Goal: Task Accomplishment & Management: Complete application form

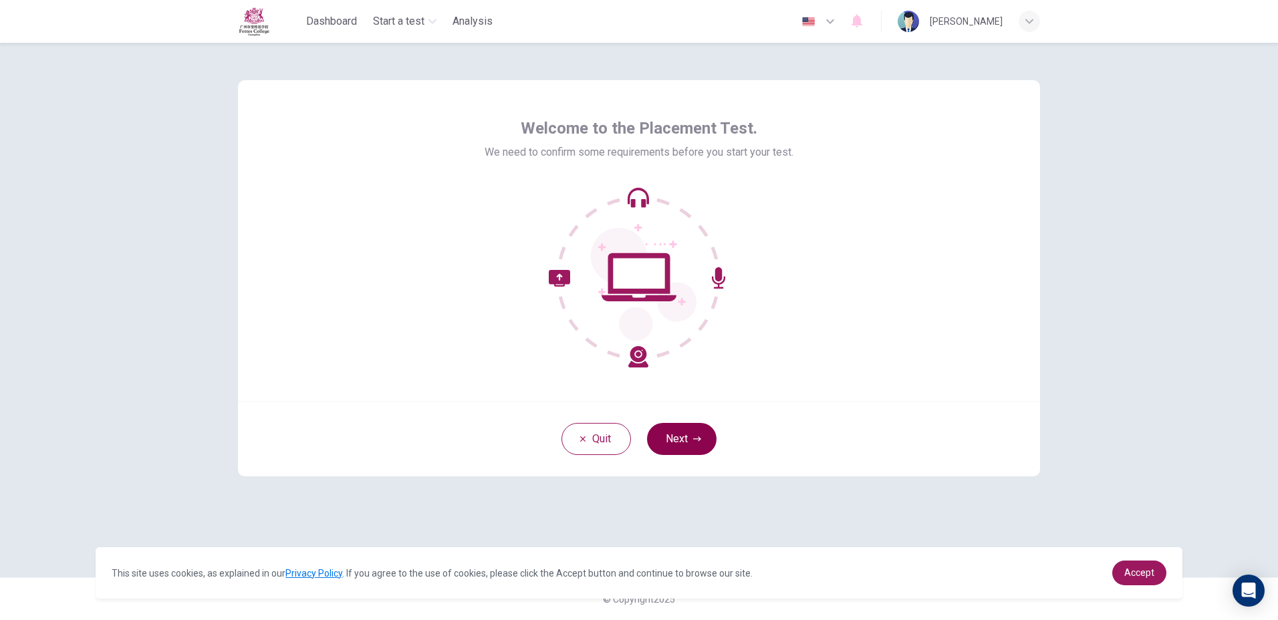
click at [661, 437] on button "Next" at bounding box center [681, 439] width 69 height 32
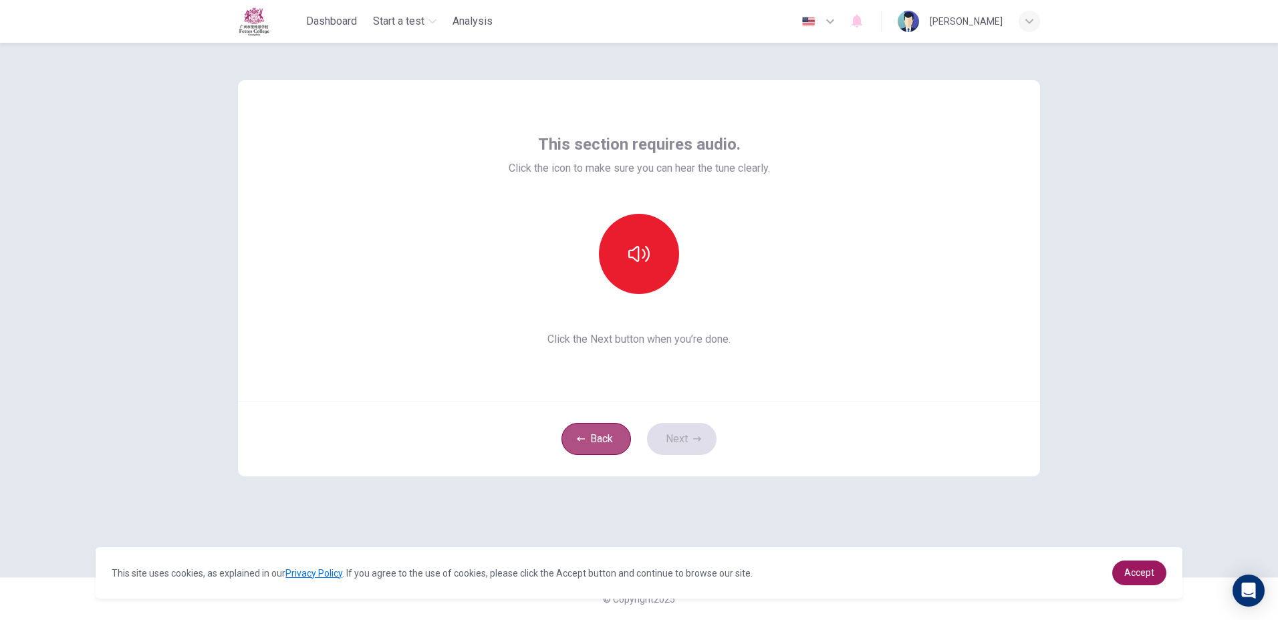
click at [595, 430] on button "Back" at bounding box center [595, 439] width 69 height 32
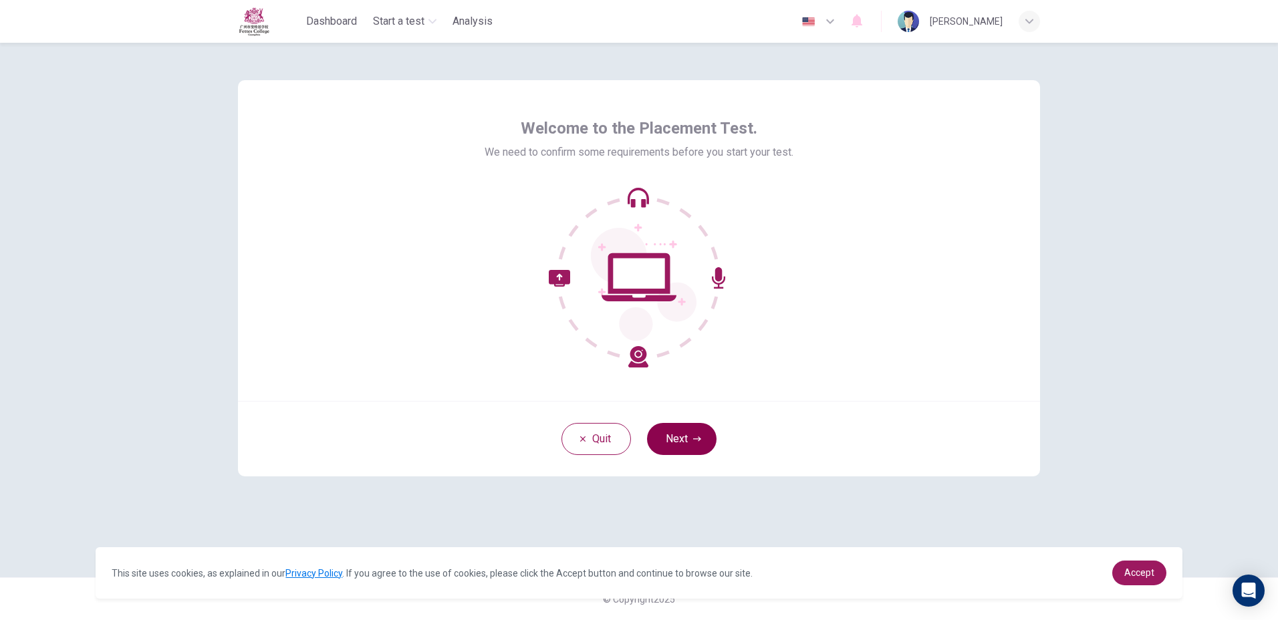
click at [683, 434] on button "Next" at bounding box center [681, 439] width 69 height 32
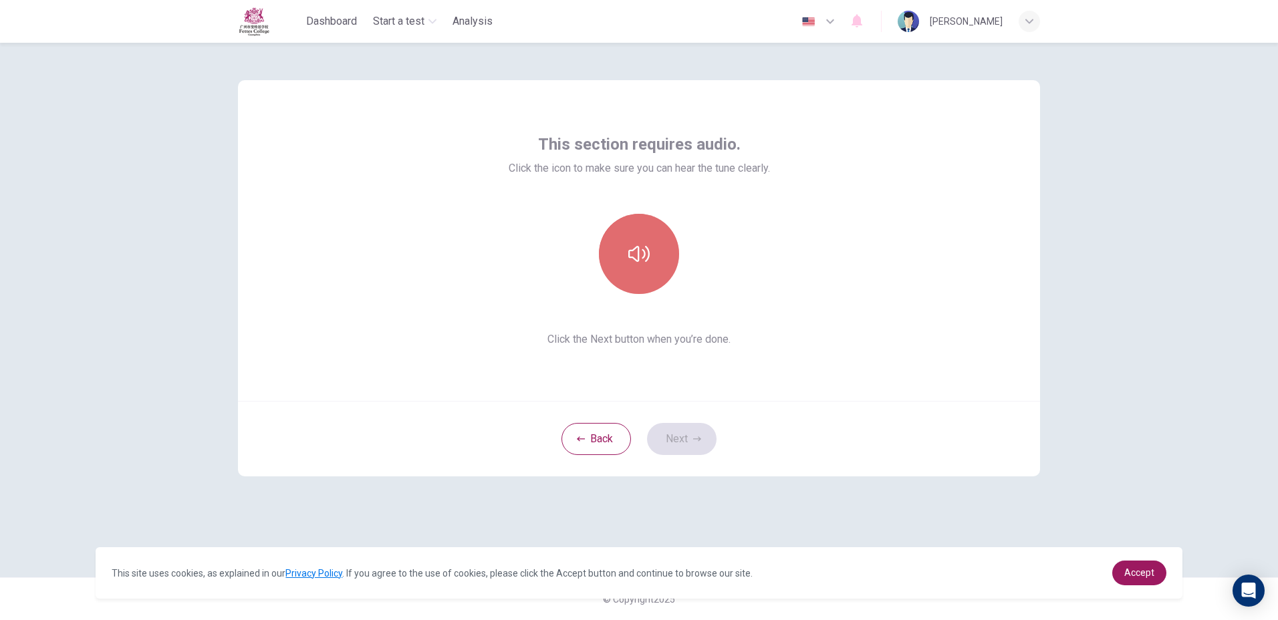
click at [631, 260] on icon "button" at bounding box center [638, 253] width 21 height 21
click at [632, 258] on icon "button" at bounding box center [638, 254] width 21 height 16
click at [688, 441] on button "Next" at bounding box center [681, 439] width 69 height 32
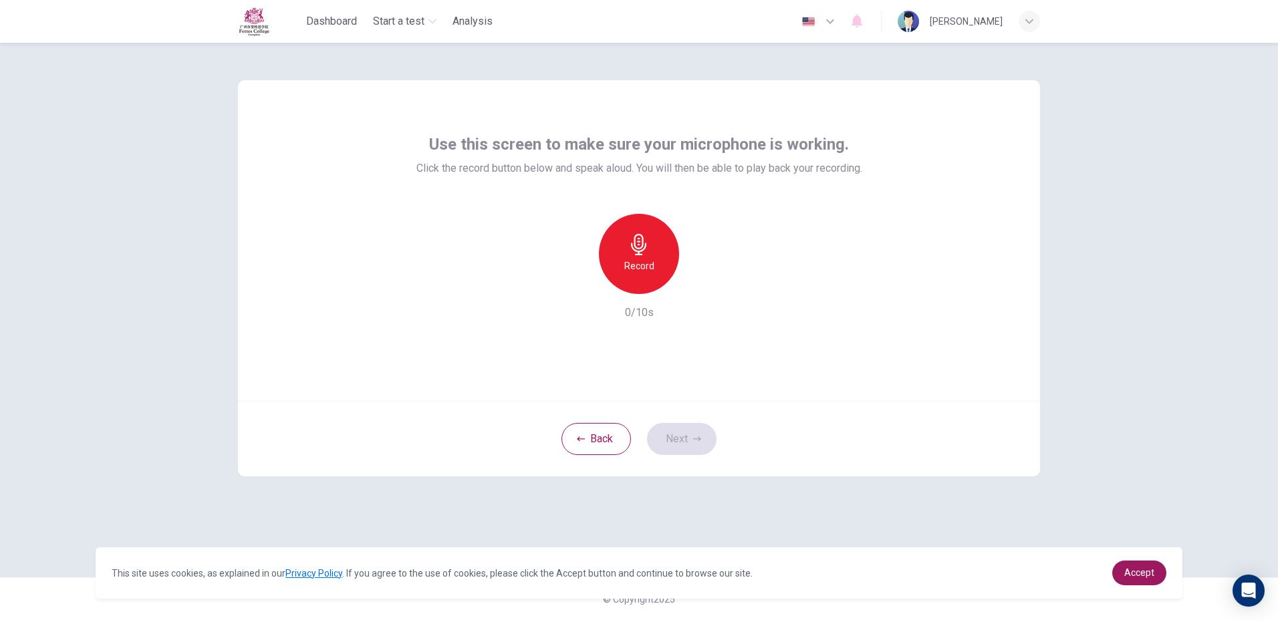
click at [694, 432] on div "Back Next" at bounding box center [639, 439] width 802 height 76
click at [587, 447] on button "Back" at bounding box center [595, 439] width 69 height 32
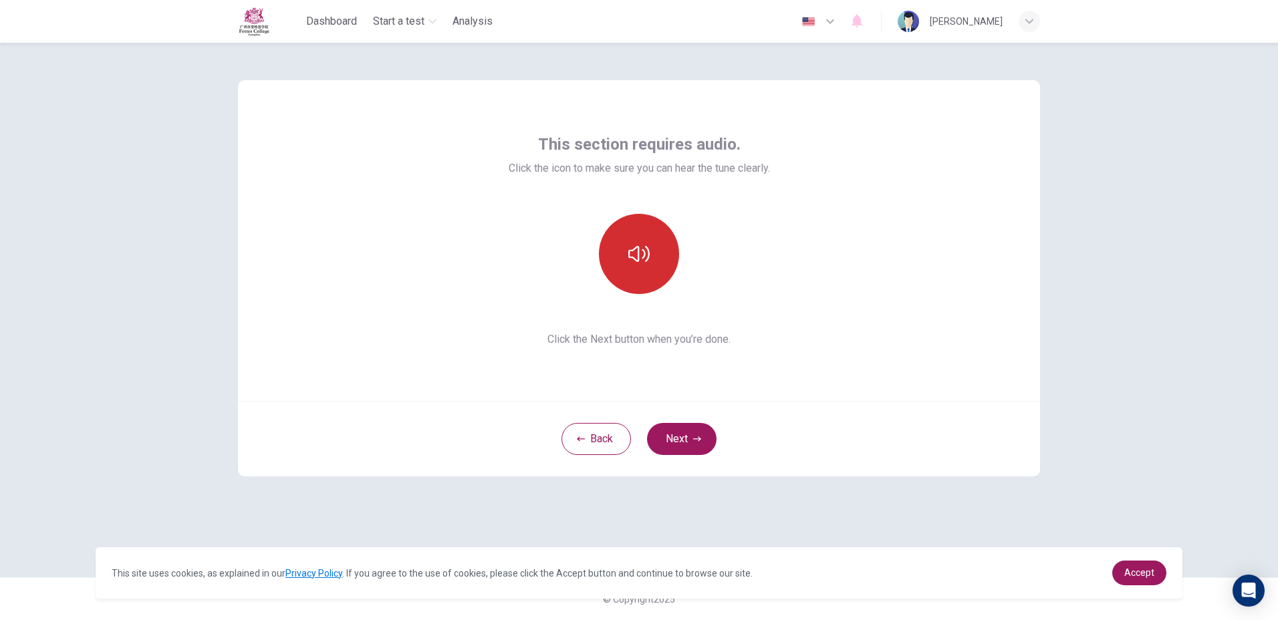
drag, startPoint x: 626, startPoint y: 210, endPoint x: 624, endPoint y: 259, distance: 48.8
click at [625, 212] on div "This section requires audio. Click the icon to make sure you can hear the tune …" at bounding box center [638, 241] width 261 height 214
click at [627, 264] on button "button" at bounding box center [639, 254] width 80 height 80
click at [654, 261] on button "button" at bounding box center [639, 254] width 80 height 80
click at [686, 448] on button "Next" at bounding box center [681, 439] width 69 height 32
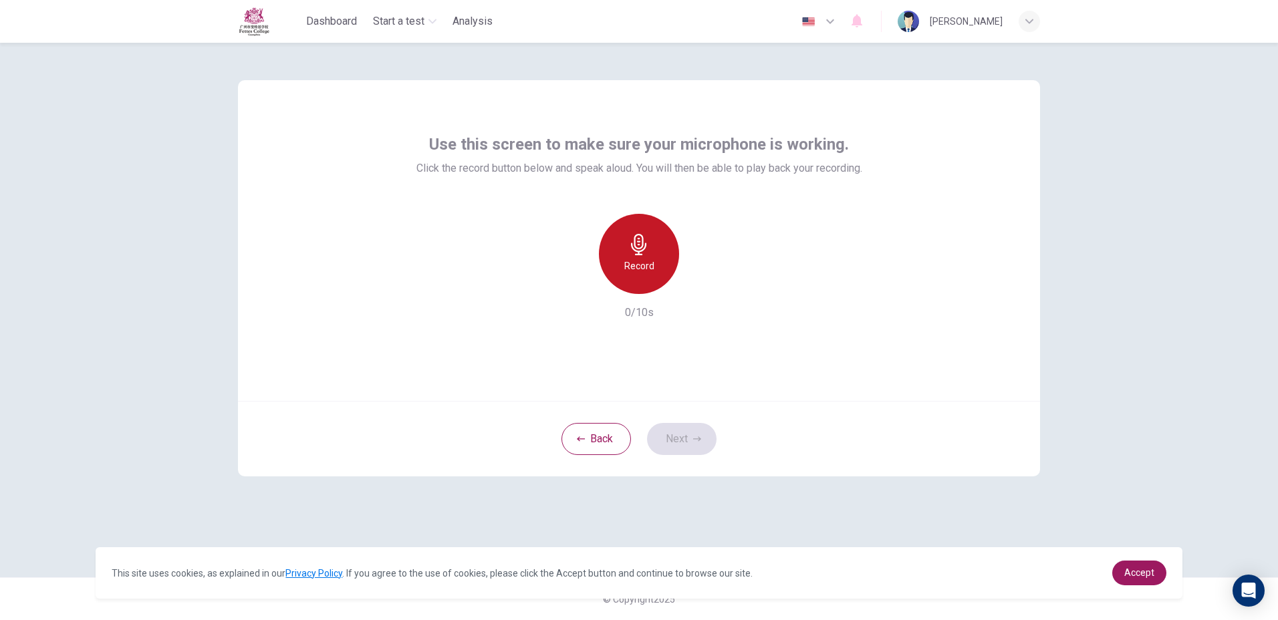
click at [643, 252] on icon "button" at bounding box center [638, 244] width 21 height 21
click at [645, 279] on div "Stop" at bounding box center [639, 254] width 80 height 80
click at [578, 284] on icon "button" at bounding box center [577, 283] width 8 height 8
click at [626, 245] on div "Record" at bounding box center [639, 254] width 80 height 80
click at [677, 431] on button "Next" at bounding box center [681, 439] width 69 height 32
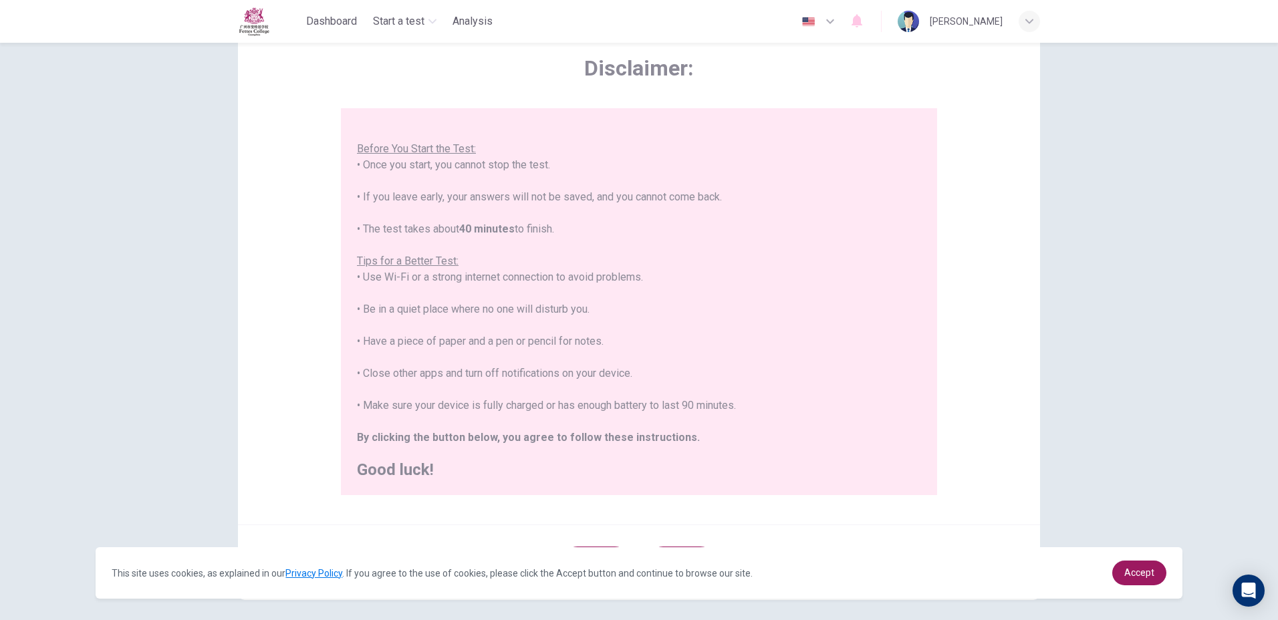
scroll to position [123, 0]
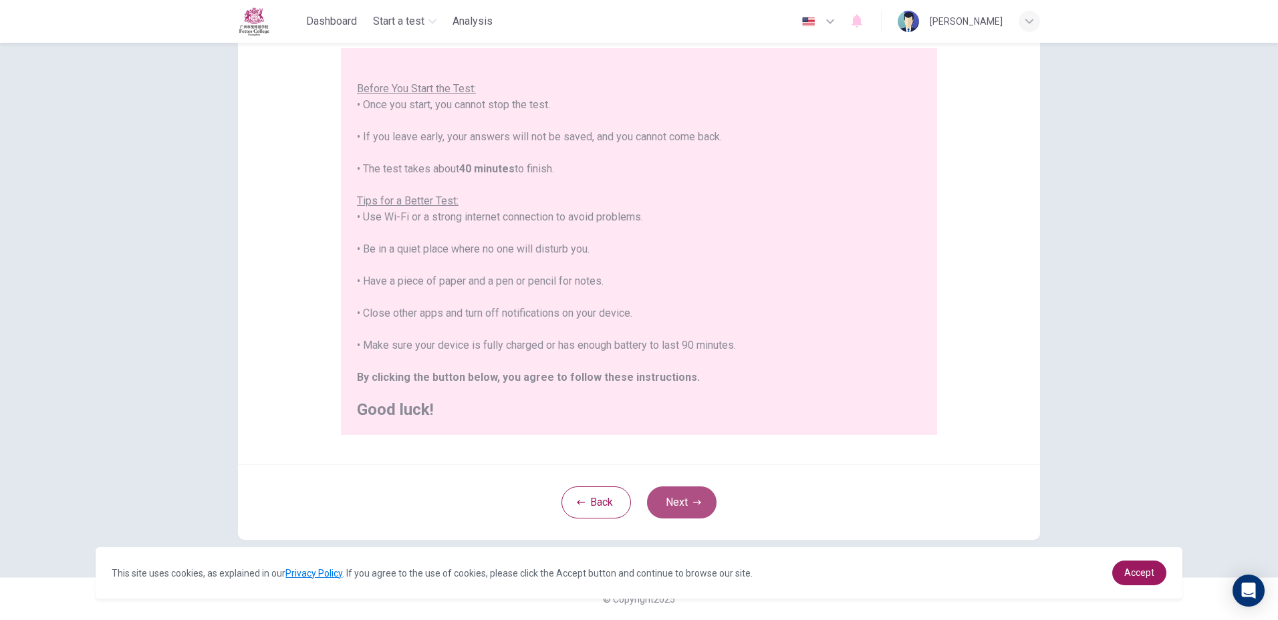
click at [693, 500] on icon "button" at bounding box center [697, 502] width 8 height 8
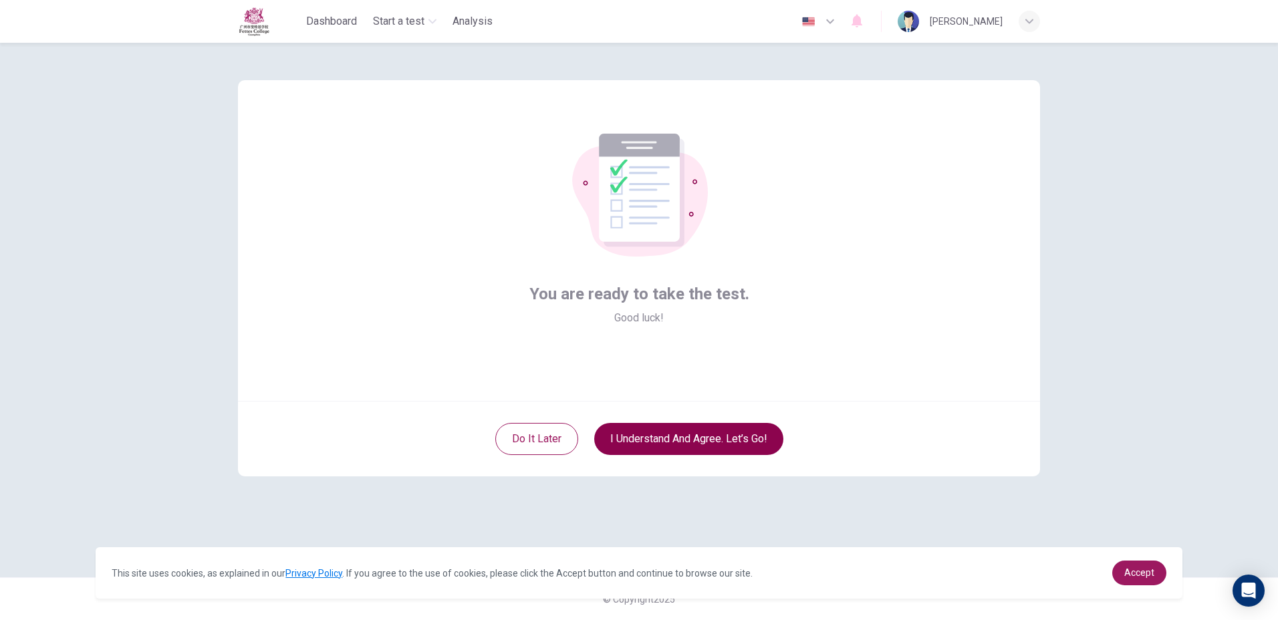
click at [627, 438] on button "I understand and agree. Let’s go!" at bounding box center [688, 439] width 189 height 32
click at [655, 434] on button "I understand and agree. Let’s go!" at bounding box center [688, 439] width 189 height 32
click at [667, 437] on button "I understand and agree. Let’s go!" at bounding box center [688, 439] width 189 height 32
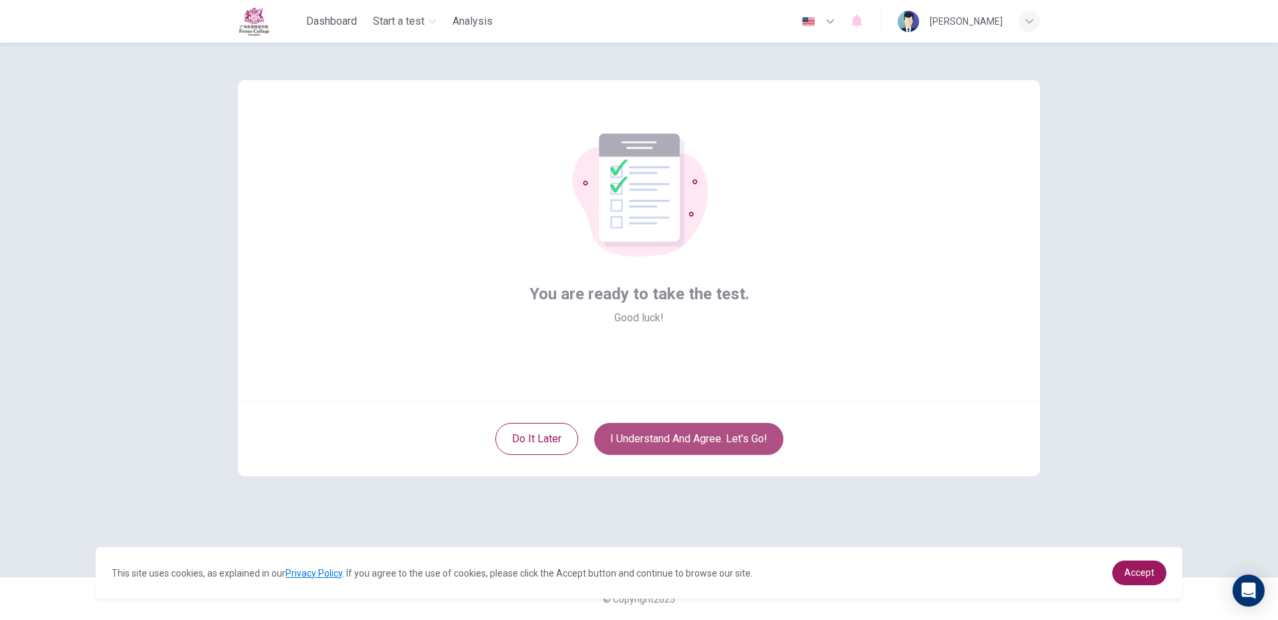
click at [667, 437] on button "I understand and agree. Let’s go!" at bounding box center [688, 439] width 189 height 32
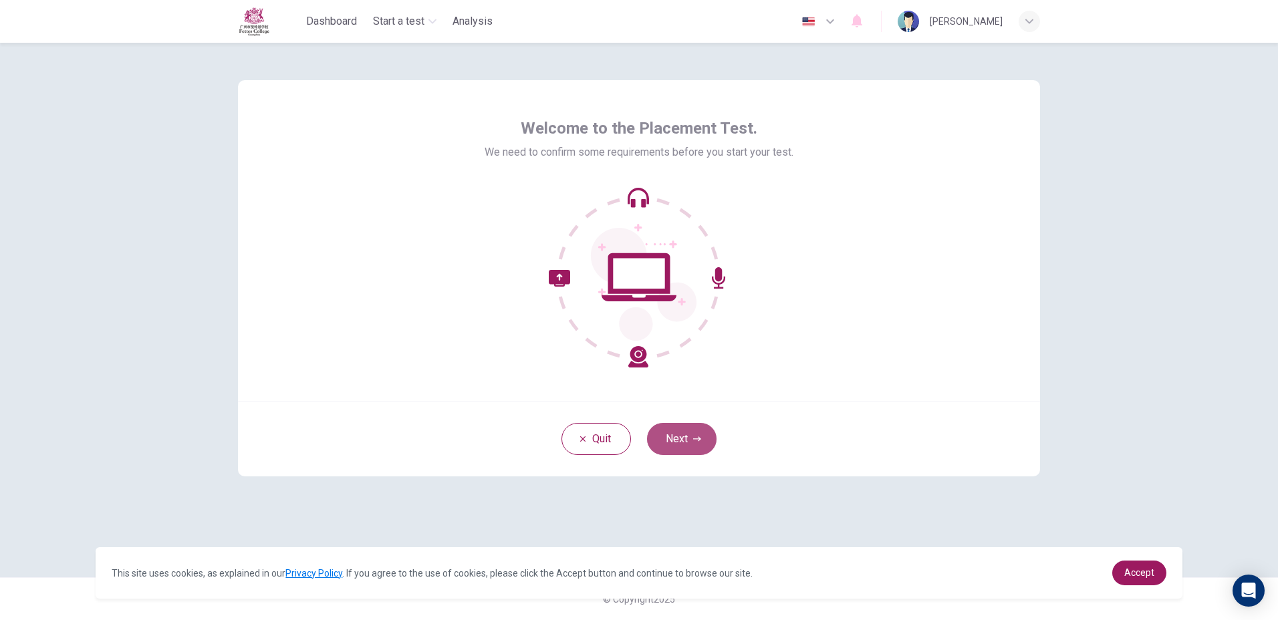
click at [664, 428] on button "Next" at bounding box center [681, 439] width 69 height 32
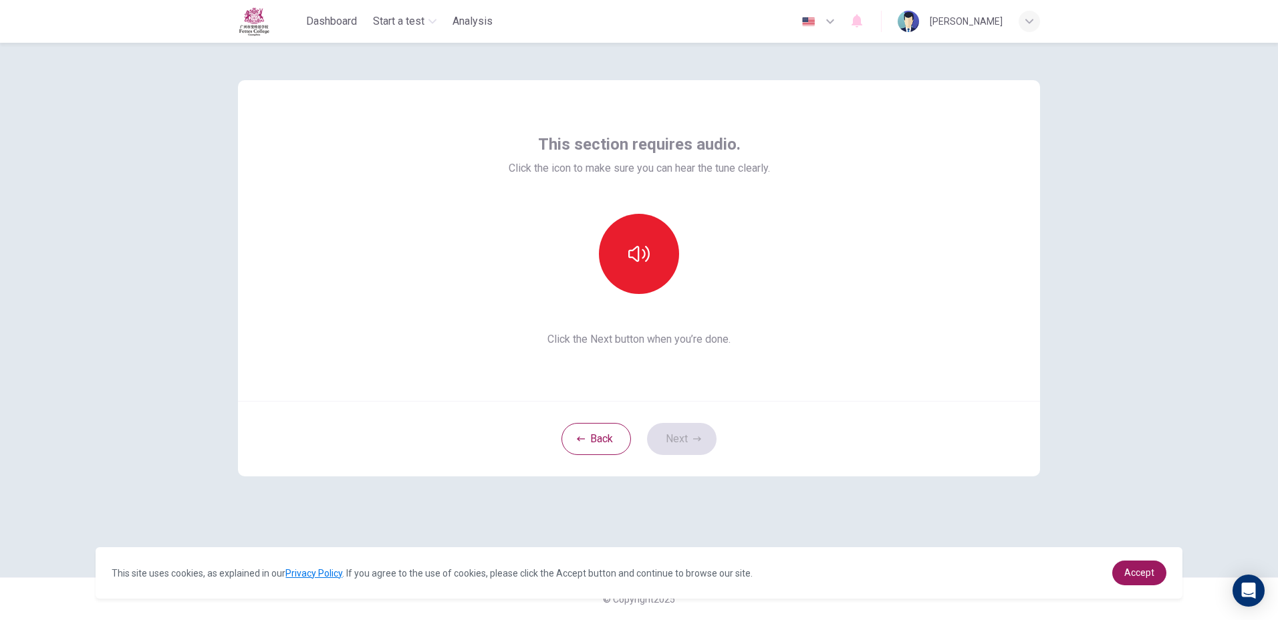
click at [665, 448] on div "Back Next" at bounding box center [639, 439] width 802 height 76
click at [626, 251] on button "button" at bounding box center [639, 254] width 80 height 80
drag, startPoint x: 626, startPoint y: 251, endPoint x: 626, endPoint y: 232, distance: 19.4
click at [626, 240] on button "button" at bounding box center [639, 254] width 80 height 80
click at [670, 440] on button "Next" at bounding box center [681, 439] width 69 height 32
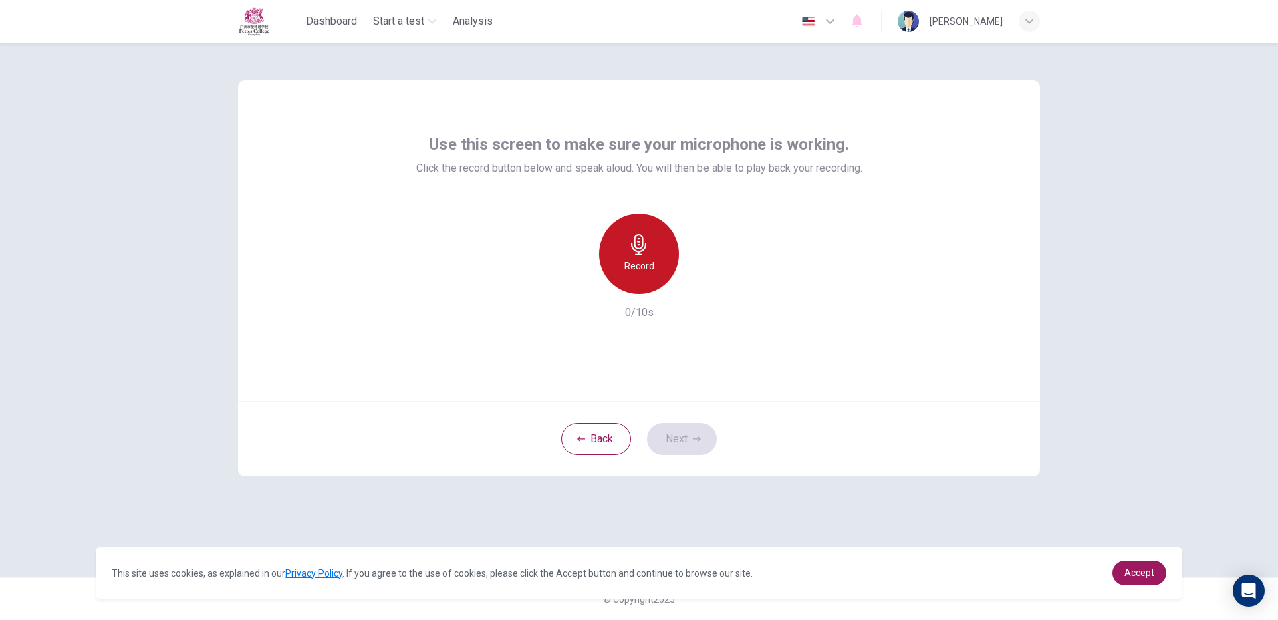
click at [631, 269] on h6 "Record" at bounding box center [639, 266] width 30 height 16
click at [631, 269] on h6 "Stop" at bounding box center [639, 266] width 20 height 16
click at [703, 437] on button "Next" at bounding box center [681, 439] width 69 height 32
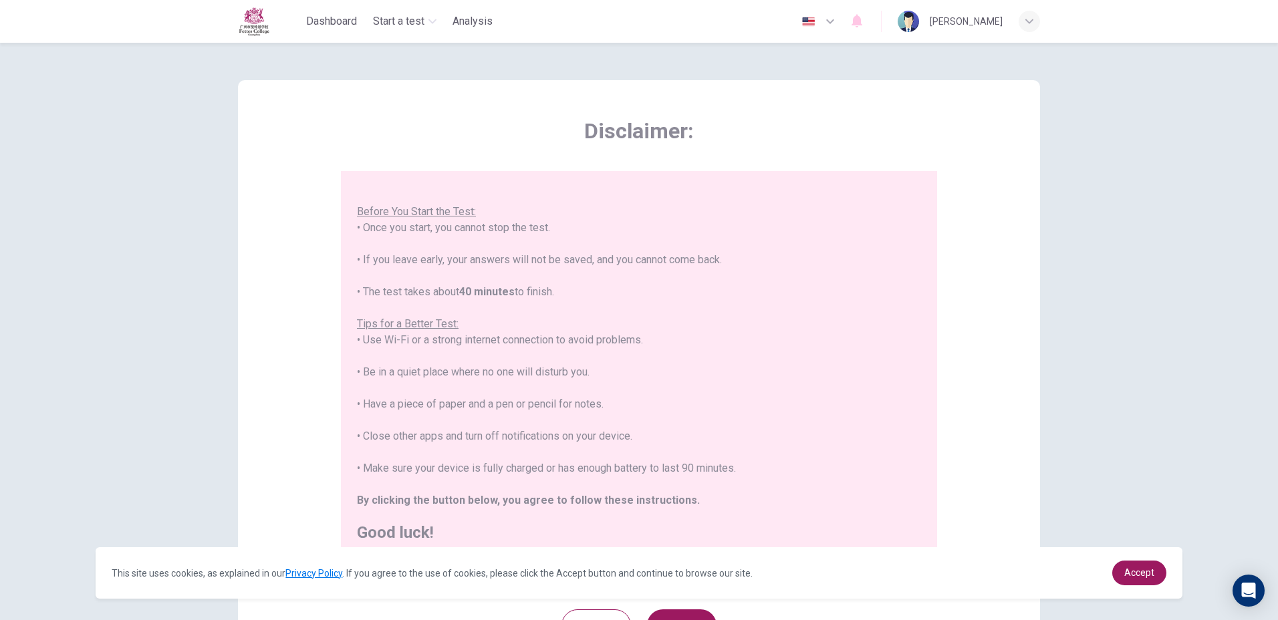
scroll to position [123, 0]
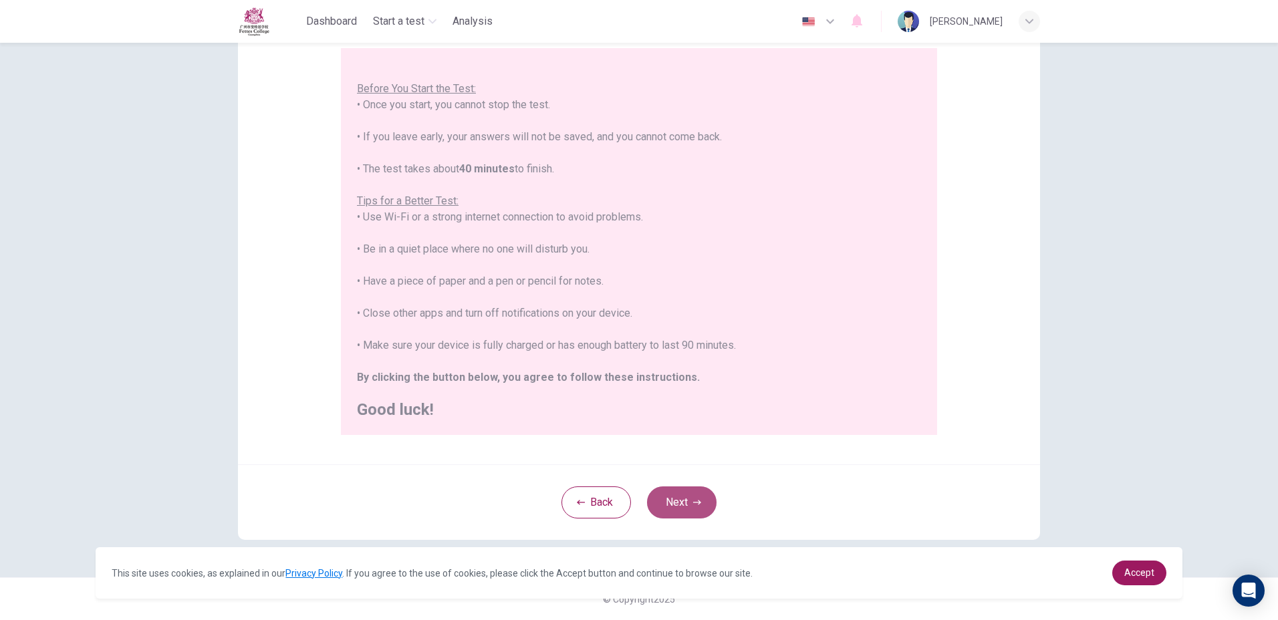
click at [664, 502] on button "Next" at bounding box center [681, 502] width 69 height 32
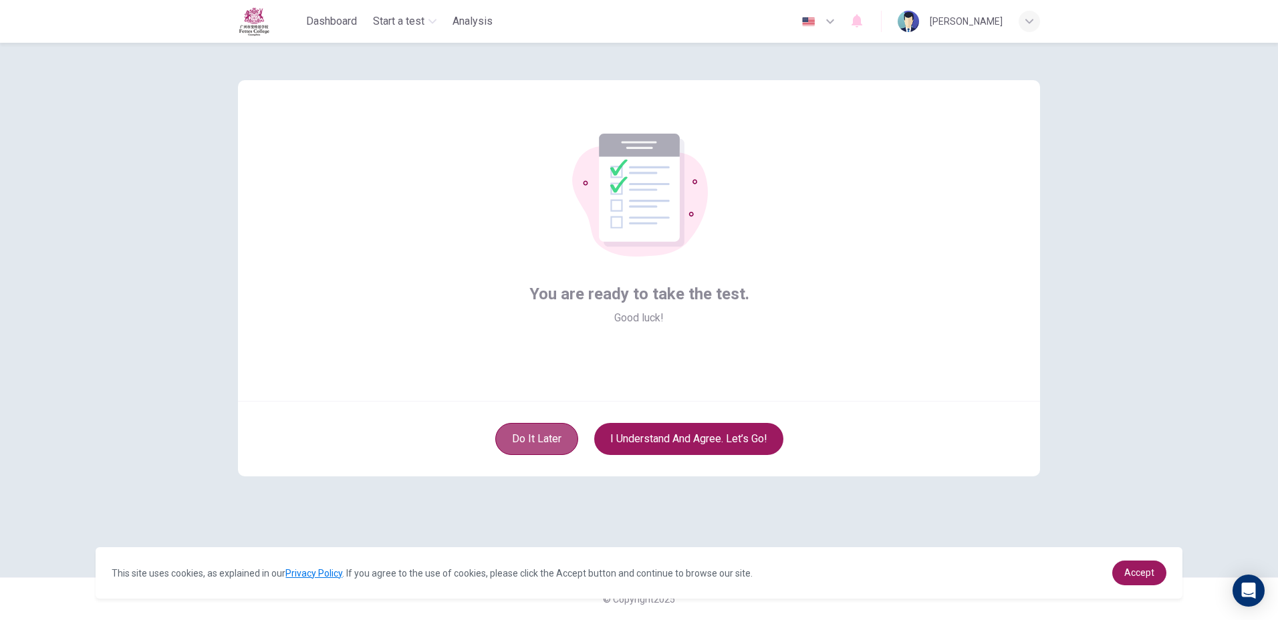
click at [528, 440] on button "Do it later" at bounding box center [536, 439] width 83 height 32
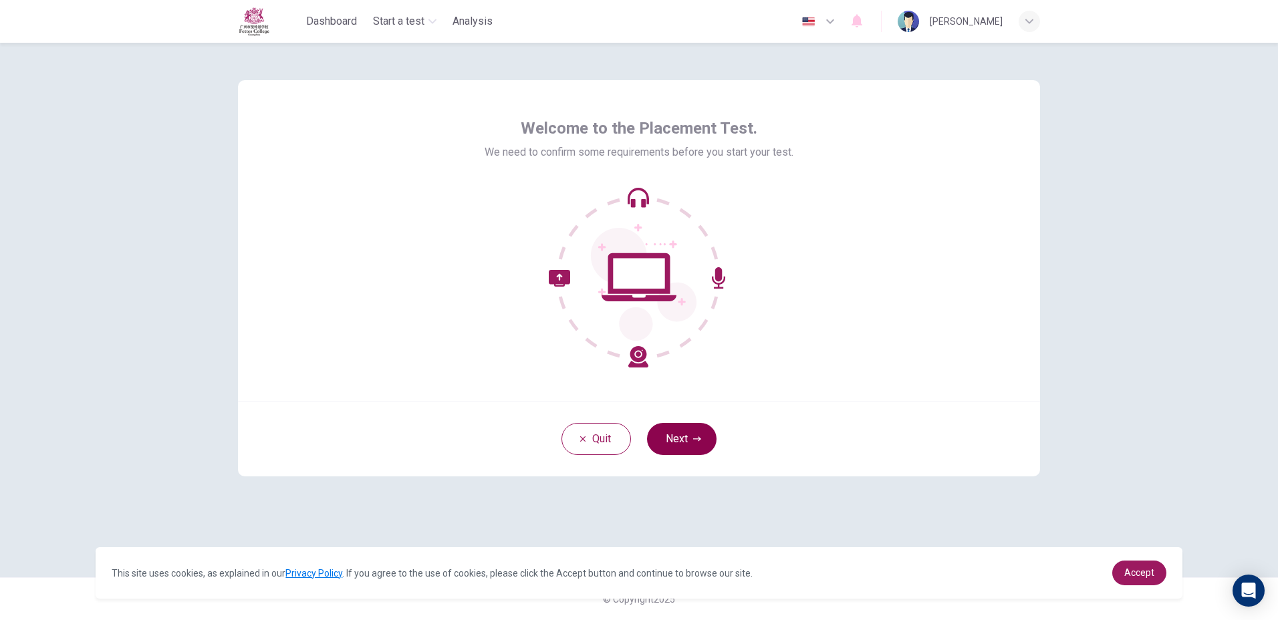
click at [672, 429] on button "Next" at bounding box center [681, 439] width 69 height 32
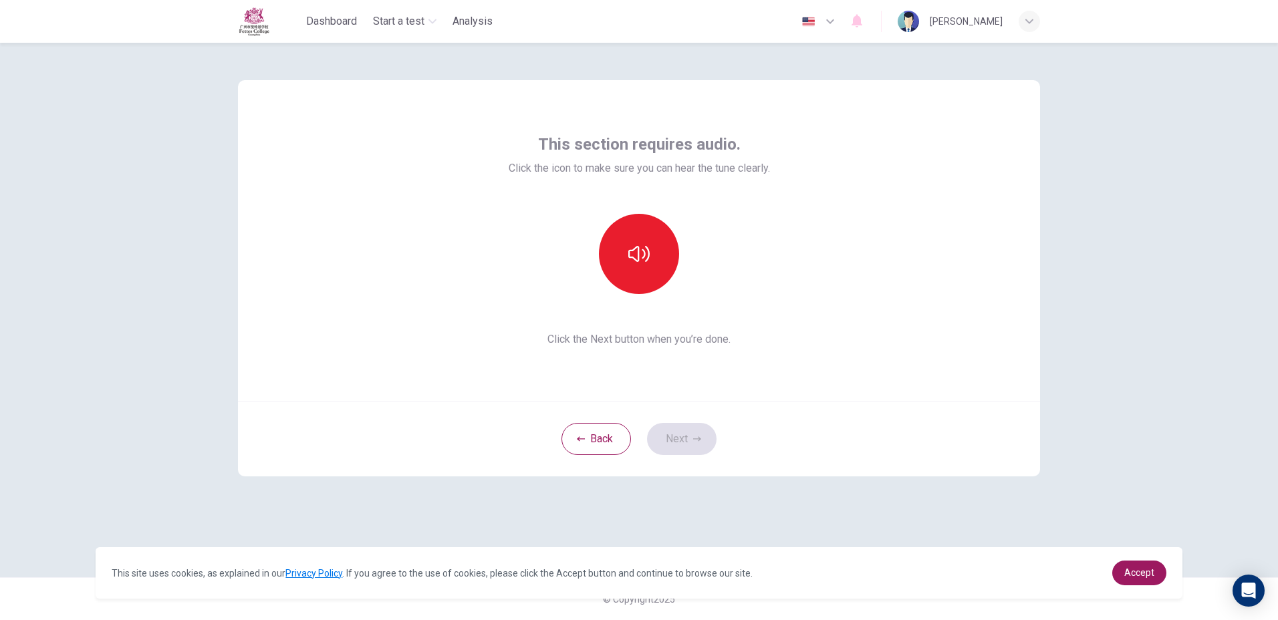
click at [677, 435] on div "Back Next" at bounding box center [639, 439] width 802 height 76
click at [624, 245] on button "button" at bounding box center [639, 254] width 80 height 80
click at [624, 247] on button "button" at bounding box center [639, 254] width 80 height 80
click at [694, 439] on icon "button" at bounding box center [697, 438] width 8 height 5
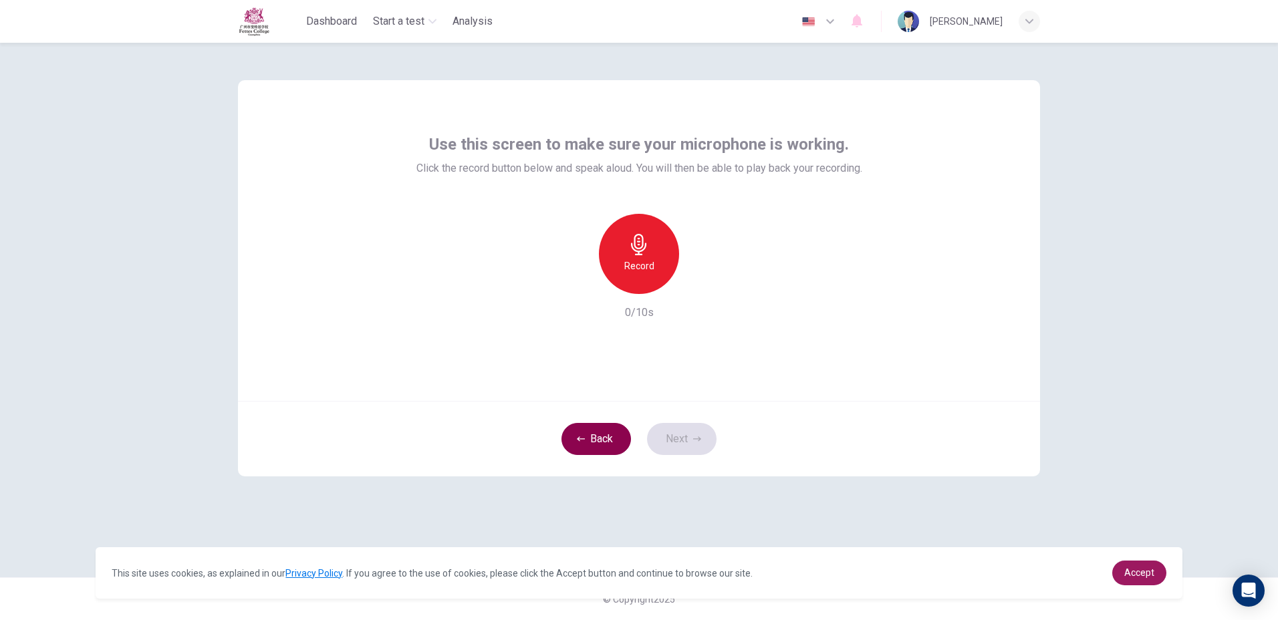
click at [585, 434] on button "Back" at bounding box center [595, 439] width 69 height 32
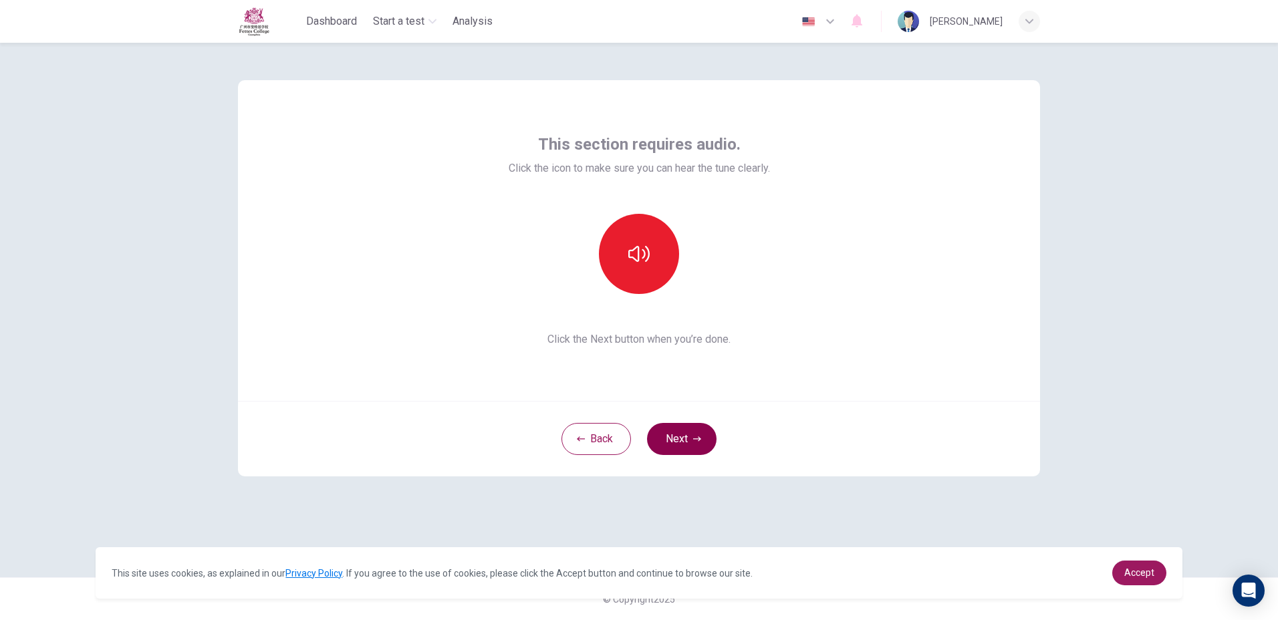
click at [678, 436] on button "Next" at bounding box center [681, 439] width 69 height 32
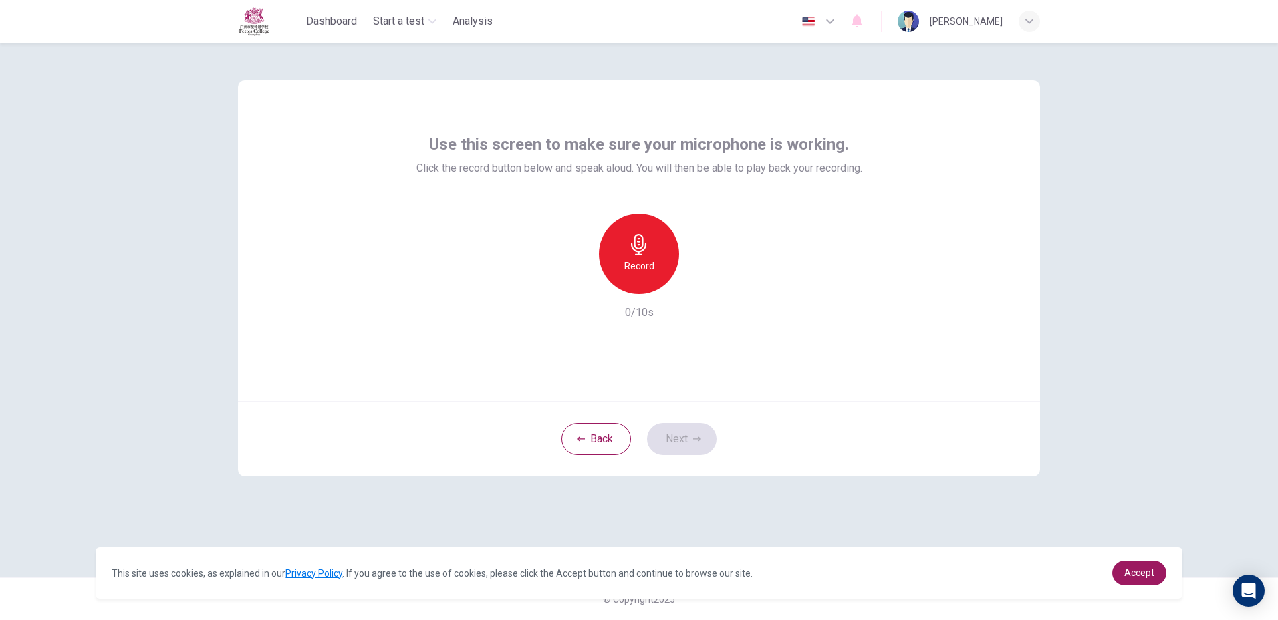
click at [649, 269] on h6 "Record" at bounding box center [639, 266] width 30 height 16
click at [635, 263] on h6 "Stop" at bounding box center [639, 266] width 20 height 16
click at [706, 289] on icon "button" at bounding box center [700, 283] width 13 height 13
click at [702, 279] on icon "button" at bounding box center [700, 284] width 9 height 10
click at [691, 434] on button "Next" at bounding box center [681, 439] width 69 height 32
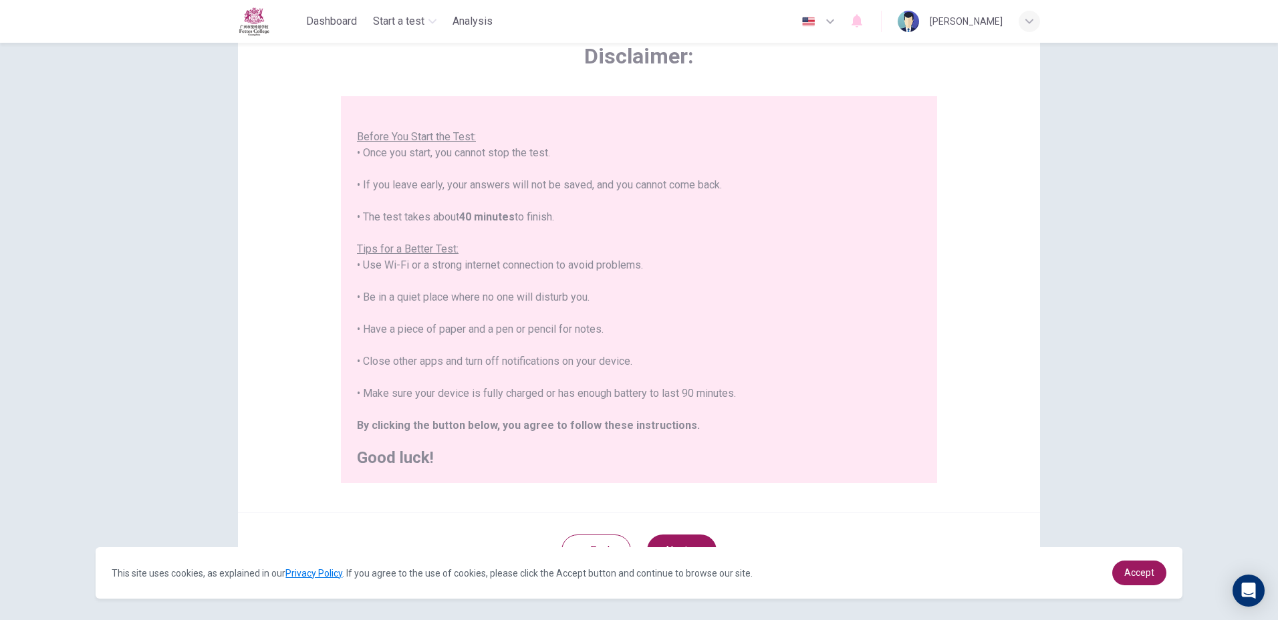
scroll to position [123, 0]
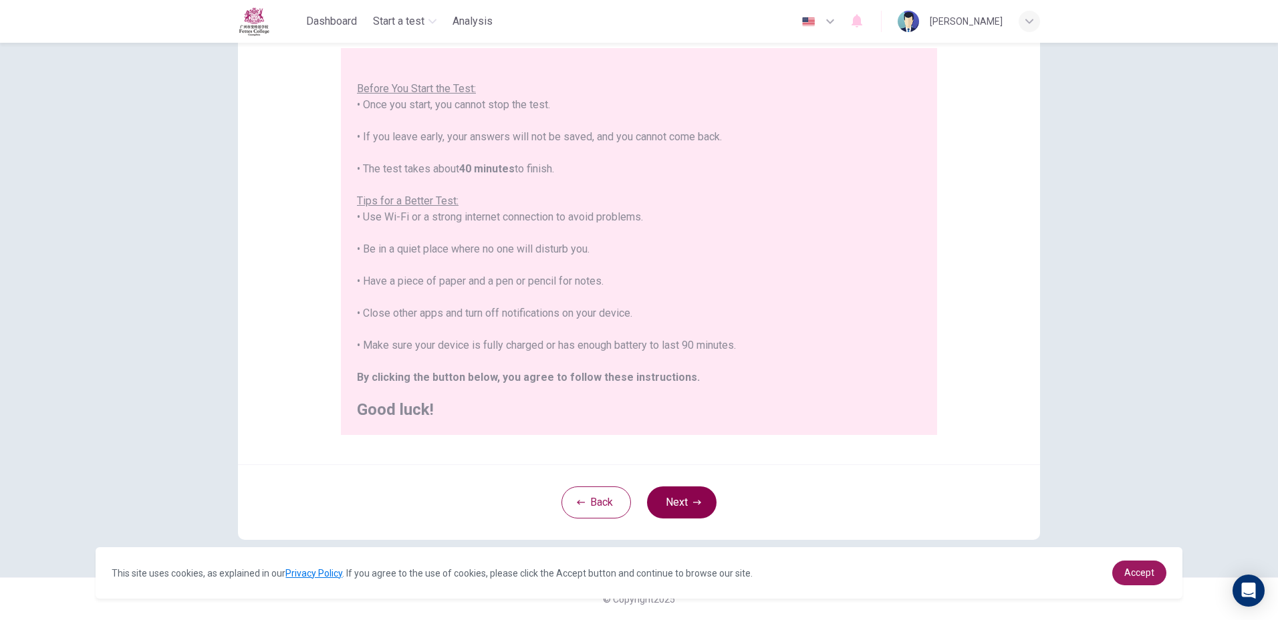
click at [703, 506] on button "Next" at bounding box center [681, 502] width 69 height 32
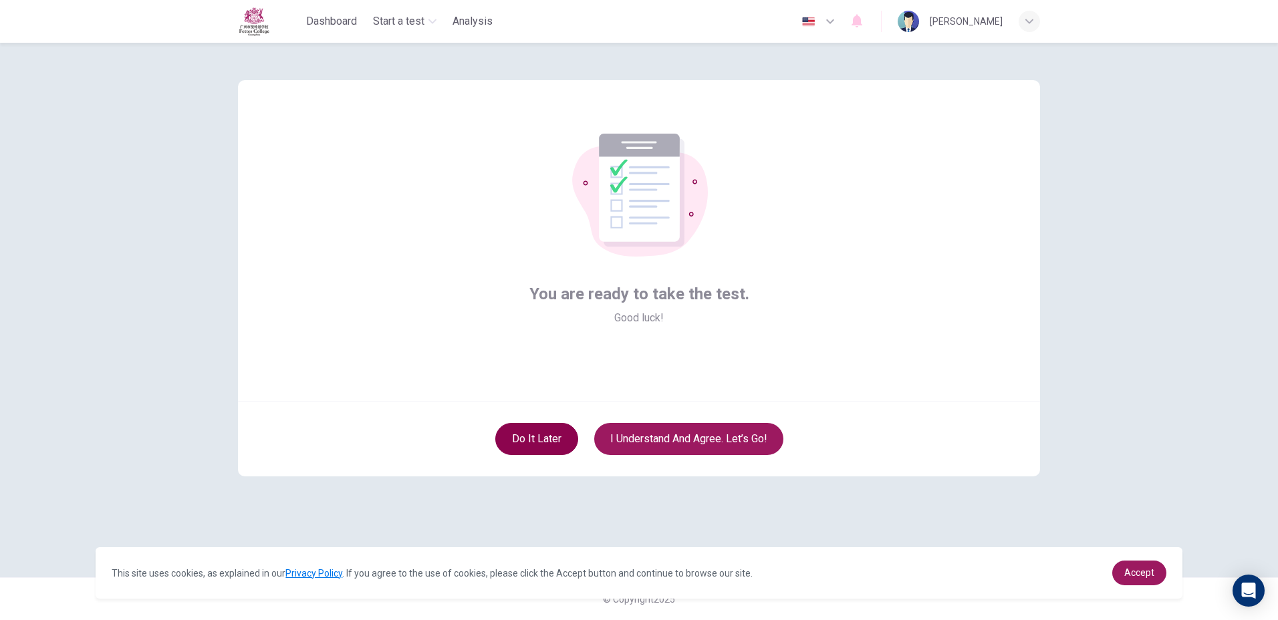
click at [520, 442] on button "Do it later" at bounding box center [536, 439] width 83 height 32
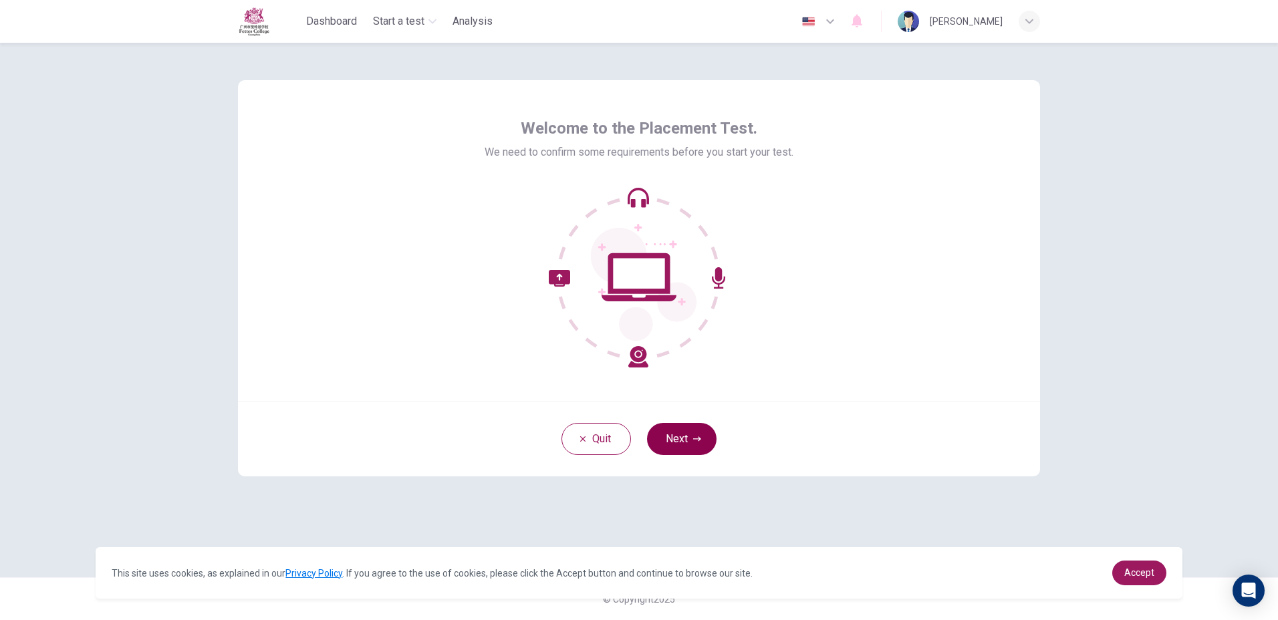
click at [694, 445] on button "Next" at bounding box center [681, 439] width 69 height 32
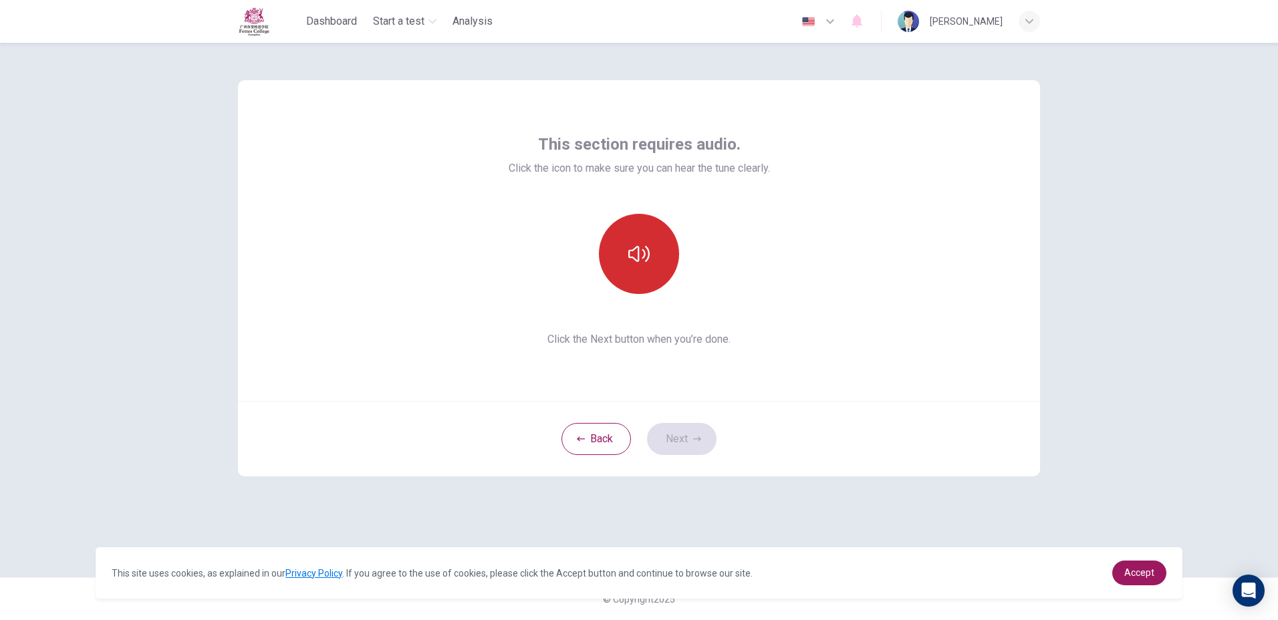
click at [636, 258] on icon "button" at bounding box center [638, 253] width 21 height 21
click at [714, 442] on button "Next" at bounding box center [681, 439] width 69 height 32
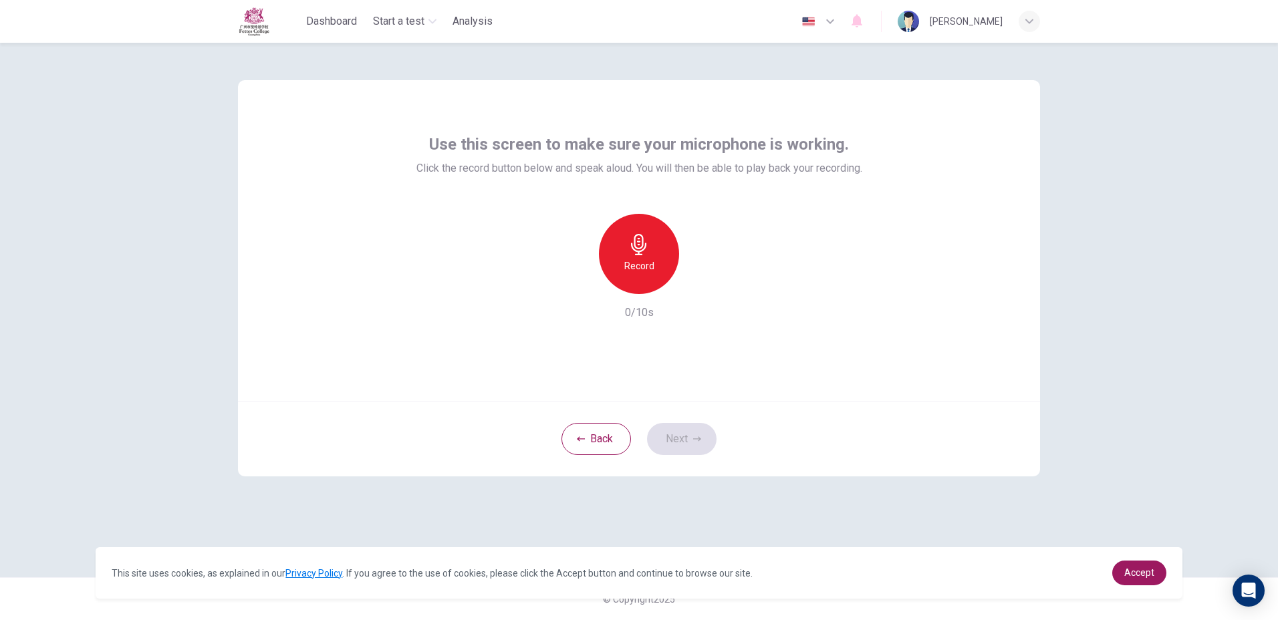
click at [648, 262] on h6 "Record" at bounding box center [639, 266] width 30 height 16
click at [1132, 571] on span "Accept" at bounding box center [1139, 572] width 30 height 11
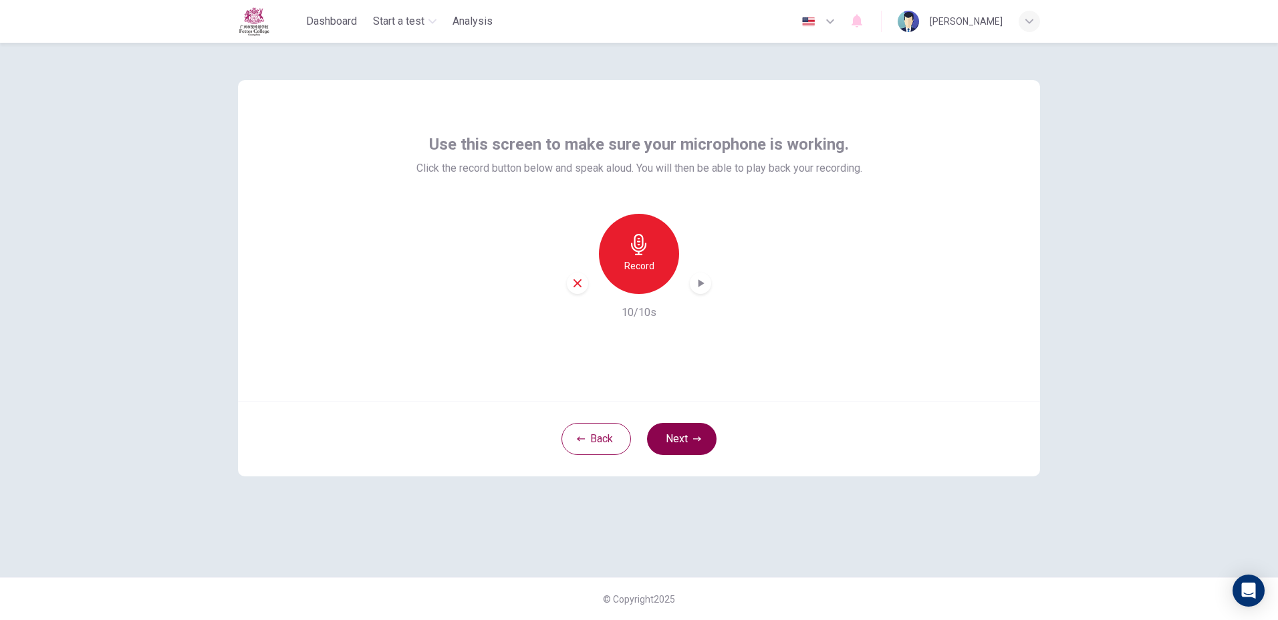
click at [695, 430] on button "Next" at bounding box center [681, 439] width 69 height 32
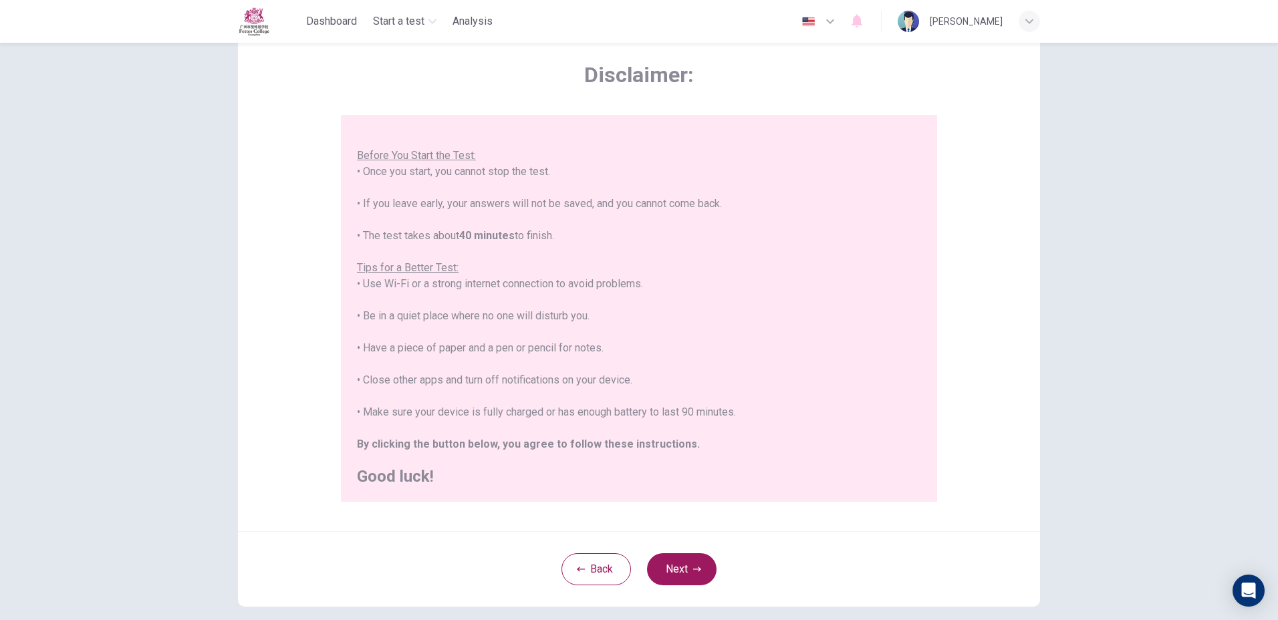
scroll to position [123, 0]
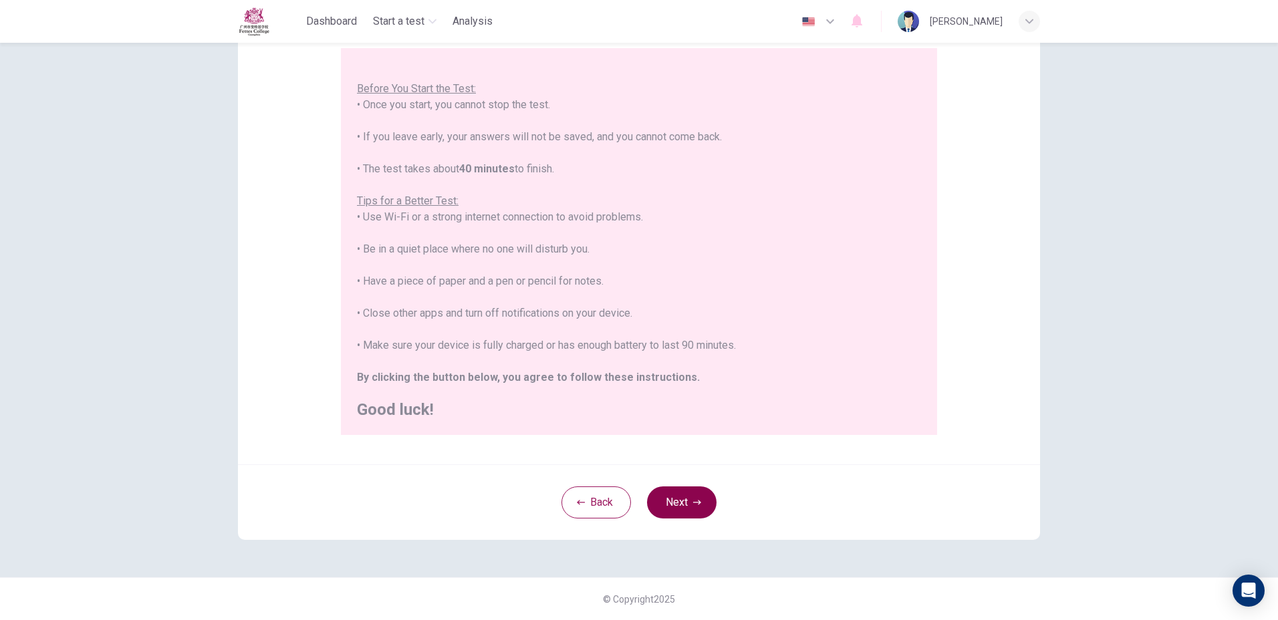
click at [680, 500] on button "Next" at bounding box center [681, 502] width 69 height 32
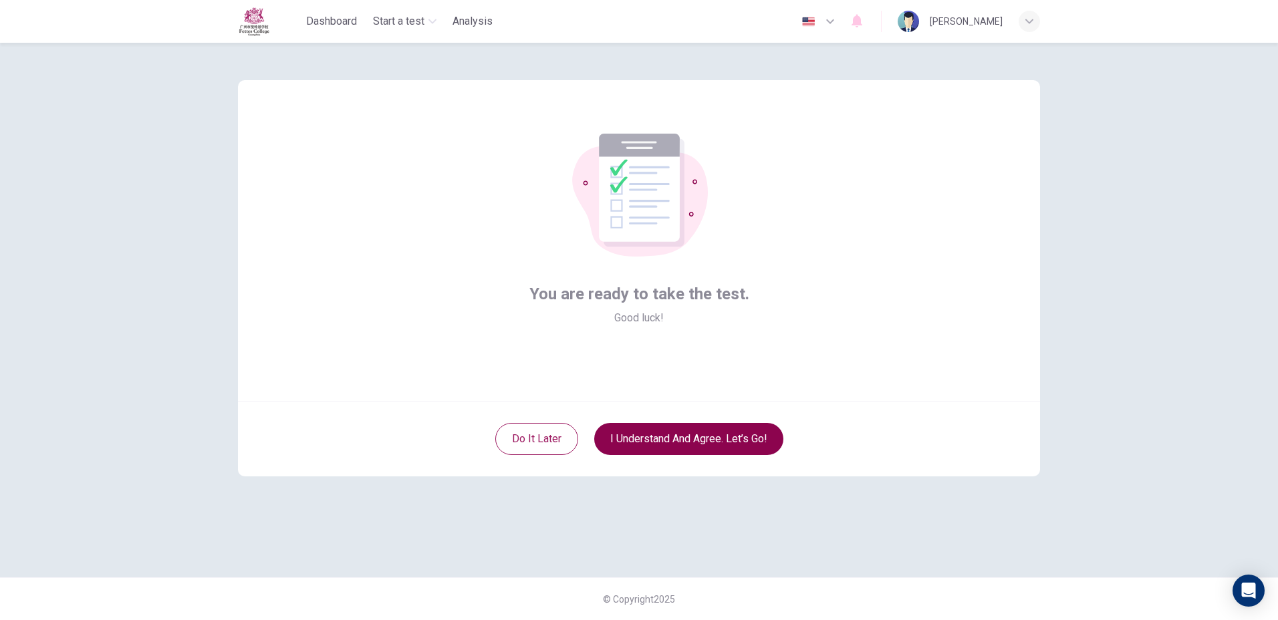
scroll to position [0, 0]
click at [539, 448] on button "Do it later" at bounding box center [536, 439] width 83 height 32
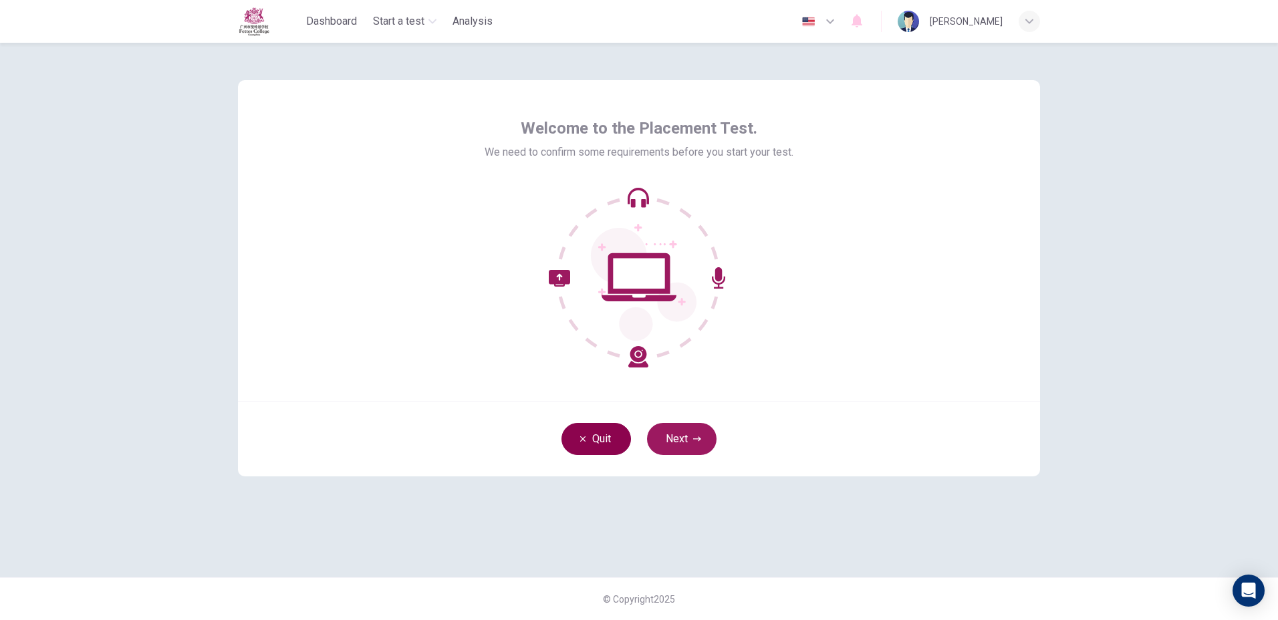
click at [611, 448] on button "Quit" at bounding box center [595, 439] width 69 height 32
click at [704, 440] on button "Next" at bounding box center [681, 439] width 69 height 32
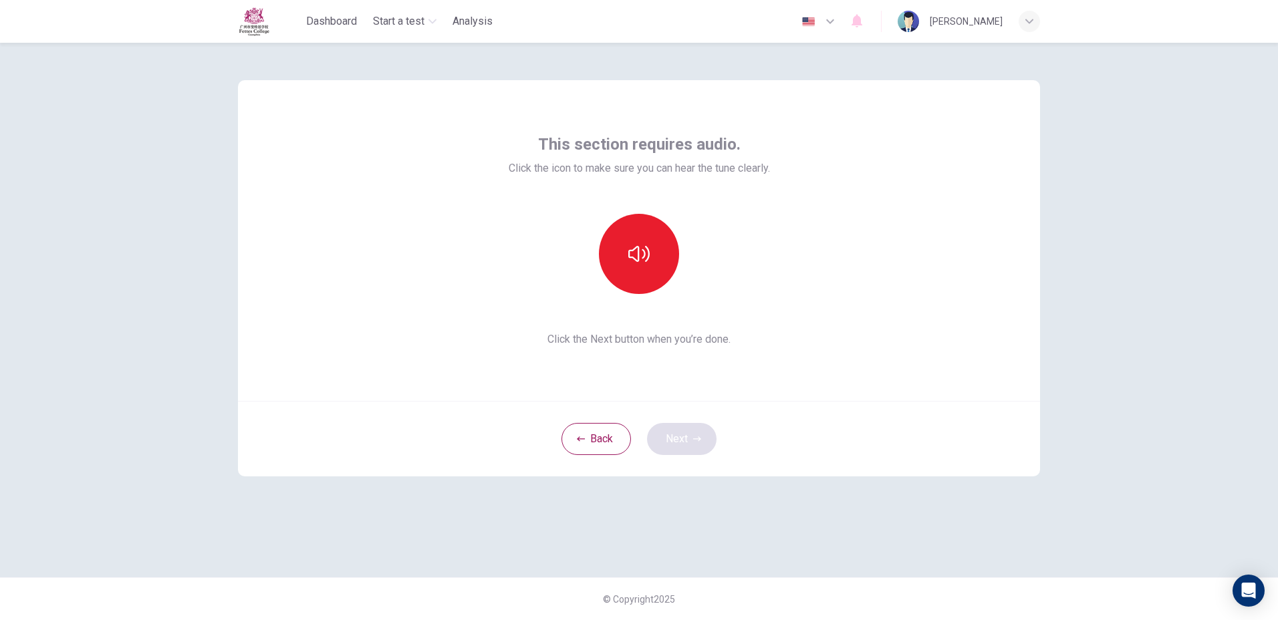
click at [704, 440] on div "Back Next" at bounding box center [639, 439] width 802 height 76
click at [640, 250] on icon "button" at bounding box center [638, 253] width 21 height 21
click at [678, 441] on button "Next" at bounding box center [681, 439] width 69 height 32
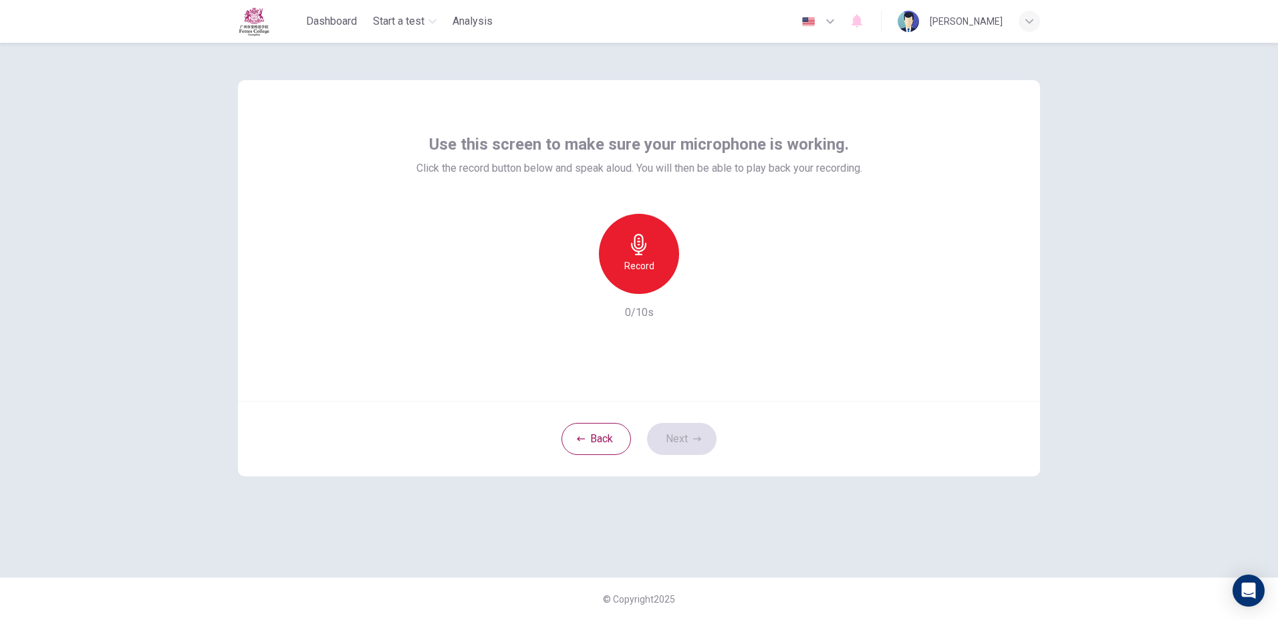
click at [682, 436] on div "Back Next" at bounding box center [639, 439] width 802 height 76
drag, startPoint x: 682, startPoint y: 436, endPoint x: 690, endPoint y: 471, distance: 35.8
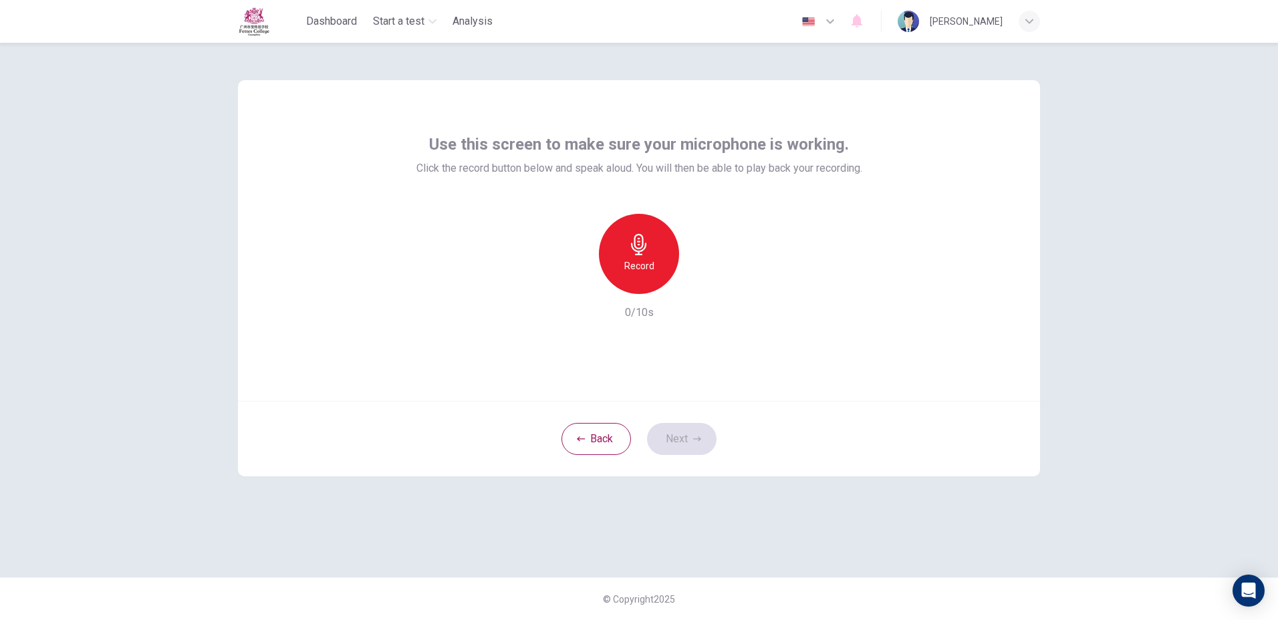
click at [690, 472] on div "Use this screen to make sure your microphone is working. Click the record butto…" at bounding box center [638, 310] width 845 height 535
click at [589, 448] on button "Back" at bounding box center [595, 439] width 69 height 32
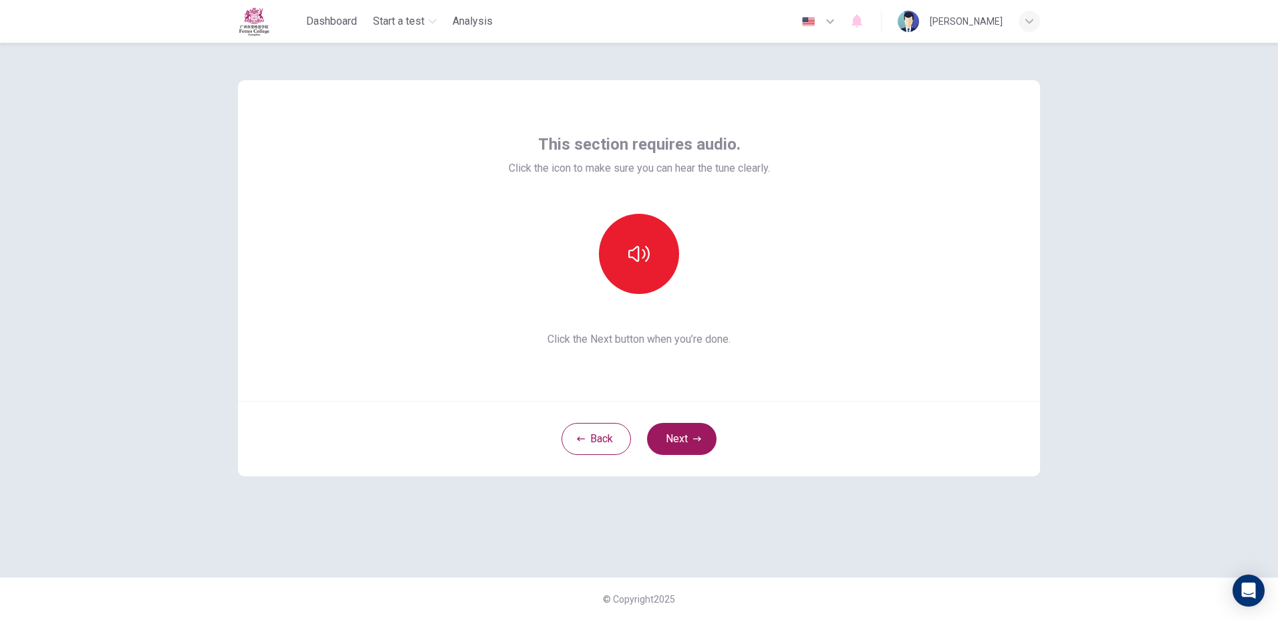
click at [640, 439] on div "Back Next" at bounding box center [639, 439] width 802 height 76
click at [583, 440] on icon "button" at bounding box center [581, 439] width 8 height 8
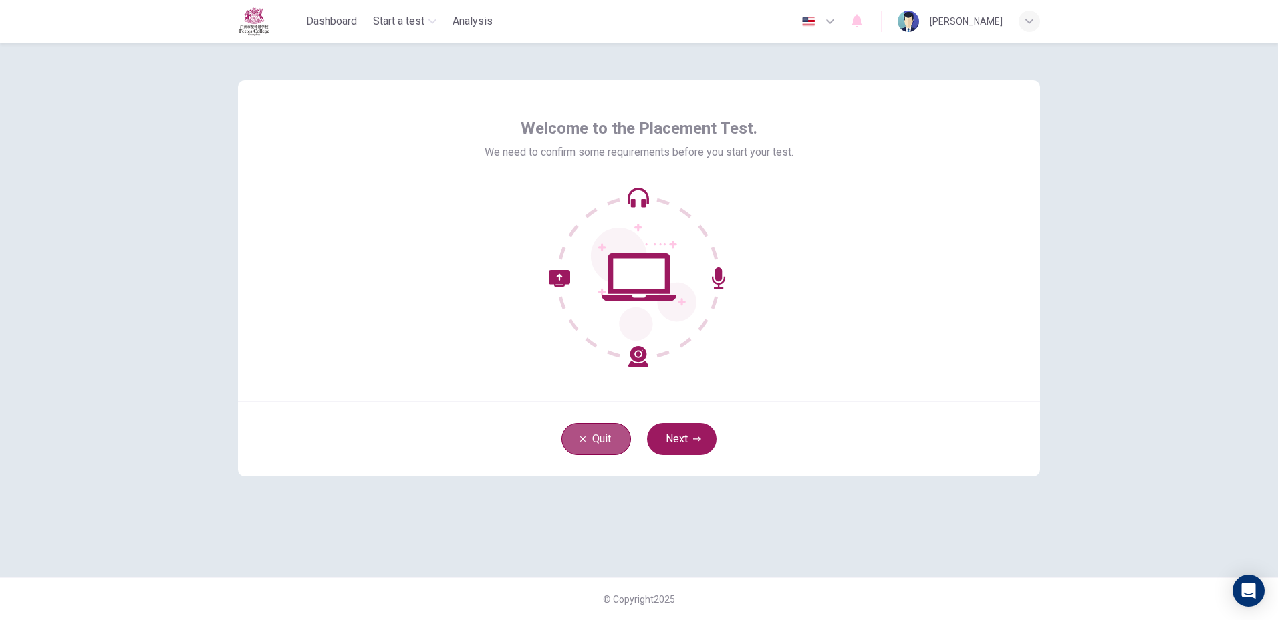
click at [583, 440] on icon "button" at bounding box center [582, 438] width 5 height 5
click at [664, 440] on button "Next" at bounding box center [681, 439] width 69 height 32
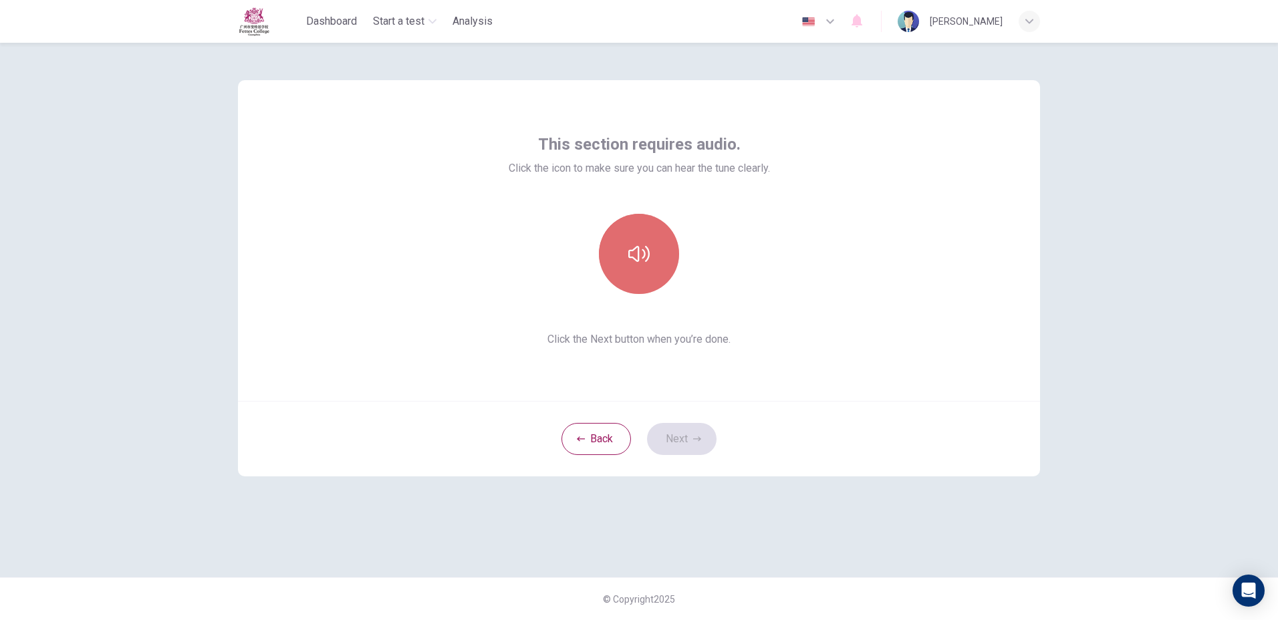
click at [641, 275] on button "button" at bounding box center [639, 254] width 80 height 80
click at [696, 442] on icon "button" at bounding box center [697, 439] width 8 height 8
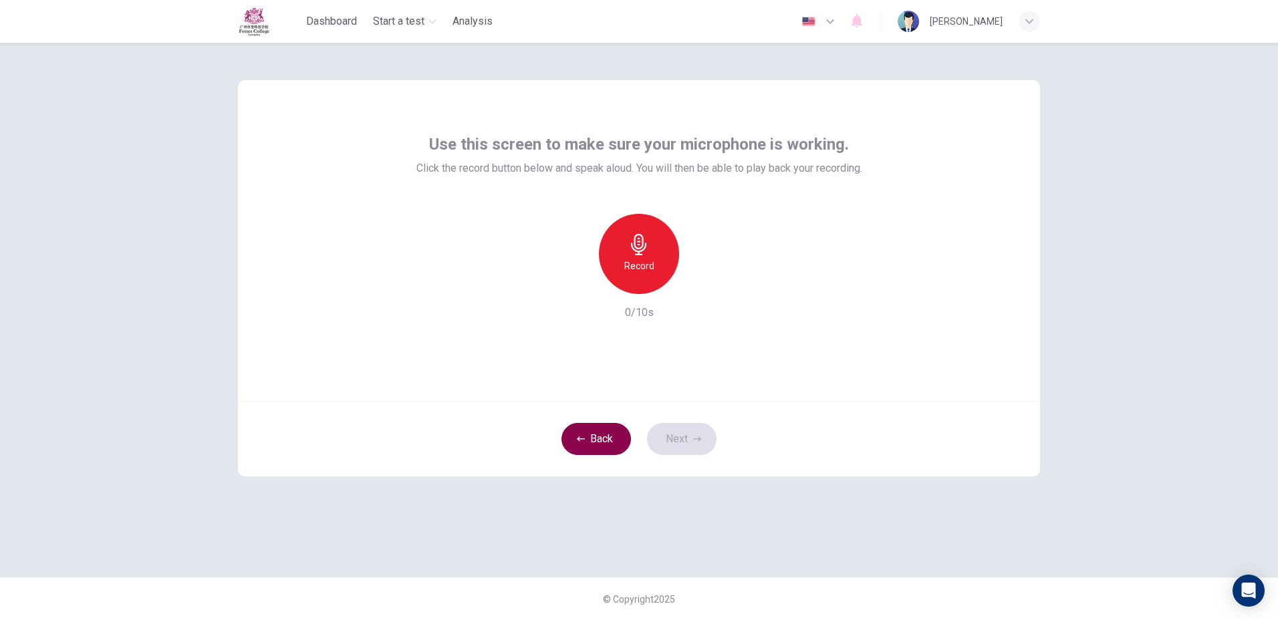
click at [606, 444] on button "Back" at bounding box center [595, 439] width 69 height 32
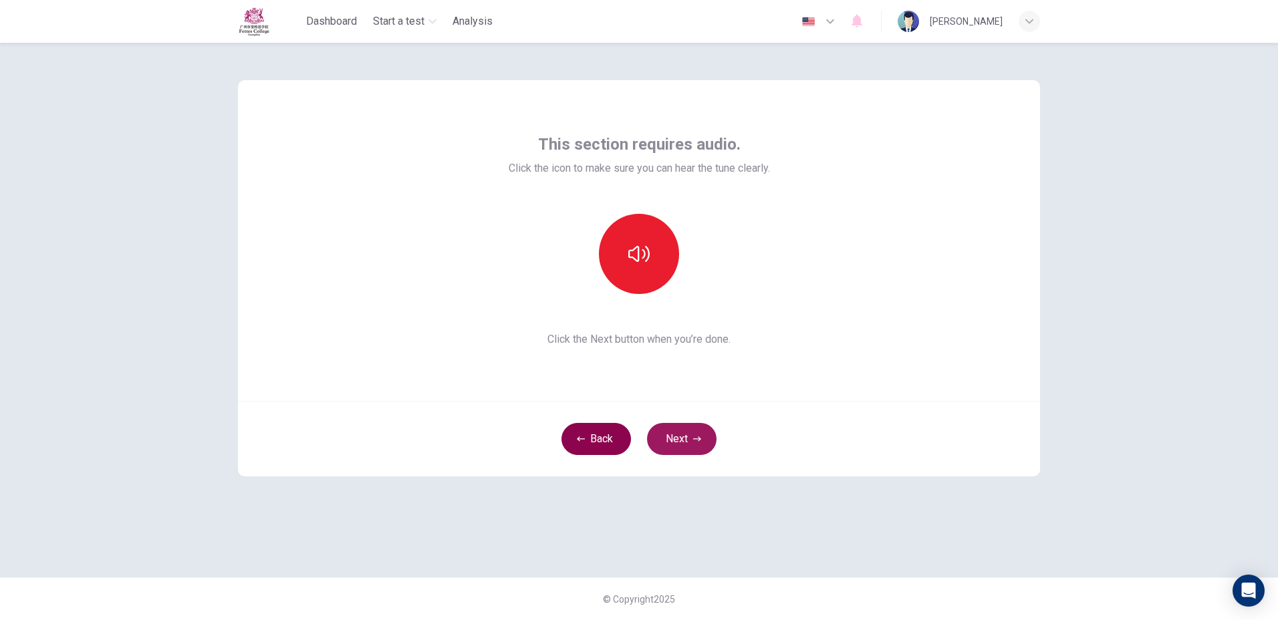
click at [608, 432] on button "Back" at bounding box center [595, 439] width 69 height 32
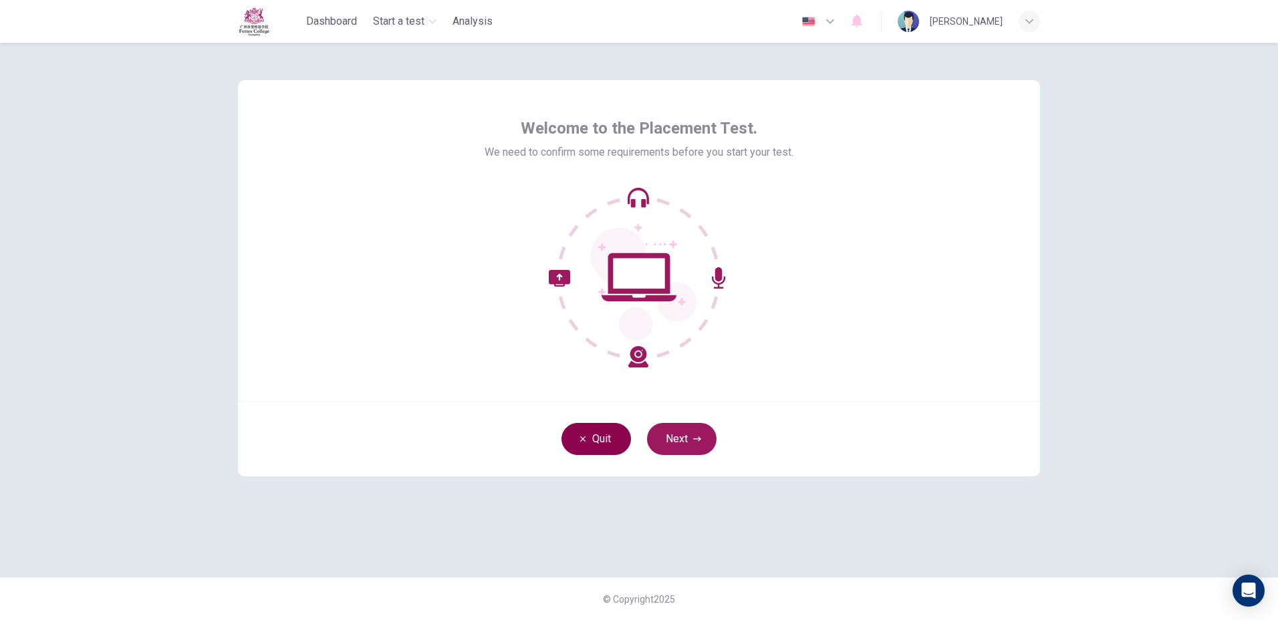
click at [608, 440] on button "Quit" at bounding box center [595, 439] width 69 height 32
click at [700, 443] on button "Next" at bounding box center [681, 439] width 69 height 32
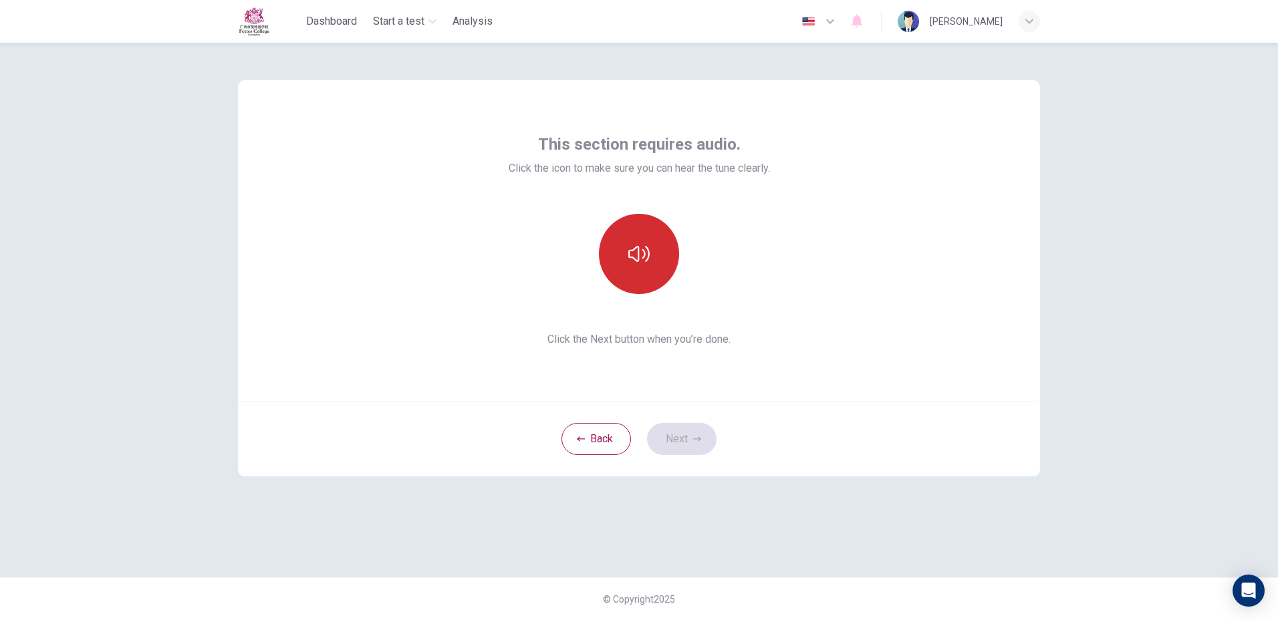
click at [663, 260] on button "button" at bounding box center [639, 254] width 80 height 80
click at [667, 260] on button "button" at bounding box center [639, 254] width 80 height 80
click at [698, 442] on icon "button" at bounding box center [697, 439] width 8 height 8
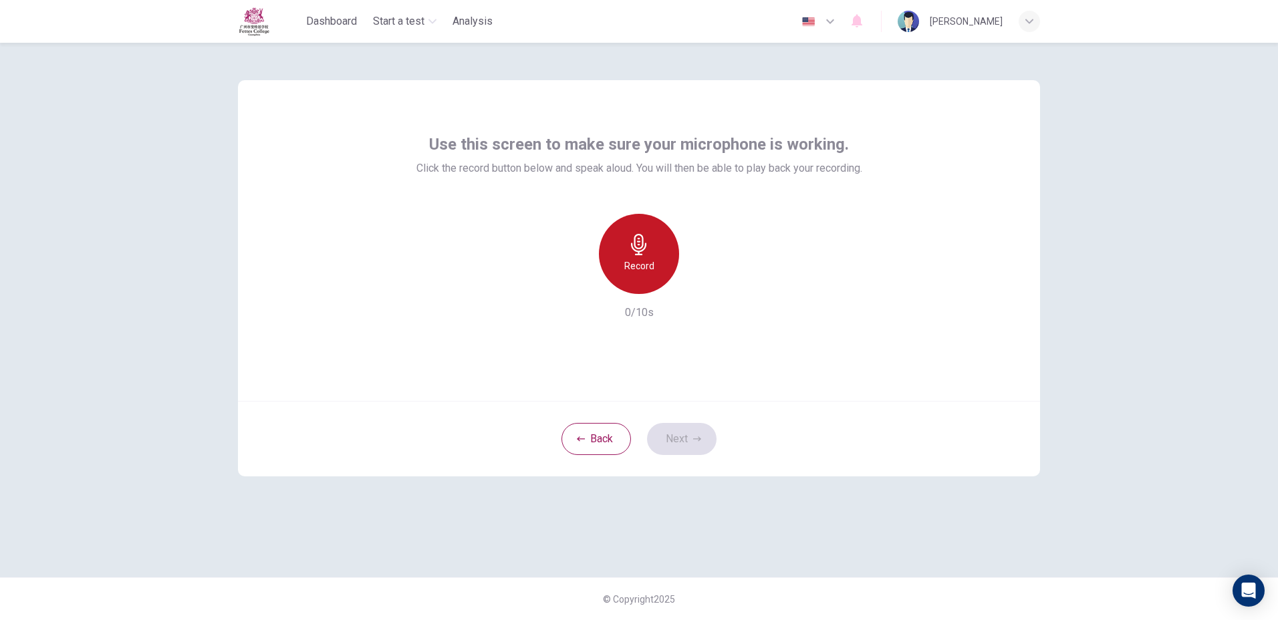
click at [653, 269] on div "Record" at bounding box center [639, 254] width 80 height 80
click at [639, 263] on h6 "Stop" at bounding box center [639, 266] width 20 height 16
click at [703, 444] on button "Next" at bounding box center [681, 439] width 69 height 32
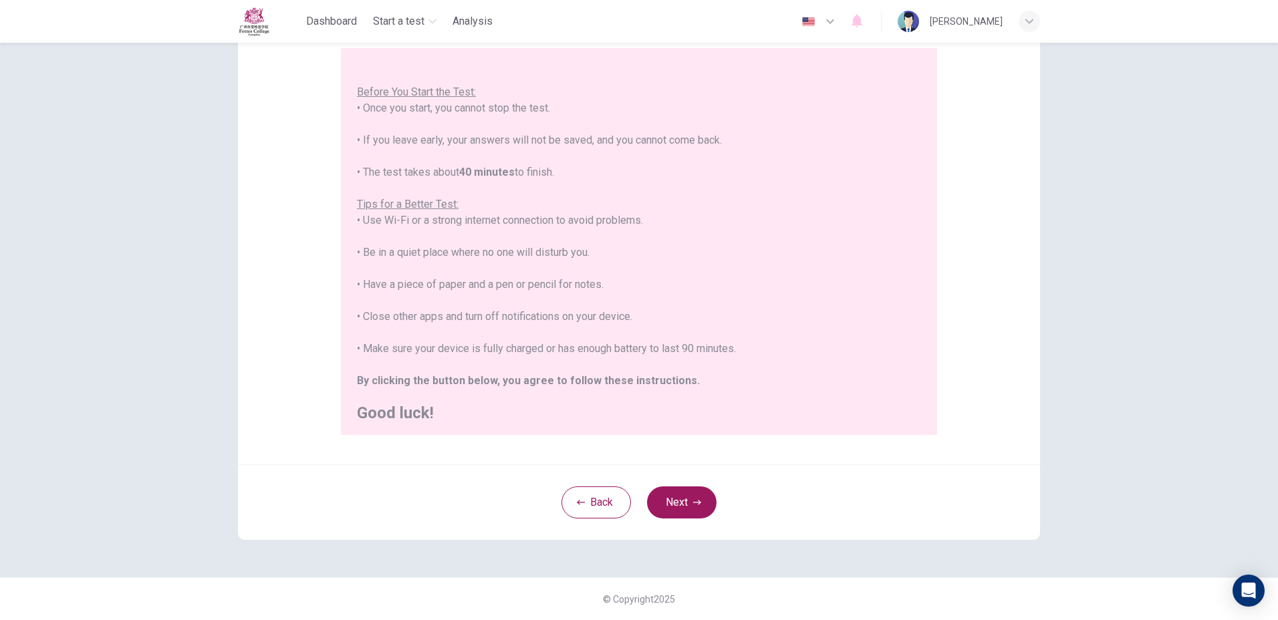
scroll to position [15, 0]
click at [670, 510] on button "Next" at bounding box center [681, 502] width 69 height 32
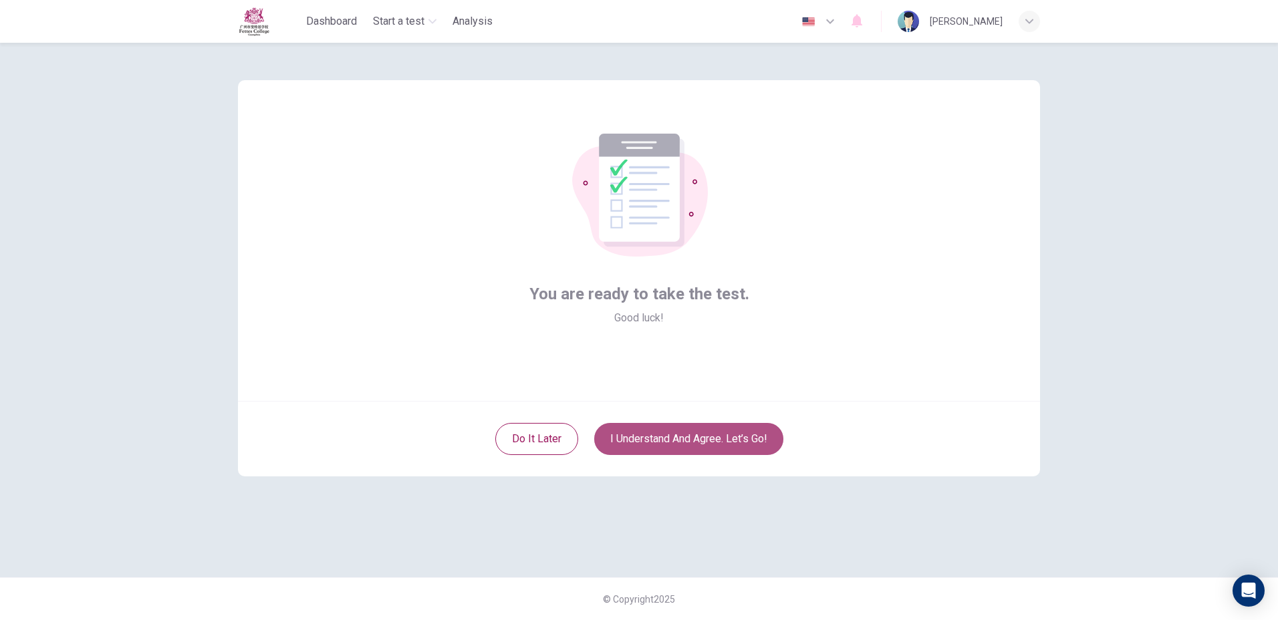
click at [732, 438] on button "I understand and agree. Let’s go!" at bounding box center [688, 439] width 189 height 32
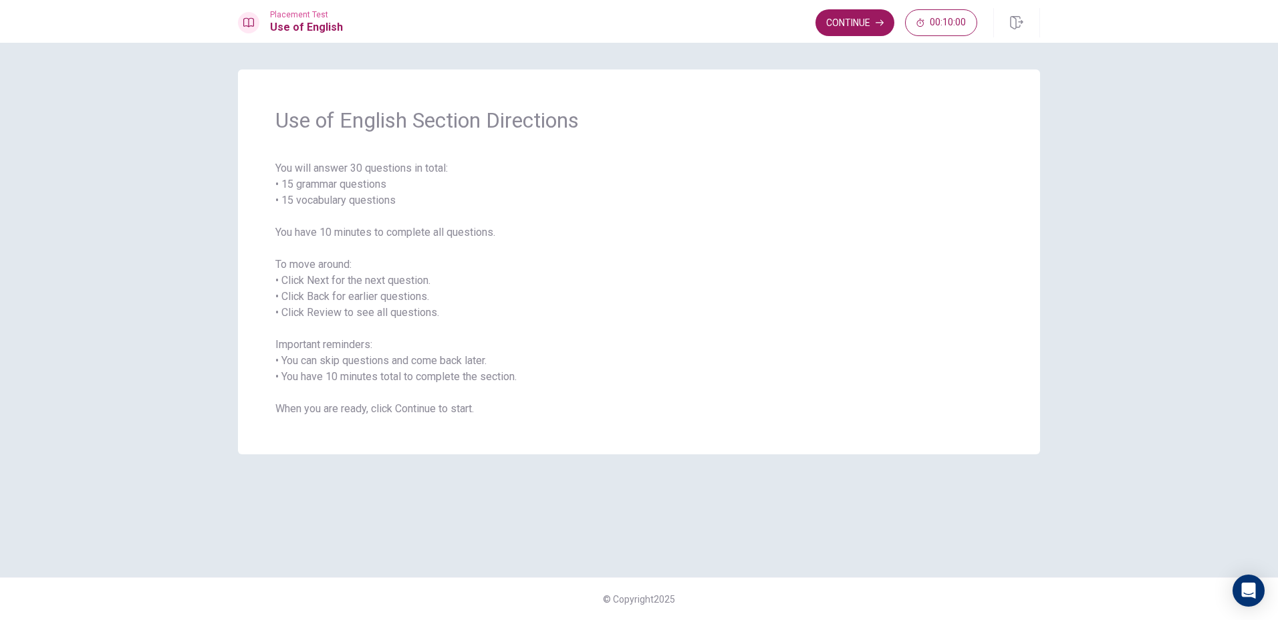
drag, startPoint x: 374, startPoint y: 136, endPoint x: 367, endPoint y: 212, distance: 76.5
click at [367, 212] on div "Use of English Section Directions You will answer 30 questions in total: • 15 g…" at bounding box center [639, 261] width 802 height 385
drag, startPoint x: 365, startPoint y: 212, endPoint x: 352, endPoint y: 261, distance: 50.4
click at [352, 261] on span "You will answer 30 questions in total: • 15 grammar questions • 15 vocabulary q…" at bounding box center [638, 288] width 727 height 257
drag, startPoint x: 591, startPoint y: 187, endPoint x: 545, endPoint y: 199, distance: 47.6
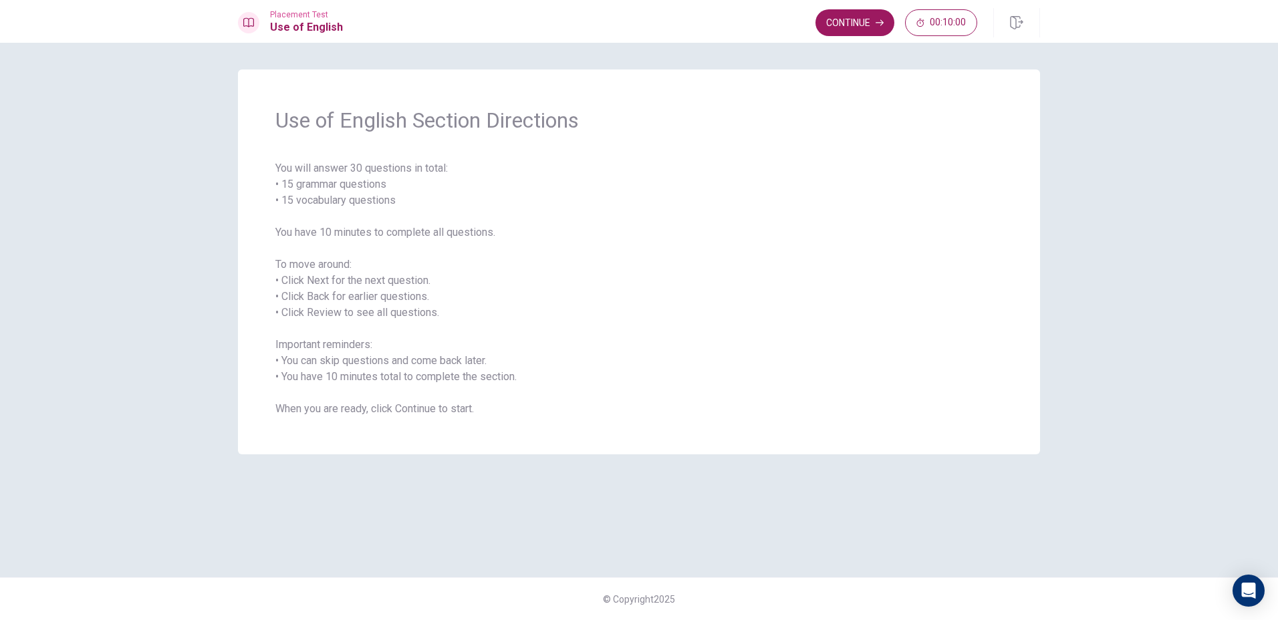
click at [585, 187] on span "You will answer 30 questions in total: • 15 grammar questions • 15 vocabulary q…" at bounding box center [638, 288] width 727 height 257
click at [216, 174] on div "Use of English Section Directions You will answer 30 questions in total: • 15 g…" at bounding box center [639, 331] width 1278 height 577
click at [925, 17] on button "00:10:00" at bounding box center [941, 22] width 72 height 27
click at [905, 15] on button "Continue" at bounding box center [900, 22] width 79 height 27
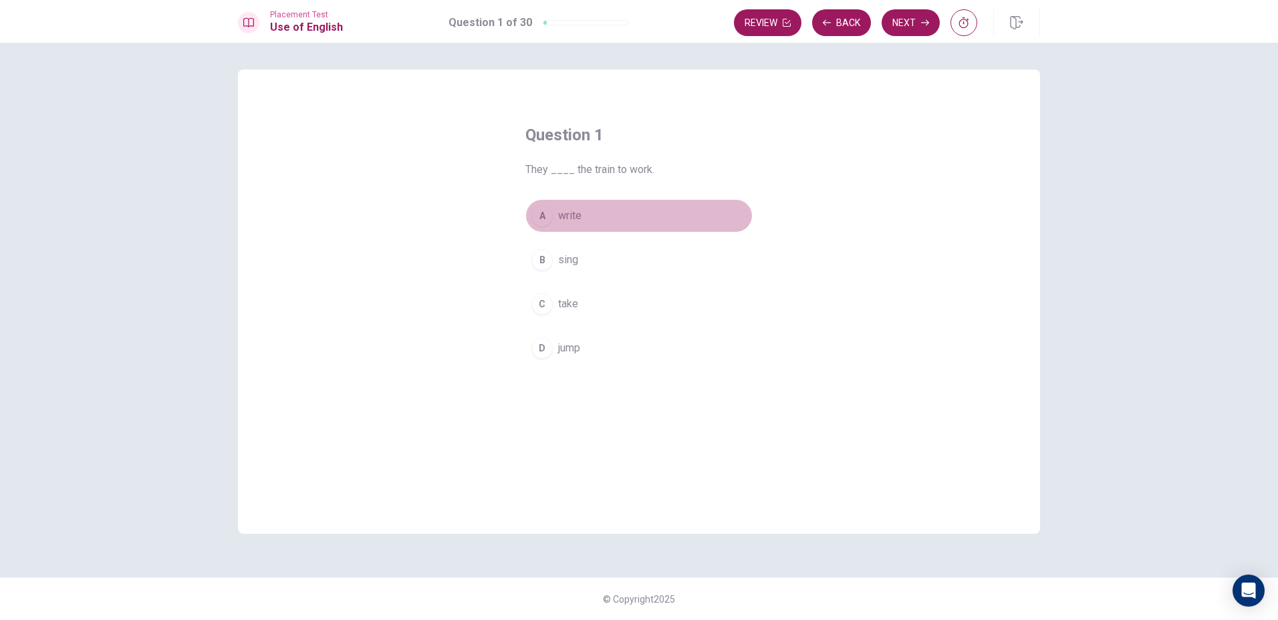
click at [552, 222] on button "A write" at bounding box center [638, 215] width 227 height 33
click at [904, 24] on button "Next" at bounding box center [910, 22] width 58 height 27
click at [571, 215] on span "put" at bounding box center [565, 216] width 15 height 16
click at [901, 24] on button "Next" at bounding box center [910, 22] width 58 height 27
click at [572, 208] on span "will stay" at bounding box center [577, 216] width 39 height 16
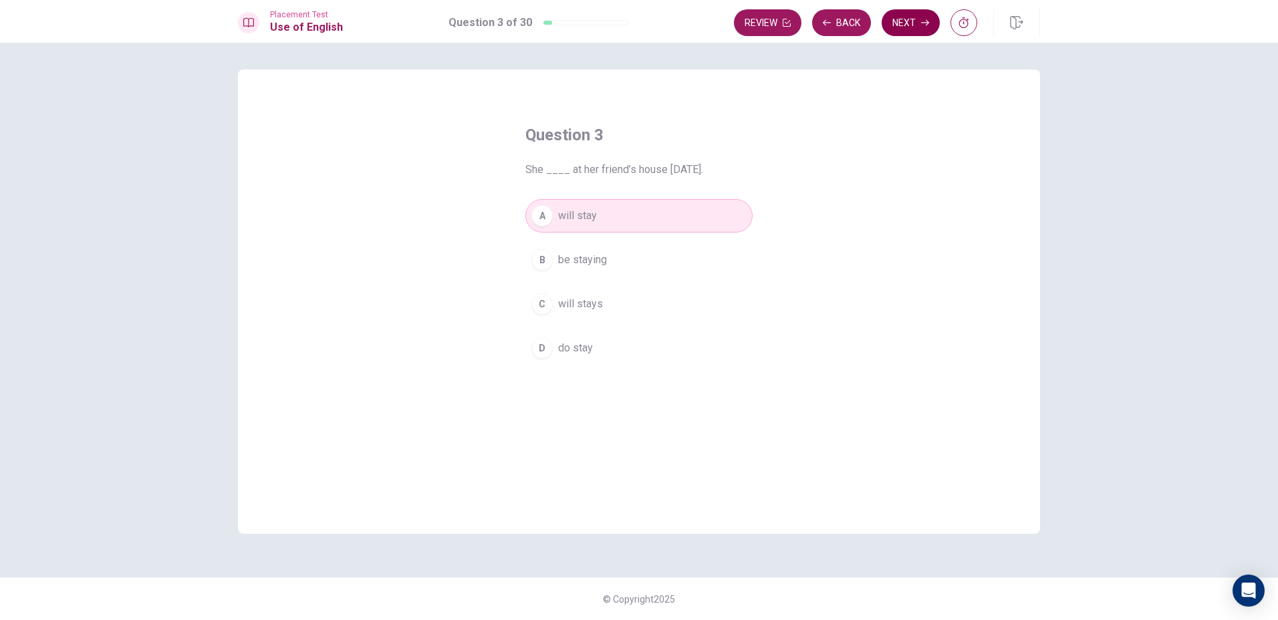
click at [921, 26] on icon "button" at bounding box center [925, 23] width 8 height 8
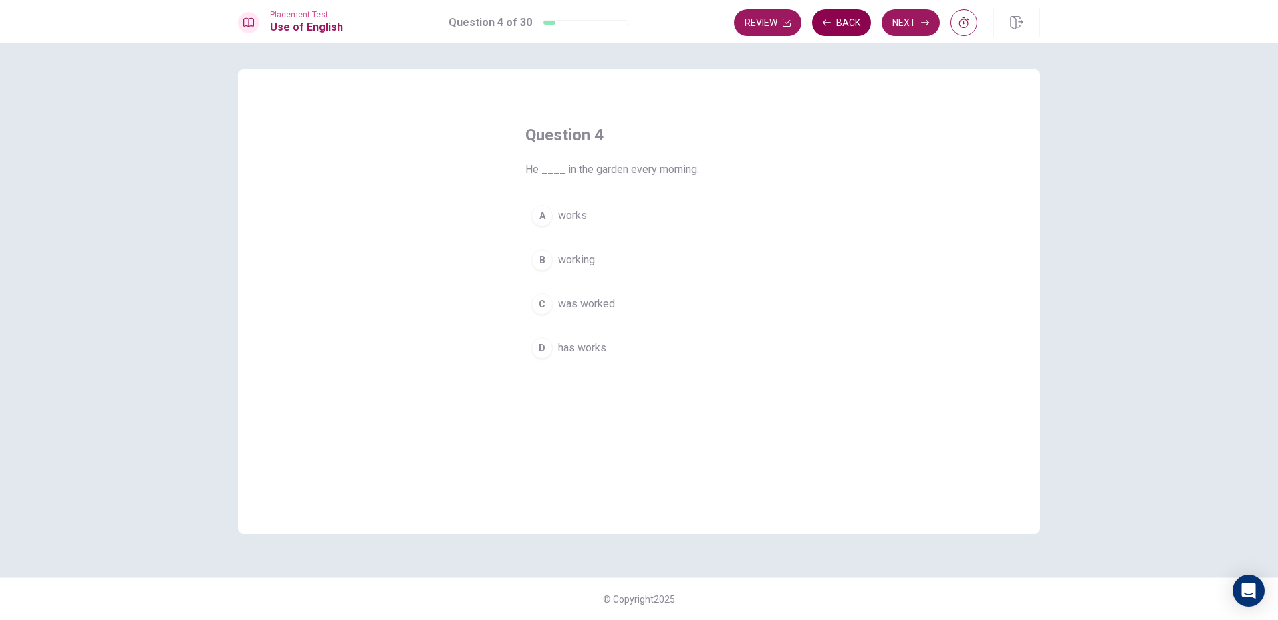
click at [843, 23] on button "Back" at bounding box center [841, 22] width 59 height 27
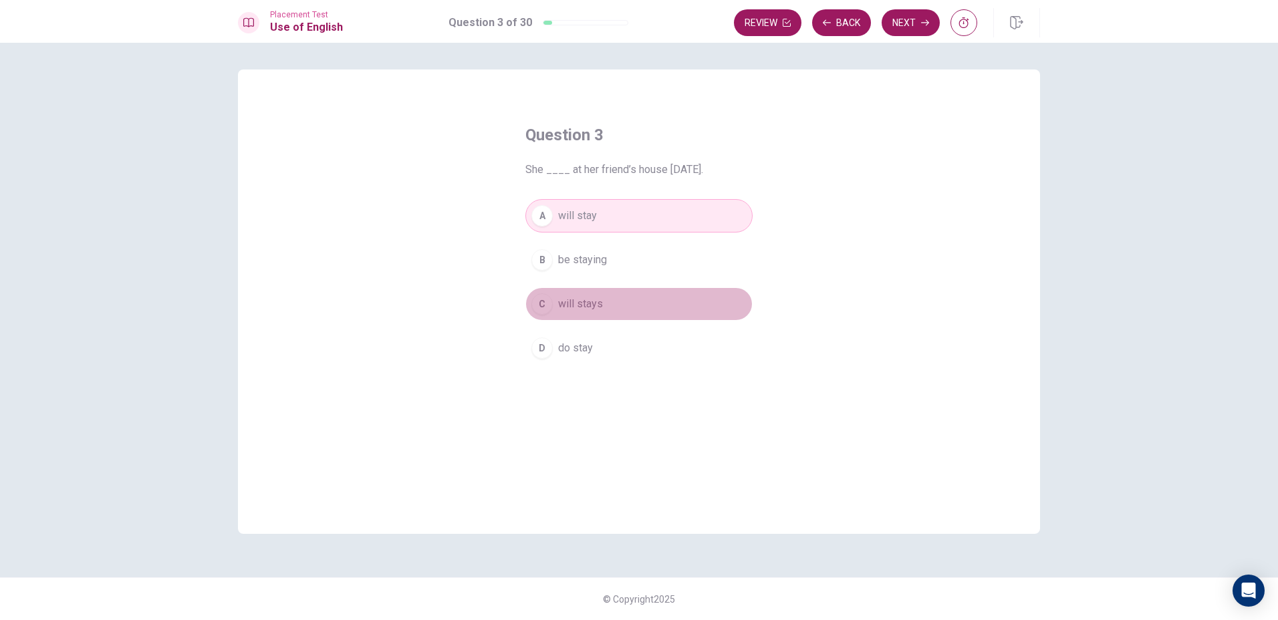
click at [549, 298] on div "C" at bounding box center [541, 303] width 21 height 21
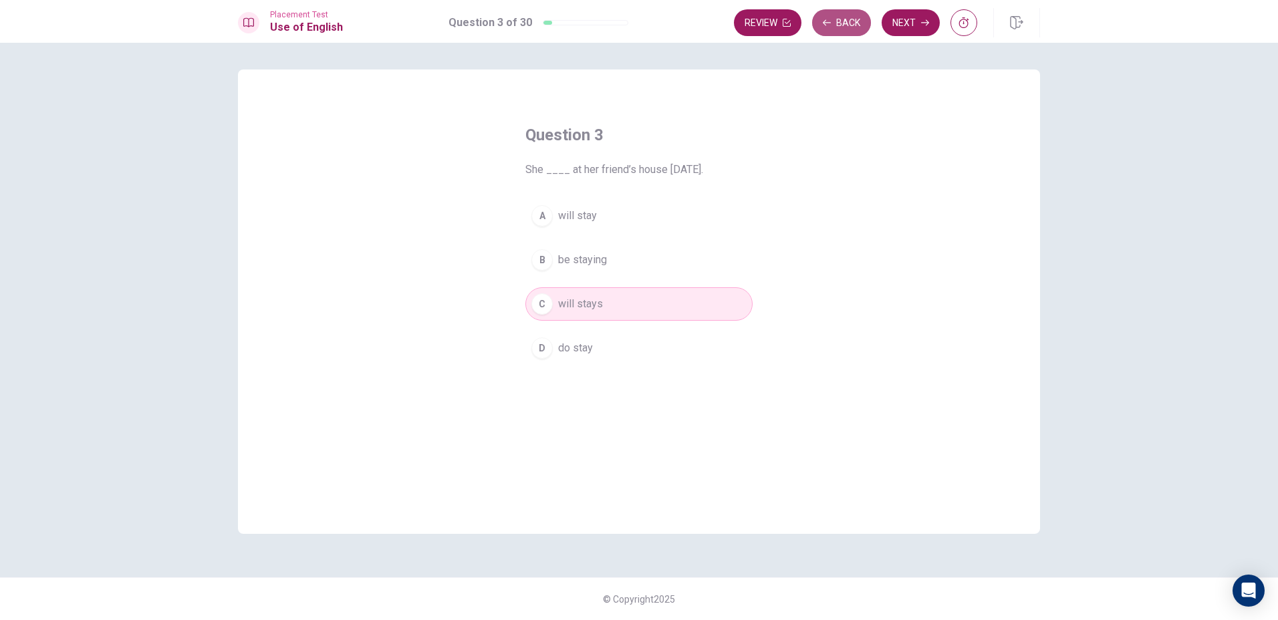
click at [833, 31] on button "Back" at bounding box center [841, 22] width 59 height 27
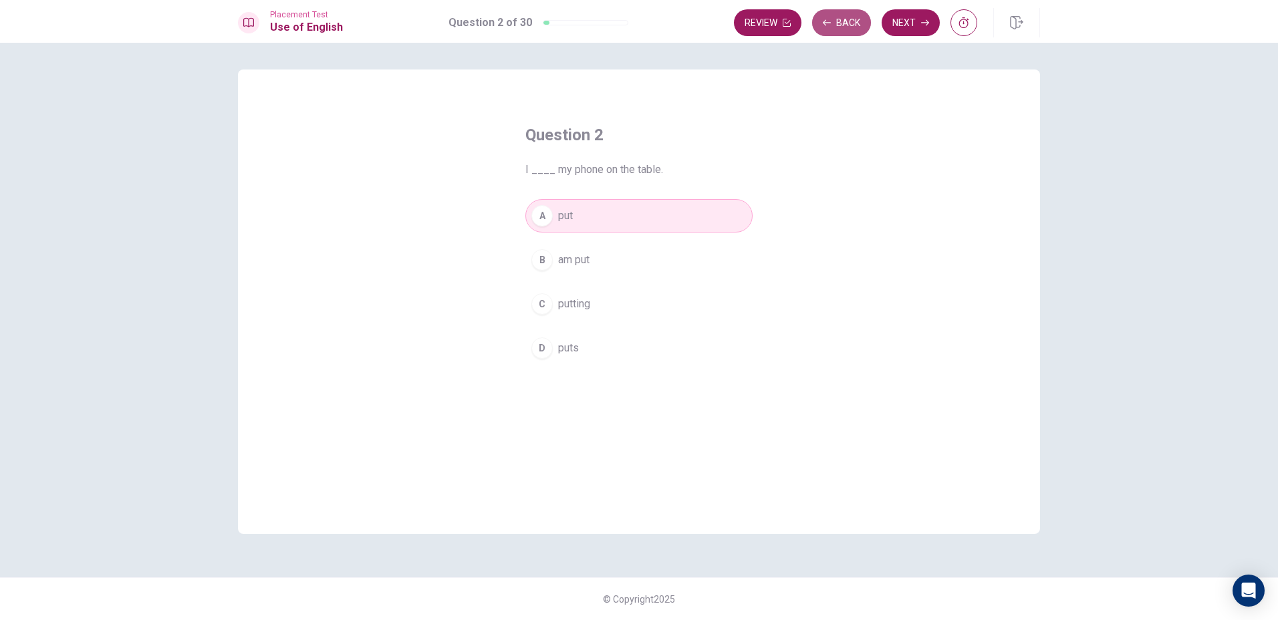
click at [833, 31] on button "Back" at bounding box center [841, 22] width 59 height 27
click at [918, 26] on button "Next" at bounding box center [910, 22] width 58 height 27
click at [918, 26] on div "Review Back Next" at bounding box center [855, 22] width 243 height 27
click at [918, 26] on button "Next" at bounding box center [910, 22] width 58 height 27
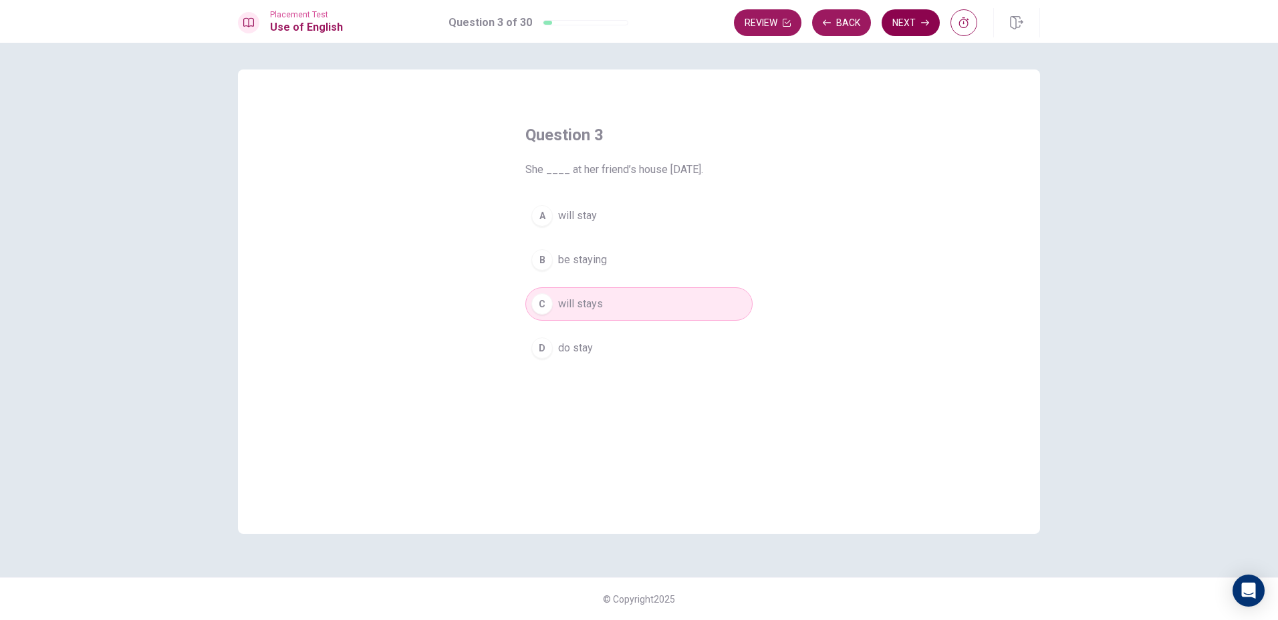
click at [898, 27] on button "Next" at bounding box center [910, 22] width 58 height 27
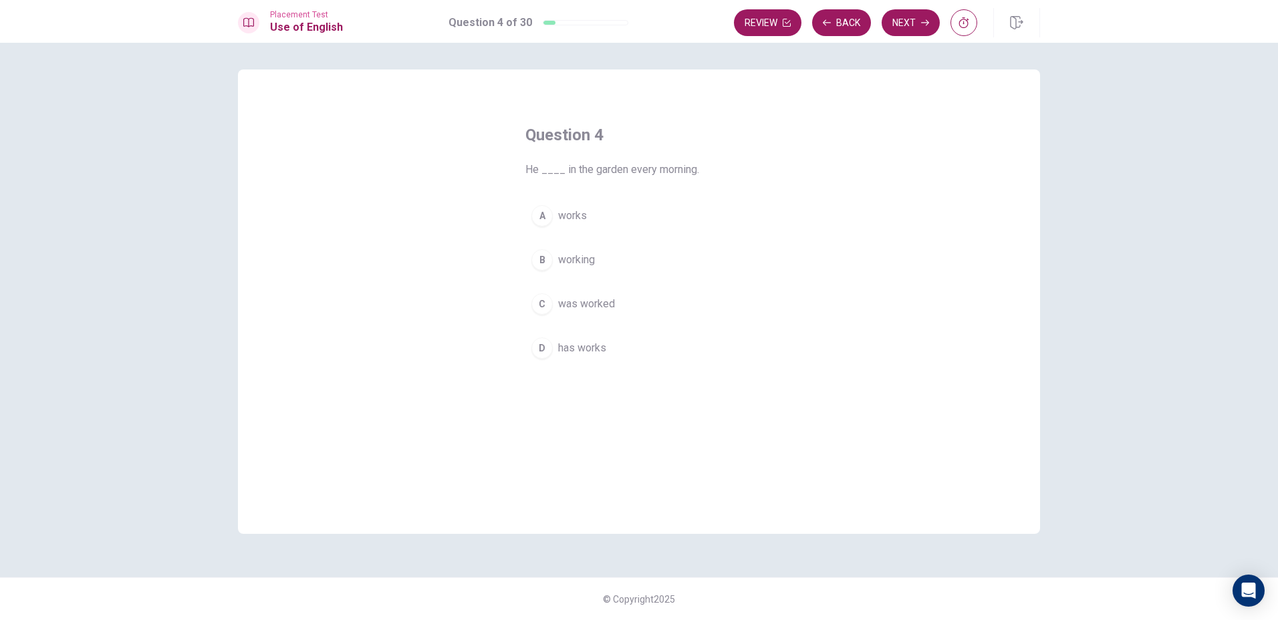
click at [581, 222] on span "works" at bounding box center [572, 216] width 29 height 16
click at [904, 20] on button "Next" at bounding box center [910, 22] width 58 height 27
click at [843, 23] on button "Back" at bounding box center [841, 22] width 59 height 27
click at [907, 19] on button "Next" at bounding box center [910, 22] width 58 height 27
click at [554, 219] on button "A read" at bounding box center [638, 215] width 227 height 33
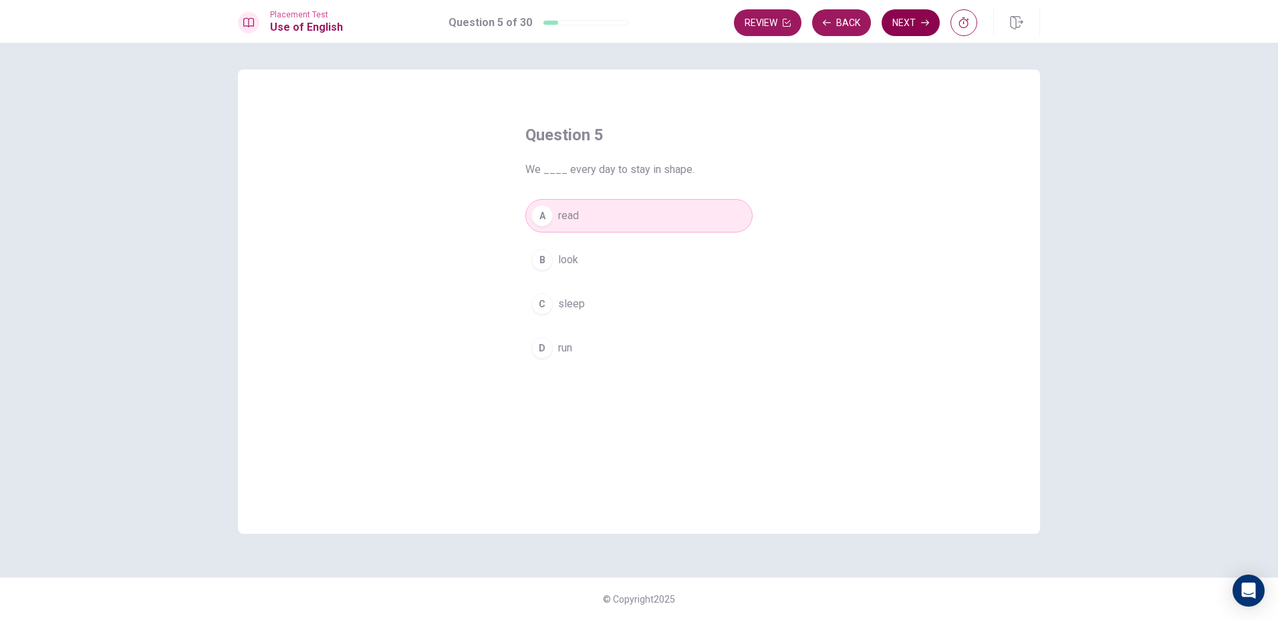
click at [905, 25] on button "Next" at bounding box center [910, 22] width 58 height 27
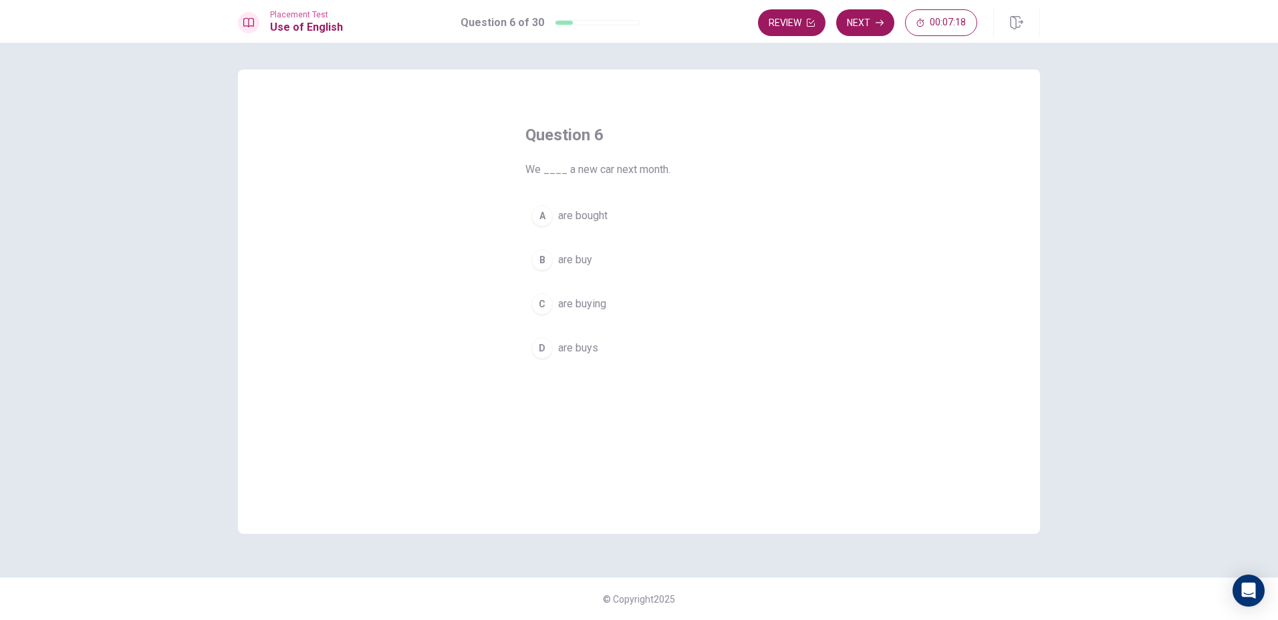
click at [546, 301] on div "C" at bounding box center [541, 303] width 21 height 21
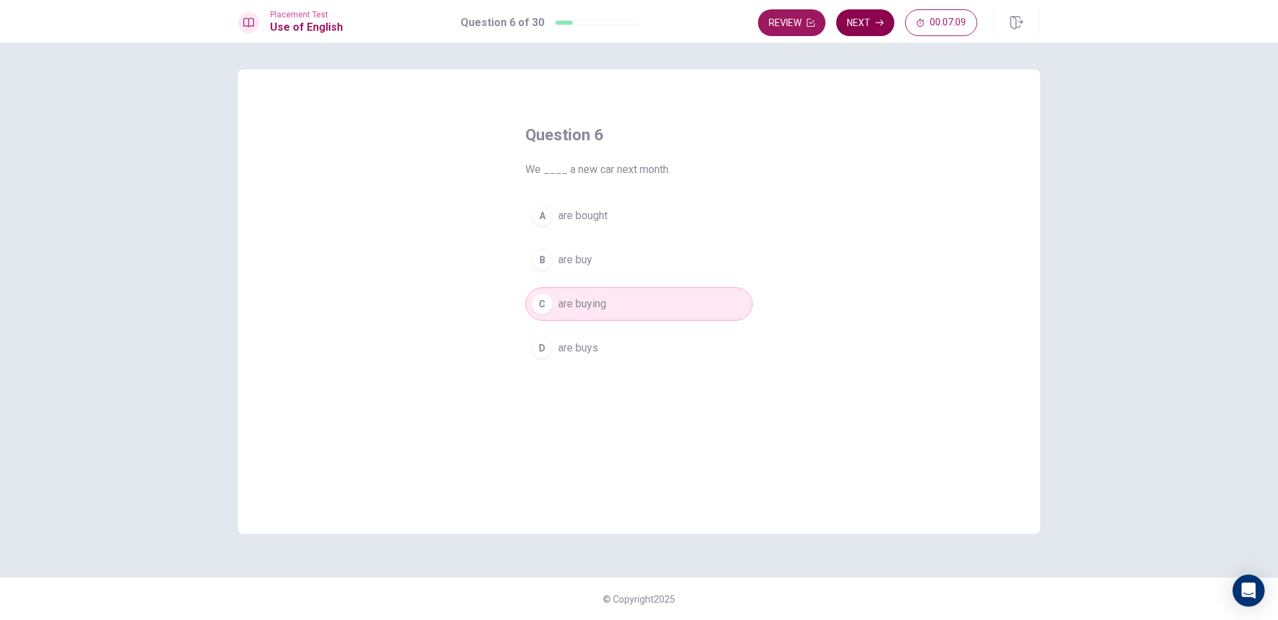
click at [867, 24] on button "Next" at bounding box center [865, 22] width 58 height 27
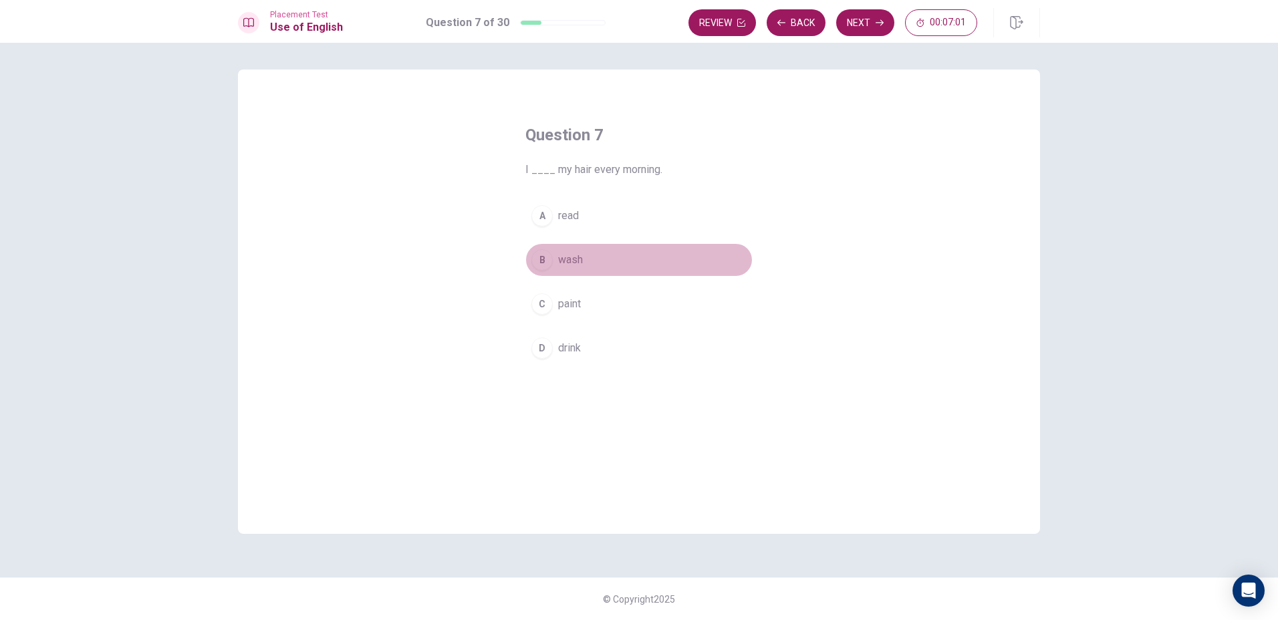
click at [541, 251] on div "B" at bounding box center [541, 259] width 21 height 21
click at [865, 14] on button "Next" at bounding box center [865, 22] width 58 height 27
click at [549, 257] on div "B" at bounding box center [541, 259] width 21 height 21
click at [871, 22] on button "Next" at bounding box center [865, 22] width 58 height 27
click at [546, 269] on div "B" at bounding box center [541, 259] width 21 height 21
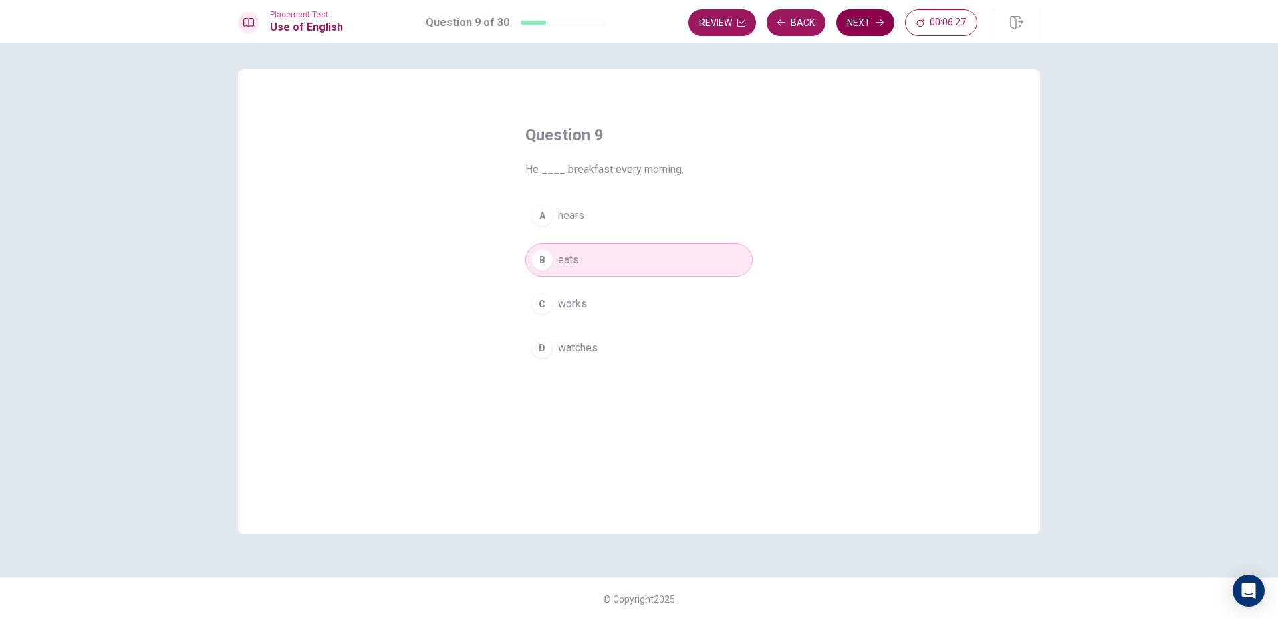
click at [867, 27] on button "Next" at bounding box center [865, 22] width 58 height 27
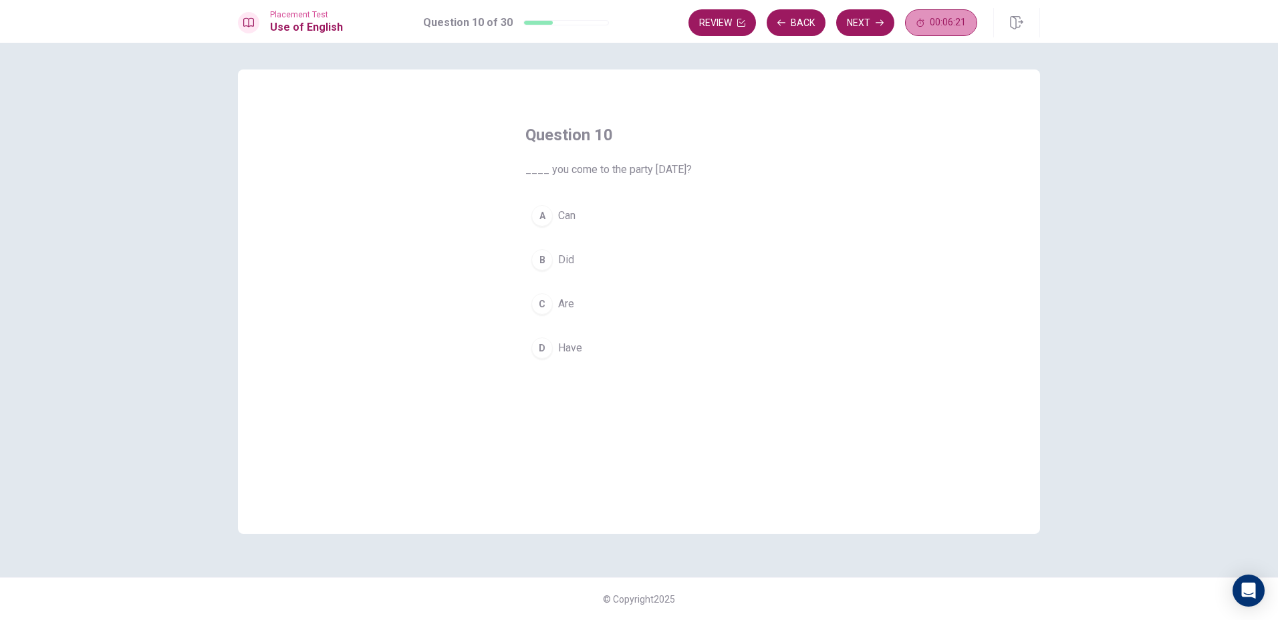
click at [933, 23] on span "00:06:21" at bounding box center [947, 22] width 36 height 11
click at [953, 23] on button "button" at bounding box center [963, 22] width 27 height 27
click at [957, 28] on button "00:06:18" at bounding box center [941, 22] width 72 height 27
click at [963, 27] on icon "button" at bounding box center [963, 22] width 11 height 11
click at [963, 27] on span "00:06:17" at bounding box center [947, 22] width 36 height 11
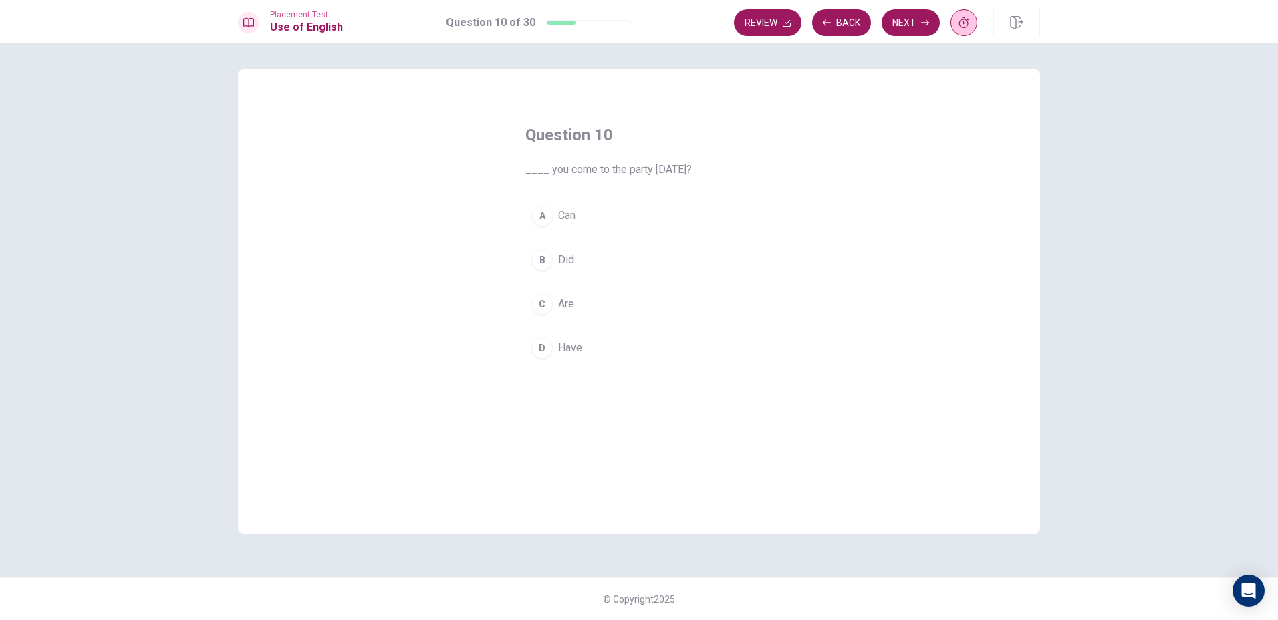
click at [963, 27] on icon "button" at bounding box center [964, 22] width 10 height 11
click at [964, 29] on button "00:06:12" at bounding box center [941, 22] width 72 height 27
click at [965, 29] on button "button" at bounding box center [963, 22] width 27 height 27
click at [965, 29] on button "00:06:10" at bounding box center [941, 22] width 72 height 27
click at [965, 29] on button "button" at bounding box center [963, 22] width 27 height 27
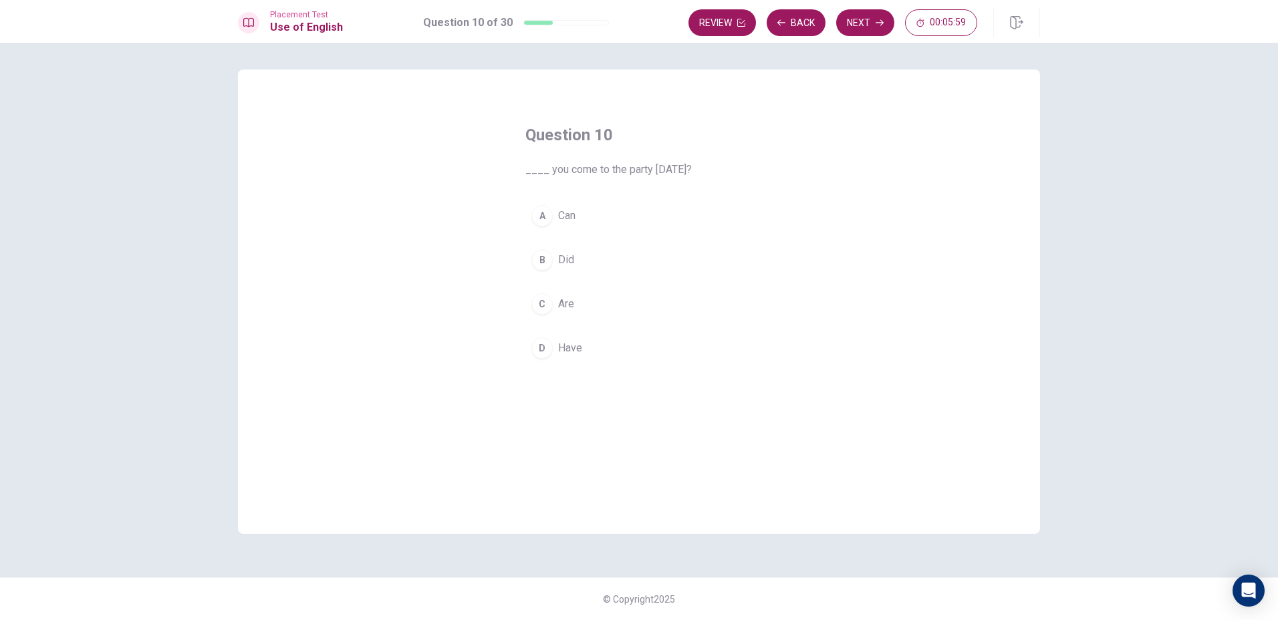
click at [551, 308] on div "C" at bounding box center [541, 303] width 21 height 21
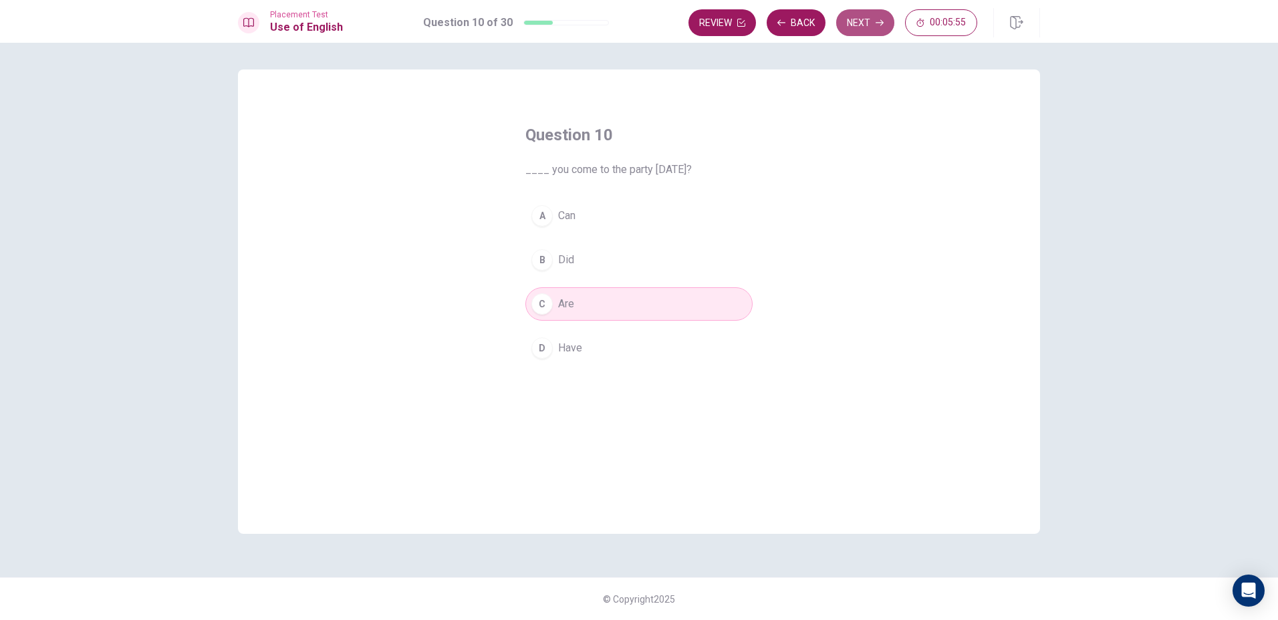
click at [870, 25] on button "Next" at bounding box center [865, 22] width 58 height 27
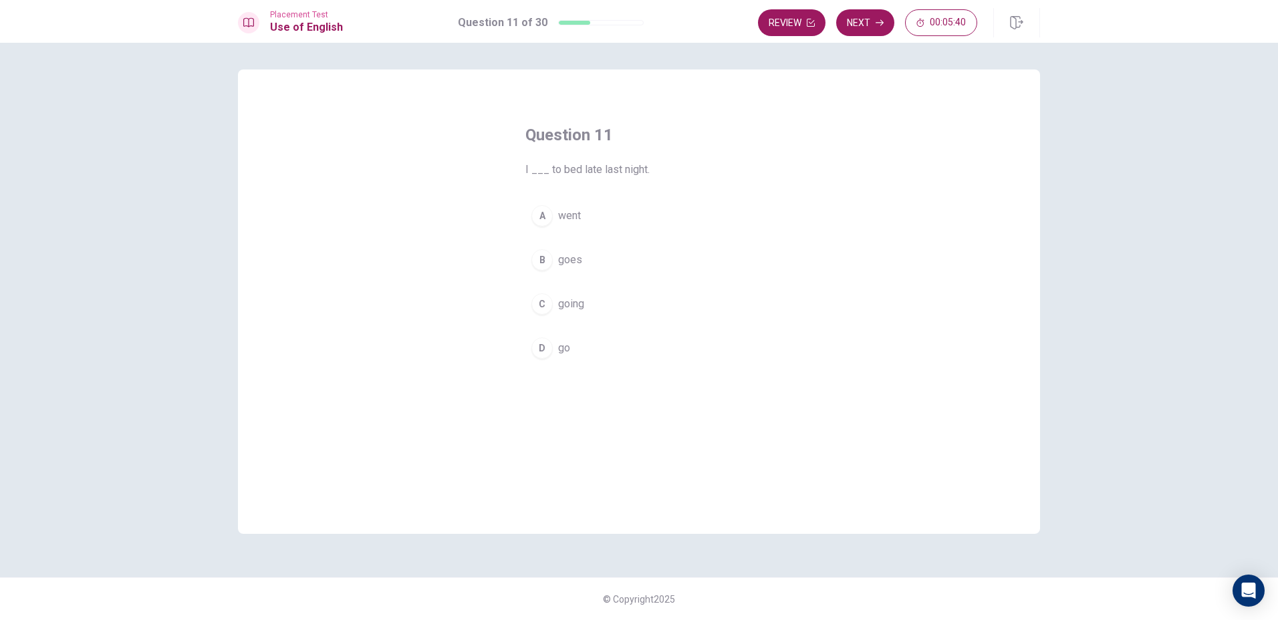
click at [577, 217] on span "went" at bounding box center [569, 216] width 23 height 16
click at [853, 25] on button "Next" at bounding box center [865, 22] width 58 height 27
click at [590, 259] on span "has listened" at bounding box center [586, 260] width 57 height 16
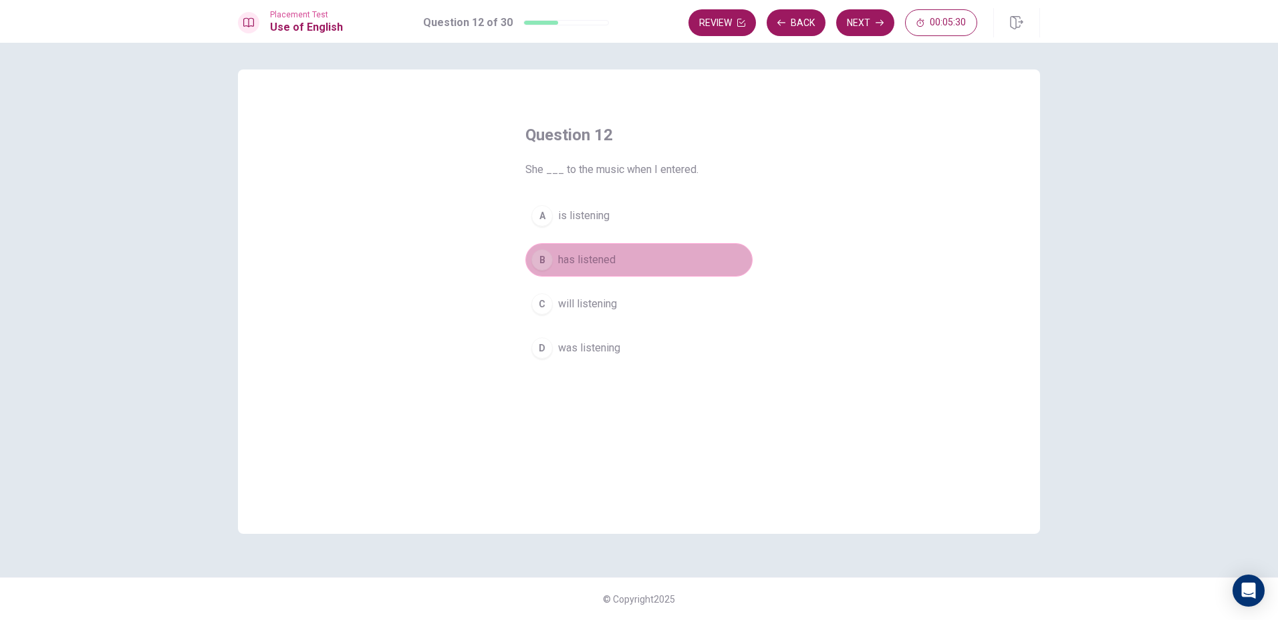
click at [590, 259] on span "has listened" at bounding box center [586, 260] width 57 height 16
click at [604, 220] on span "is listening" at bounding box center [583, 216] width 51 height 16
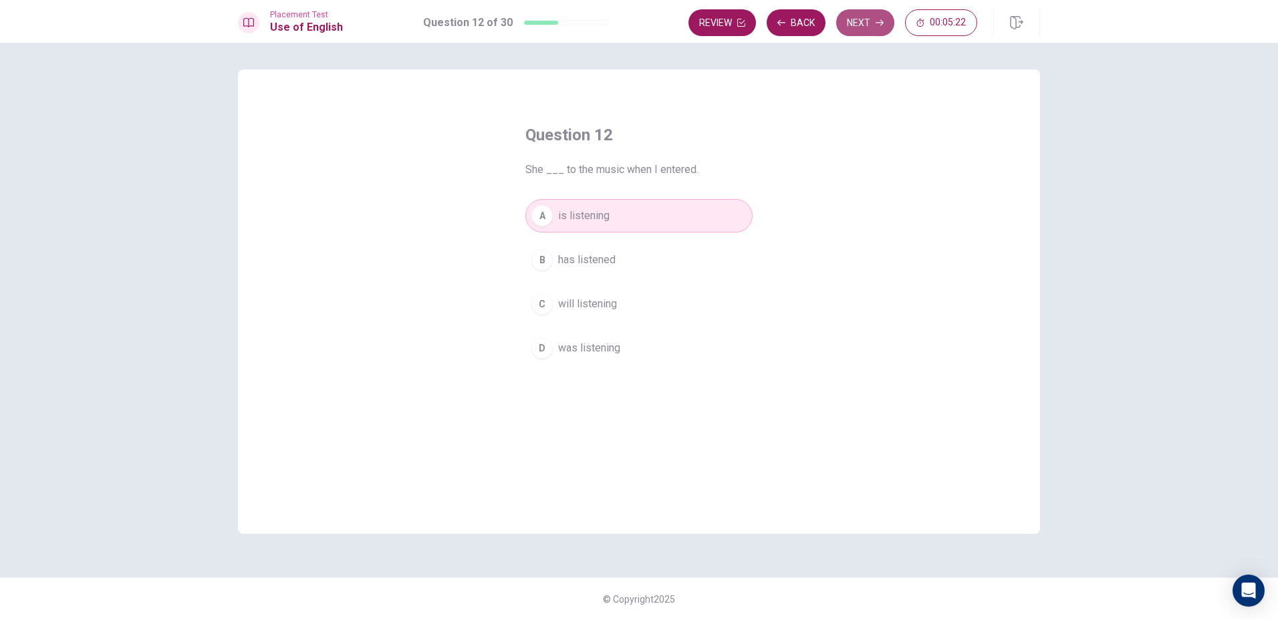
click at [873, 20] on button "Next" at bounding box center [865, 22] width 58 height 27
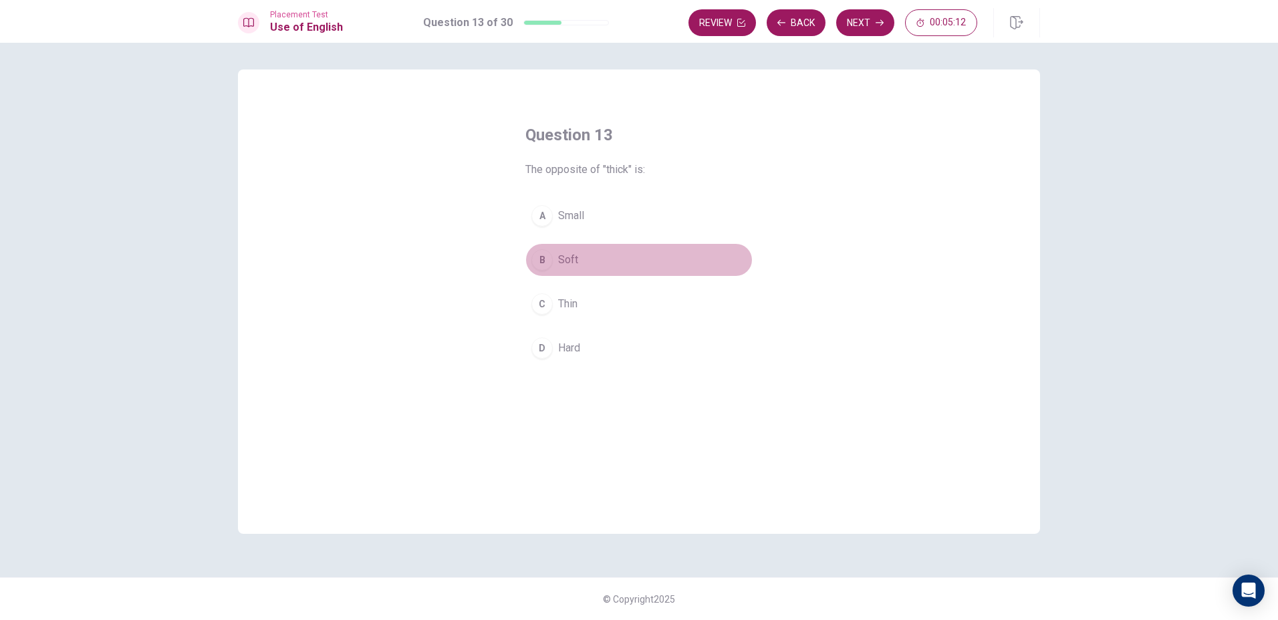
click at [582, 263] on button "B Soft" at bounding box center [638, 259] width 227 height 33
click at [864, 25] on button "Next" at bounding box center [865, 22] width 58 height 27
click at [552, 216] on div "A" at bounding box center [541, 215] width 21 height 21
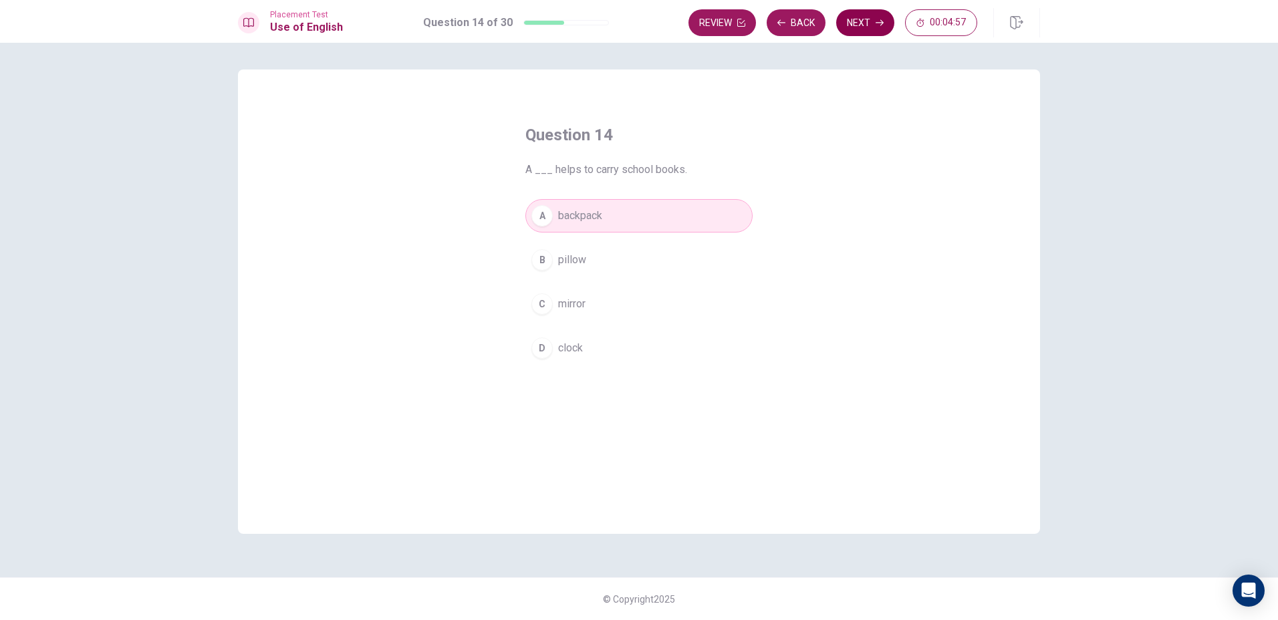
click at [873, 21] on button "Next" at bounding box center [865, 22] width 58 height 27
click at [537, 260] on div "B" at bounding box center [541, 259] width 21 height 21
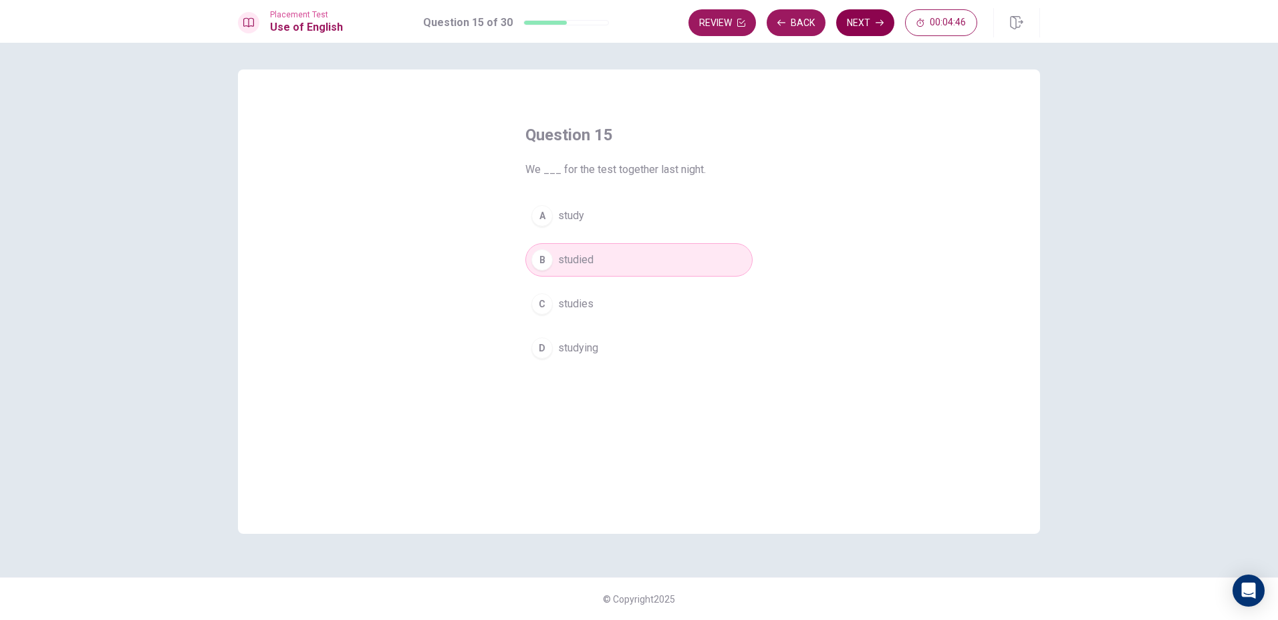
click at [868, 20] on button "Next" at bounding box center [865, 22] width 58 height 27
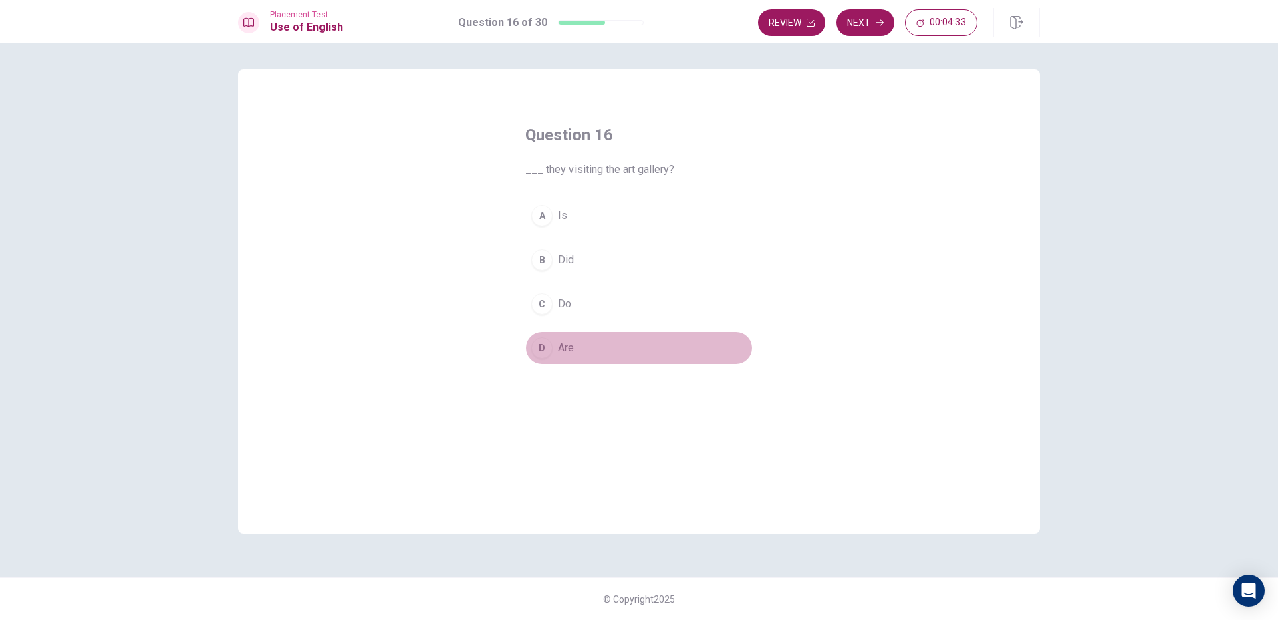
click at [575, 352] on button "D Are" at bounding box center [638, 347] width 227 height 33
click at [863, 26] on button "Next" at bounding box center [865, 22] width 58 height 27
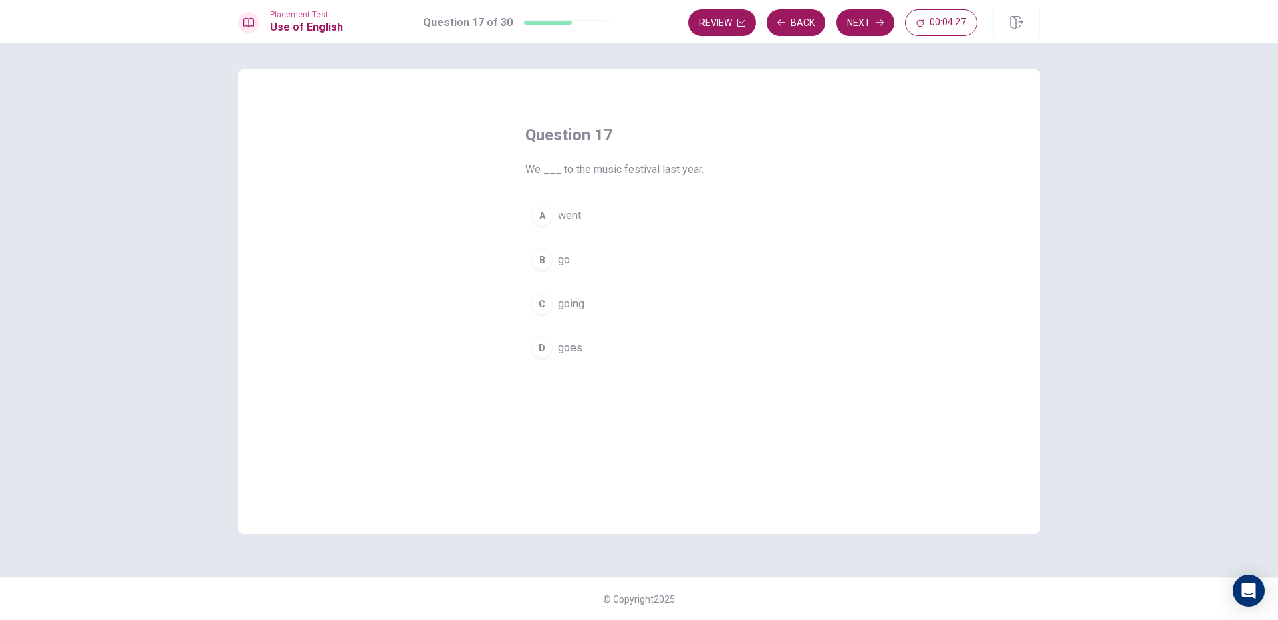
click at [561, 224] on button "A went" at bounding box center [638, 215] width 227 height 33
click at [863, 27] on button "Next" at bounding box center [865, 22] width 58 height 27
click at [580, 302] on span "lamp" at bounding box center [569, 304] width 23 height 16
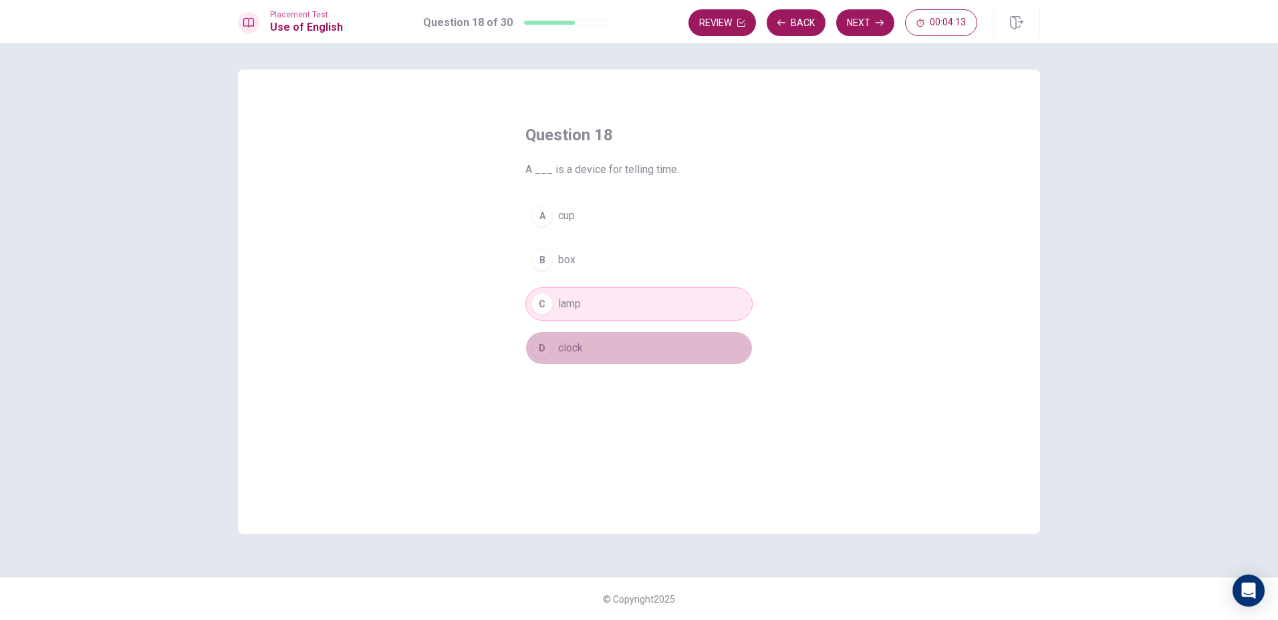
click at [597, 347] on button "D clock" at bounding box center [638, 347] width 227 height 33
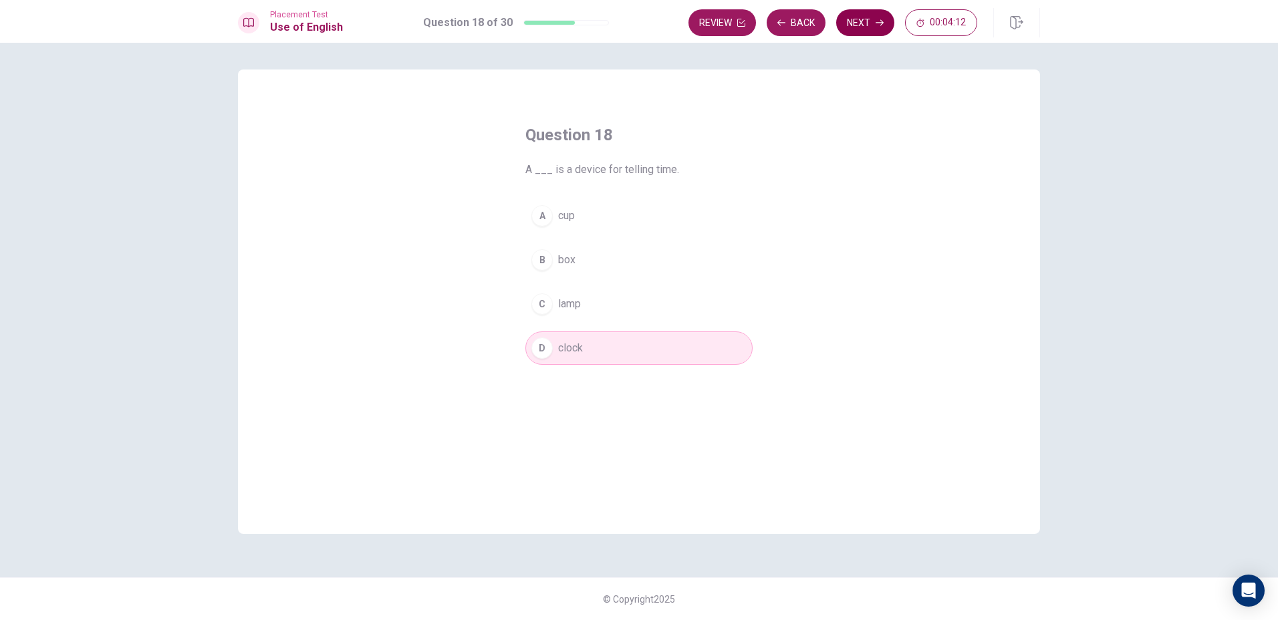
click at [852, 21] on button "Next" at bounding box center [865, 22] width 58 height 27
click at [541, 301] on div "C" at bounding box center [541, 303] width 21 height 21
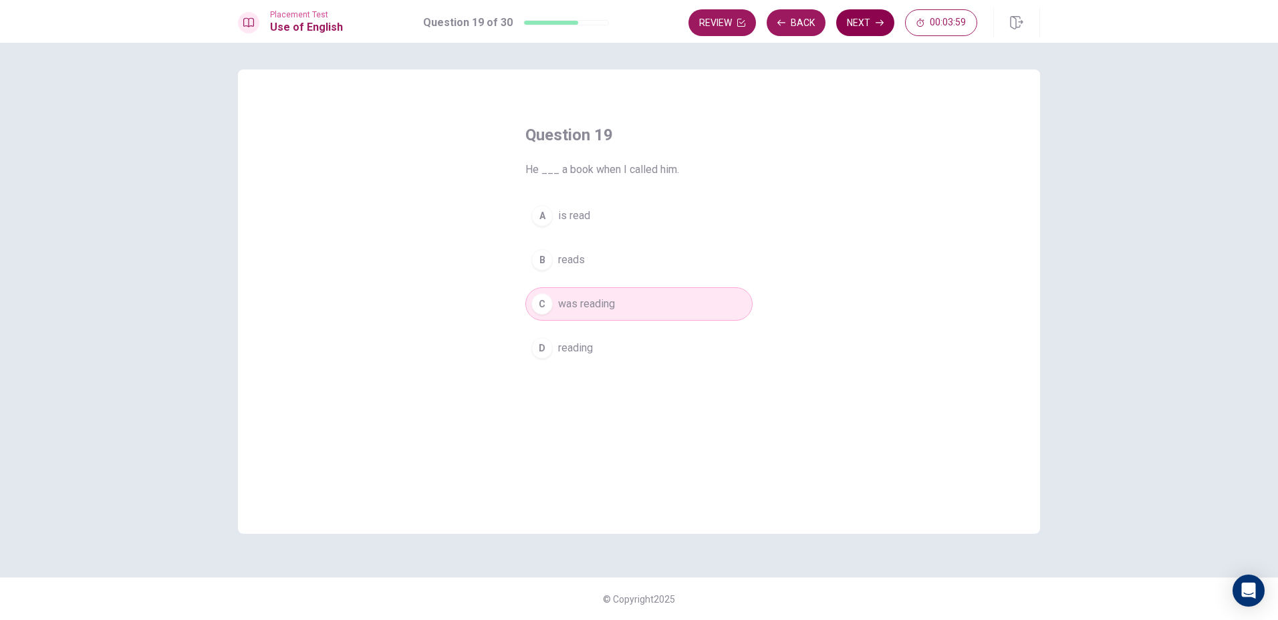
click at [871, 35] on button "Next" at bounding box center [865, 22] width 58 height 27
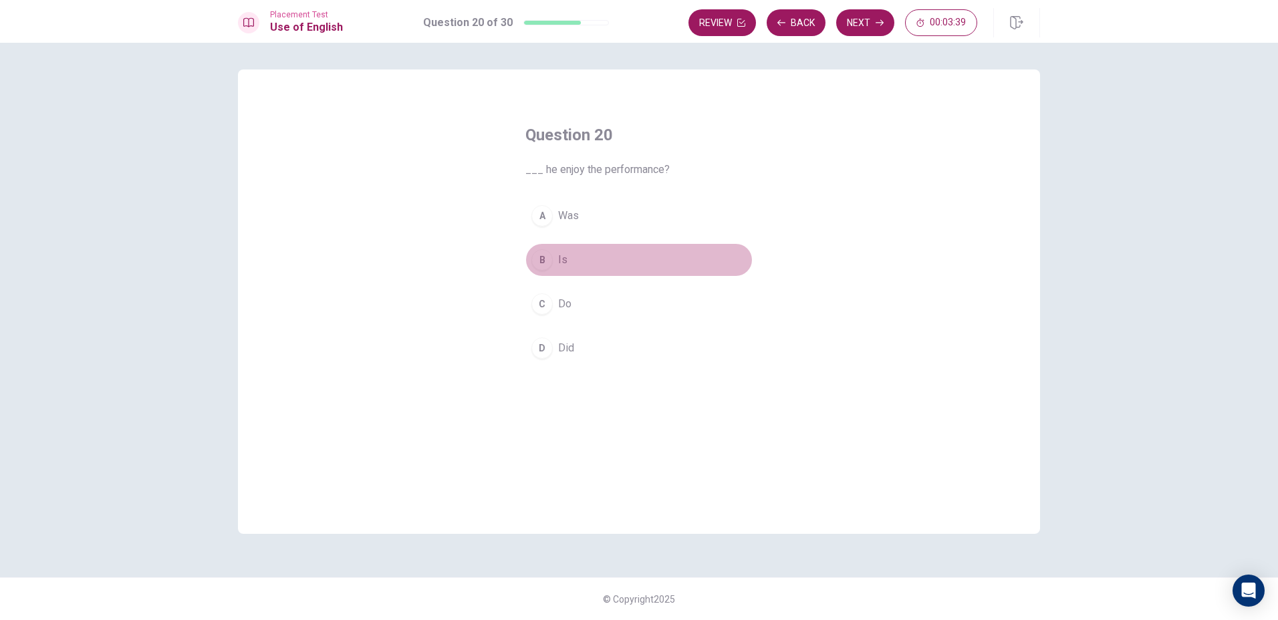
click at [537, 266] on div "B" at bounding box center [541, 259] width 21 height 21
click at [861, 25] on button "Next" at bounding box center [865, 22] width 58 height 27
click at [555, 262] on button "B boring" at bounding box center [638, 259] width 227 height 33
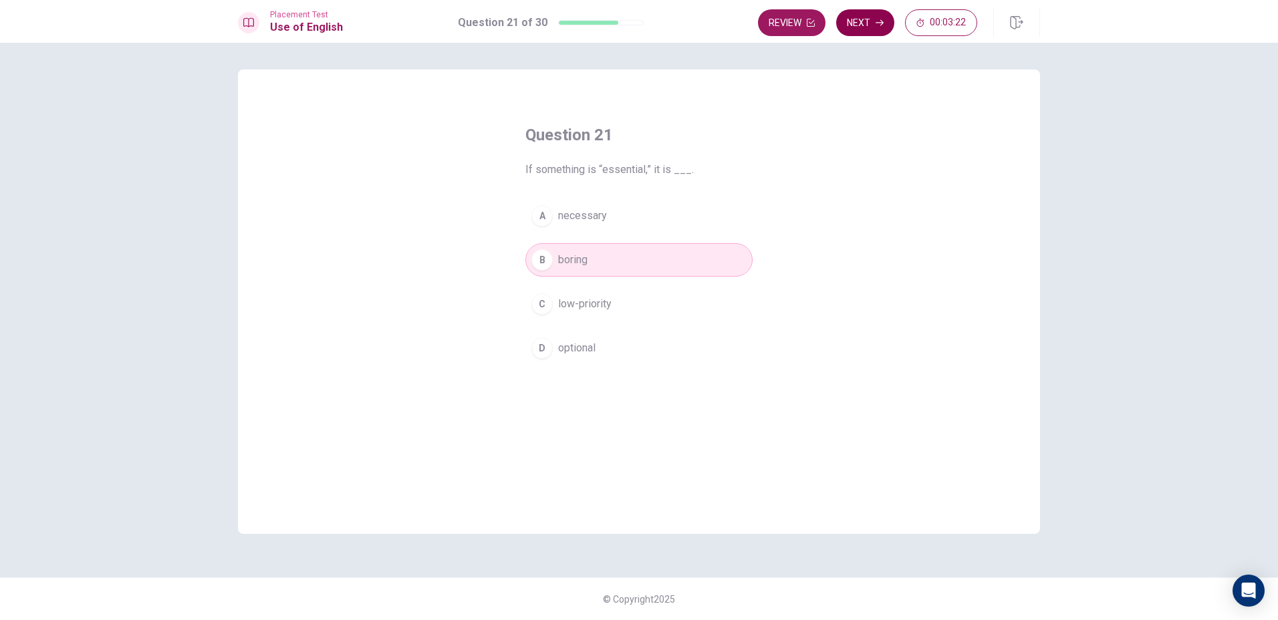
click at [863, 25] on button "Next" at bounding box center [865, 22] width 58 height 27
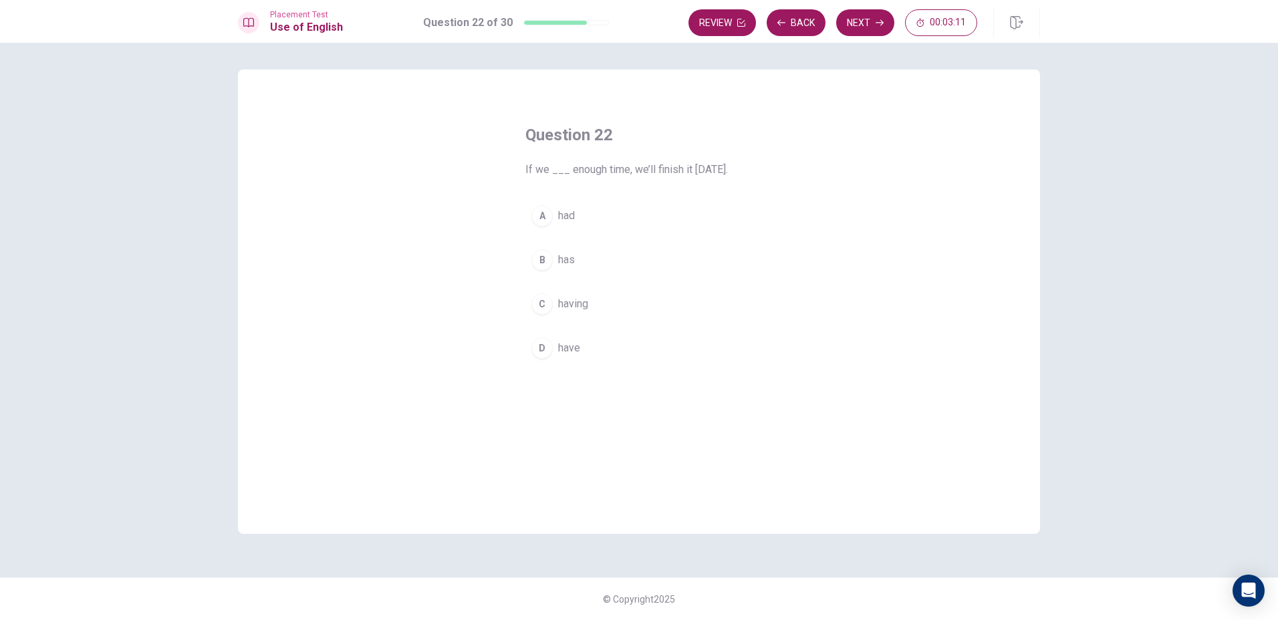
drag, startPoint x: 556, startPoint y: 345, endPoint x: 561, endPoint y: 314, distance: 31.7
click at [555, 346] on button "D have" at bounding box center [638, 347] width 227 height 33
click at [863, 21] on button "Next" at bounding box center [865, 22] width 58 height 27
click at [546, 261] on div "B" at bounding box center [541, 259] width 21 height 21
click at [868, 28] on button "Next" at bounding box center [865, 22] width 58 height 27
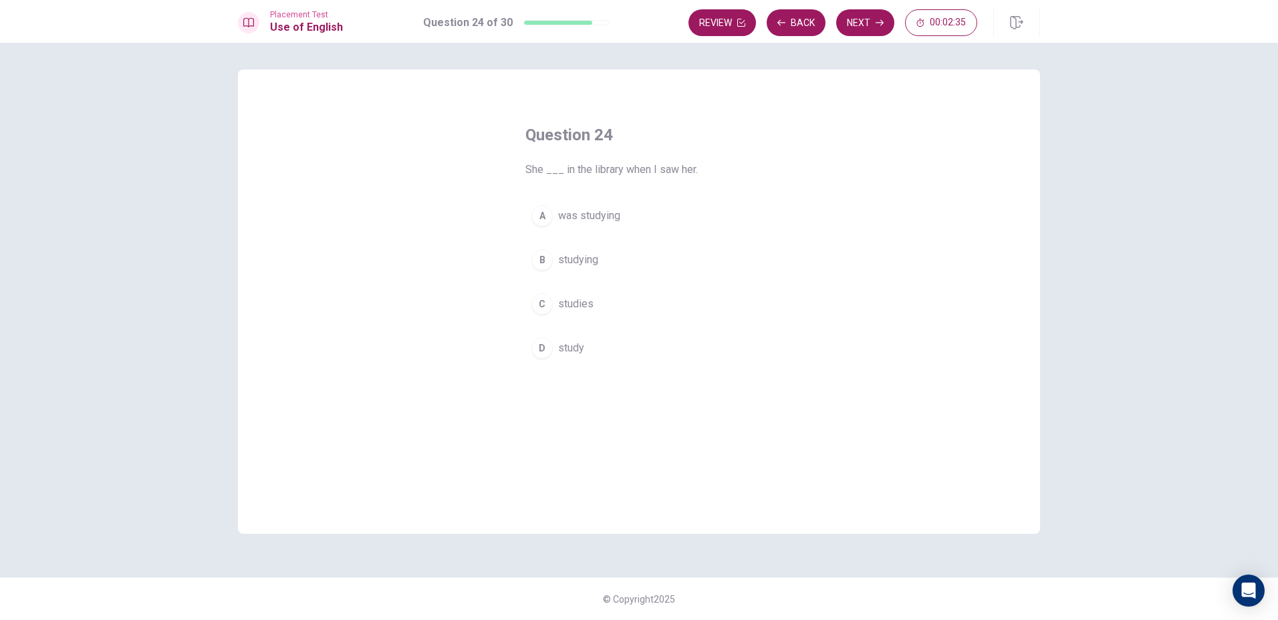
click at [541, 213] on div "A" at bounding box center [541, 215] width 21 height 21
click at [856, 23] on button "Next" at bounding box center [865, 22] width 58 height 27
click at [541, 259] on div "B" at bounding box center [541, 259] width 21 height 21
click at [862, 25] on button "Next" at bounding box center [865, 22] width 58 height 27
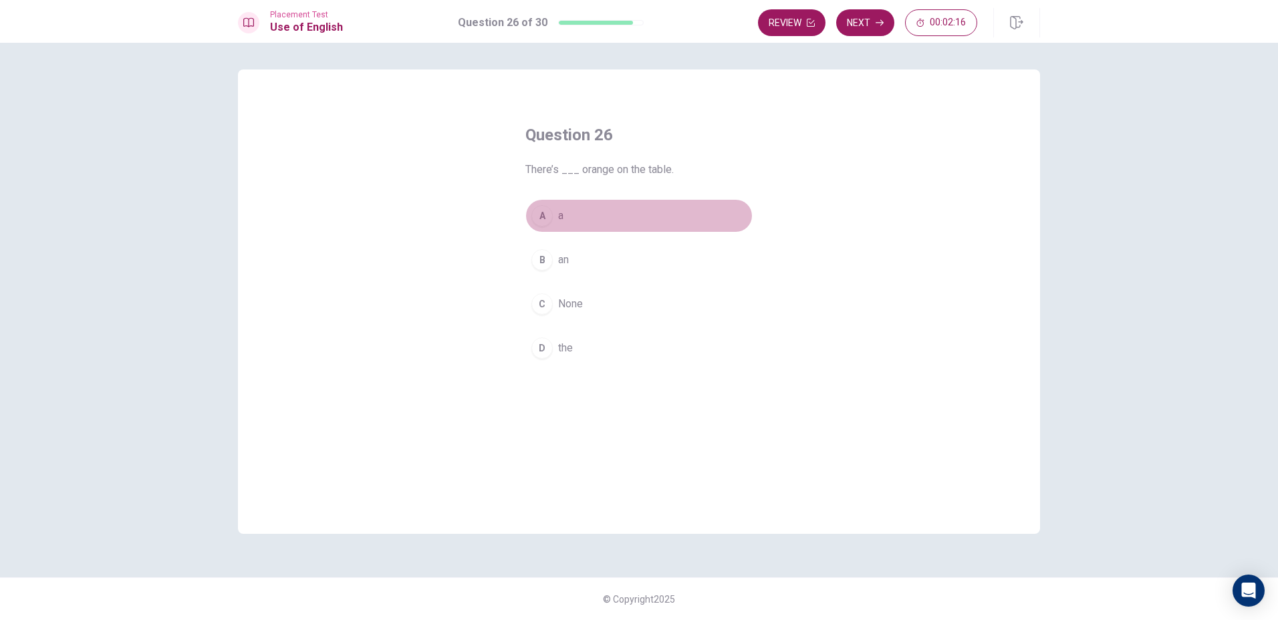
click at [541, 218] on div "A" at bounding box center [541, 215] width 21 height 21
click at [876, 30] on button "Next" at bounding box center [865, 22] width 58 height 27
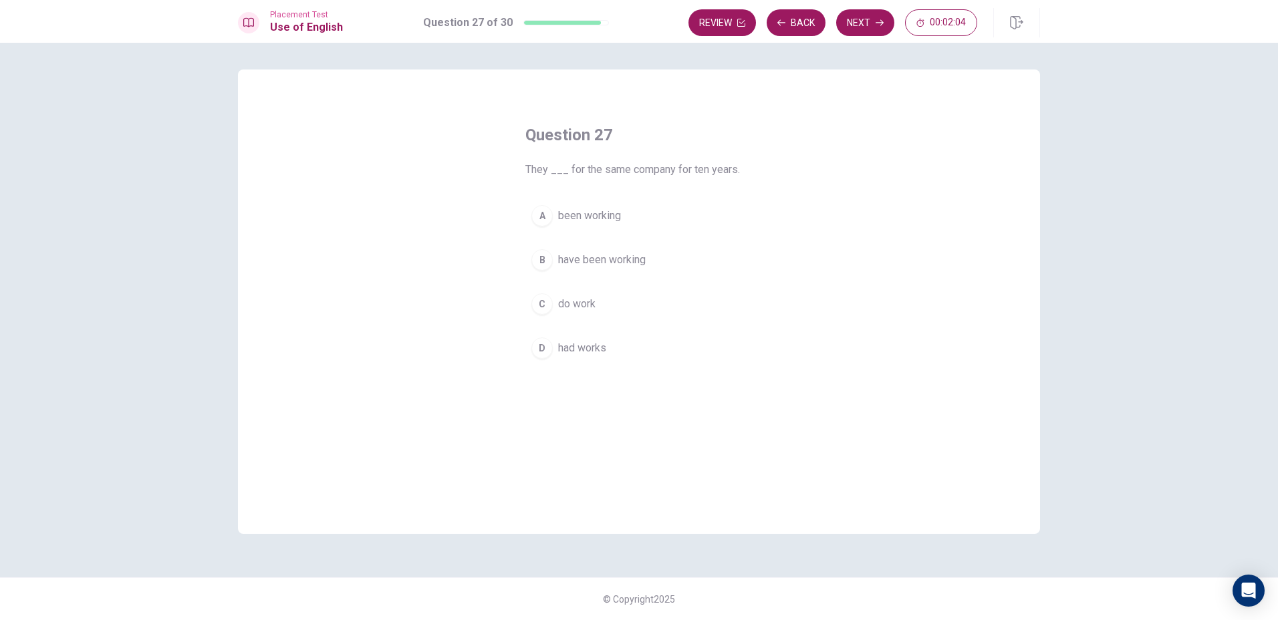
click at [549, 263] on div "B" at bounding box center [541, 259] width 21 height 21
click at [878, 23] on icon "button" at bounding box center [879, 23] width 8 height 8
drag, startPoint x: 557, startPoint y: 267, endPoint x: 554, endPoint y: 260, distance: 7.2
click at [555, 267] on button "B tried" at bounding box center [638, 259] width 227 height 33
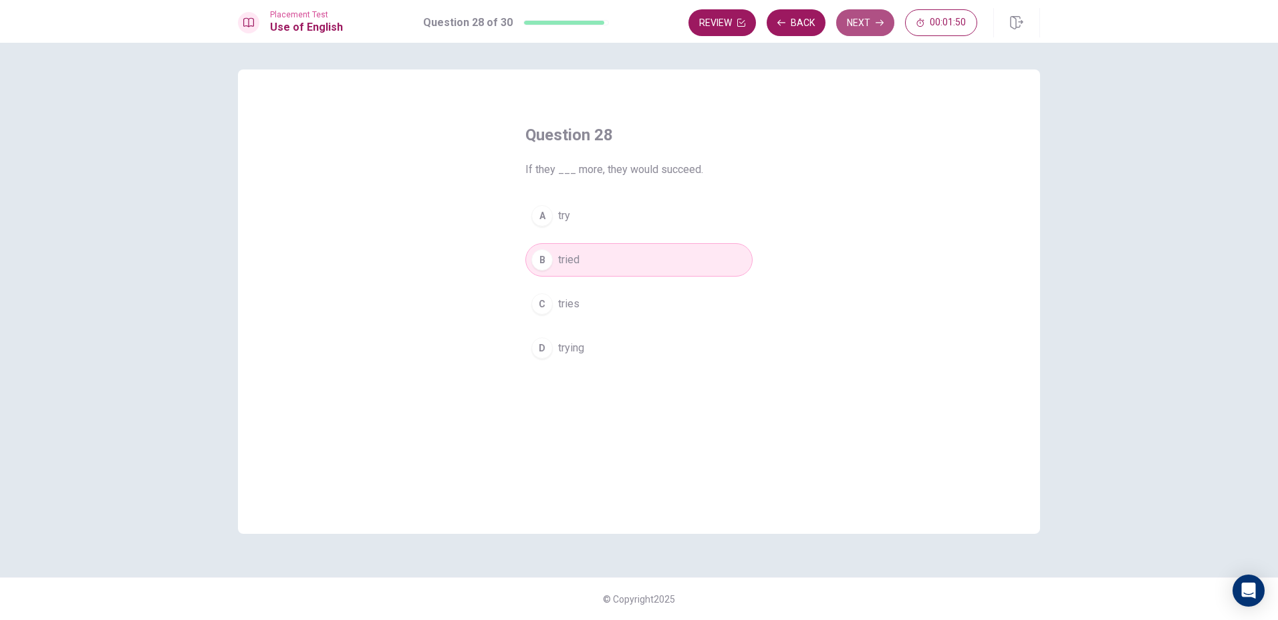
click at [869, 13] on button "Next" at bounding box center [865, 22] width 58 height 27
click at [557, 215] on button "A an" at bounding box center [638, 215] width 227 height 33
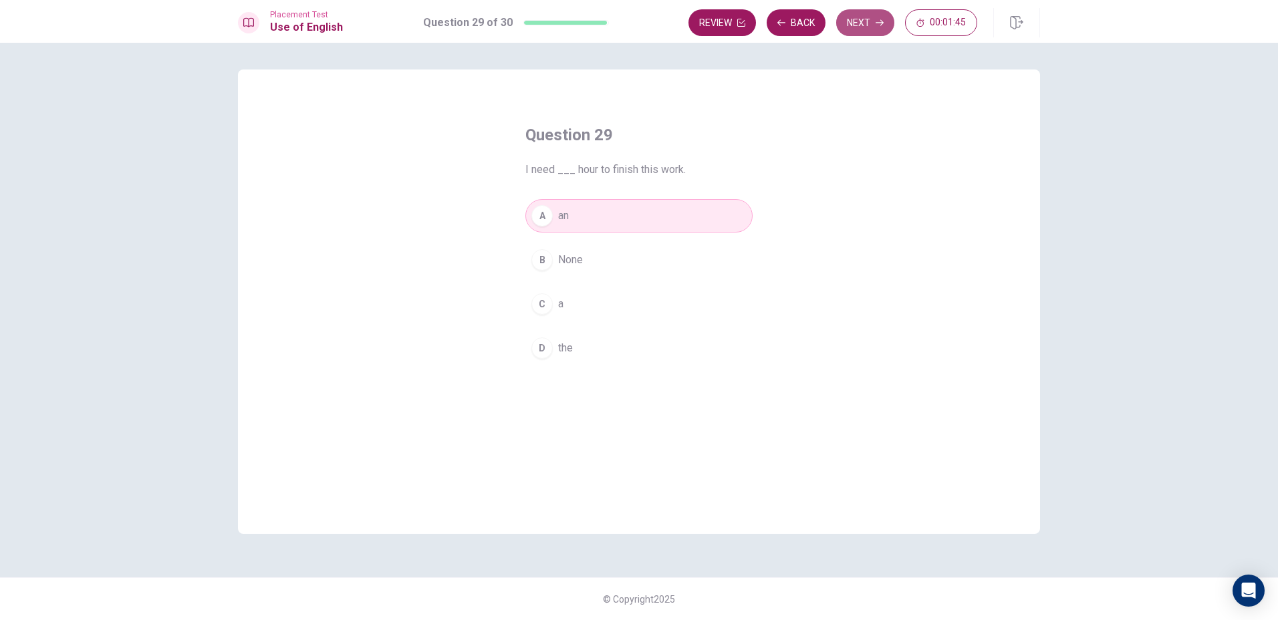
click at [865, 28] on button "Next" at bounding box center [865, 22] width 58 height 27
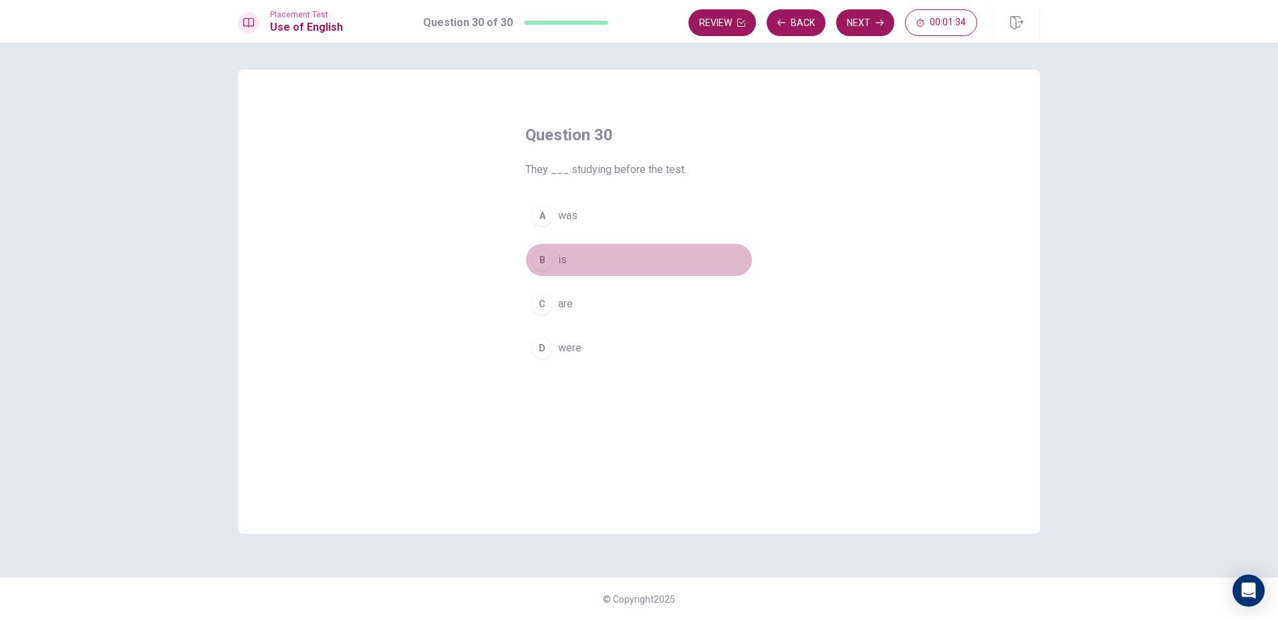
click at [551, 271] on button "B is" at bounding box center [638, 259] width 227 height 33
click at [562, 223] on span "was" at bounding box center [567, 216] width 19 height 16
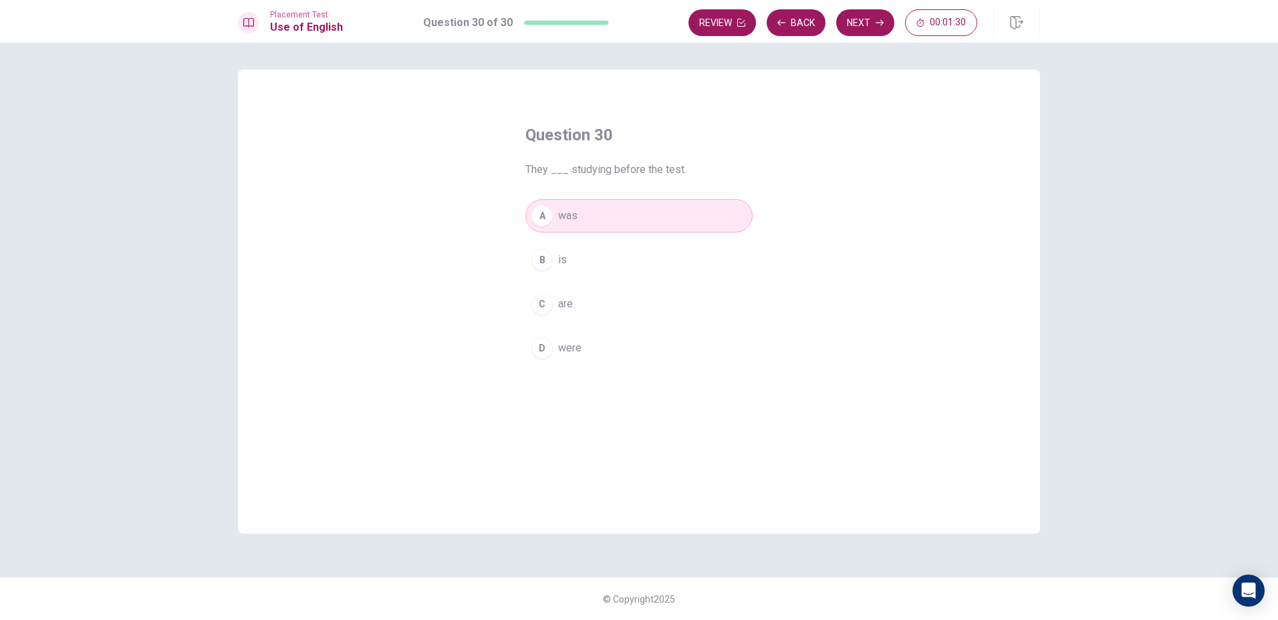
click at [583, 348] on button "D were" at bounding box center [638, 347] width 227 height 33
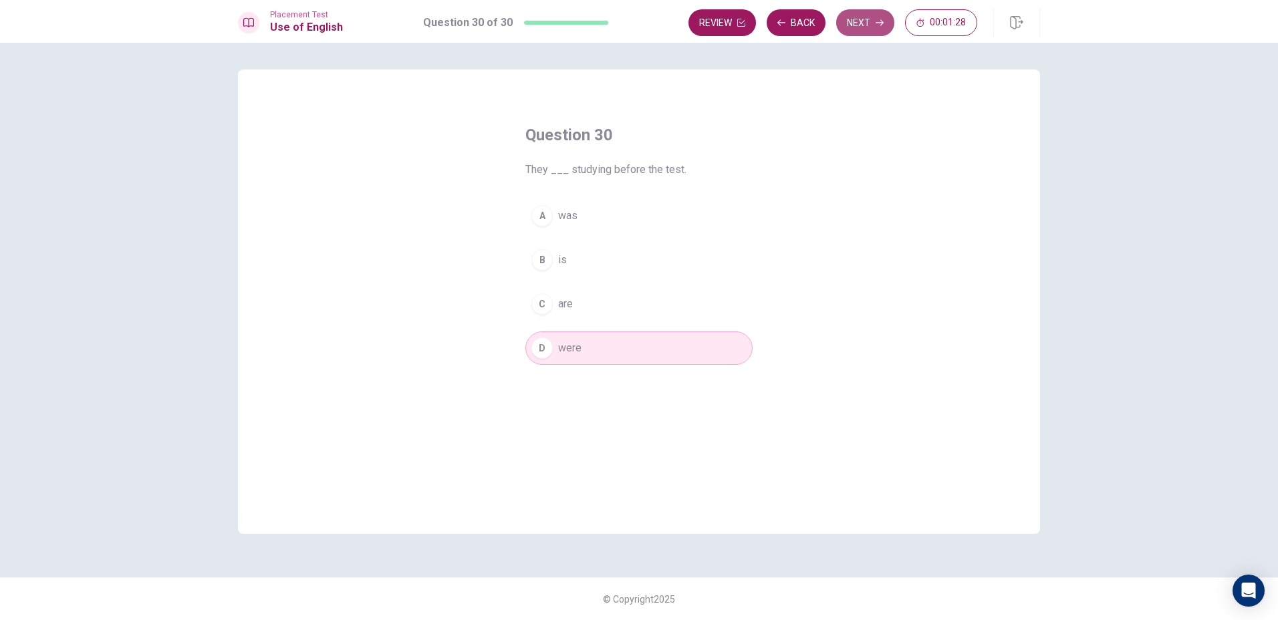
click at [855, 29] on button "Next" at bounding box center [865, 22] width 58 height 27
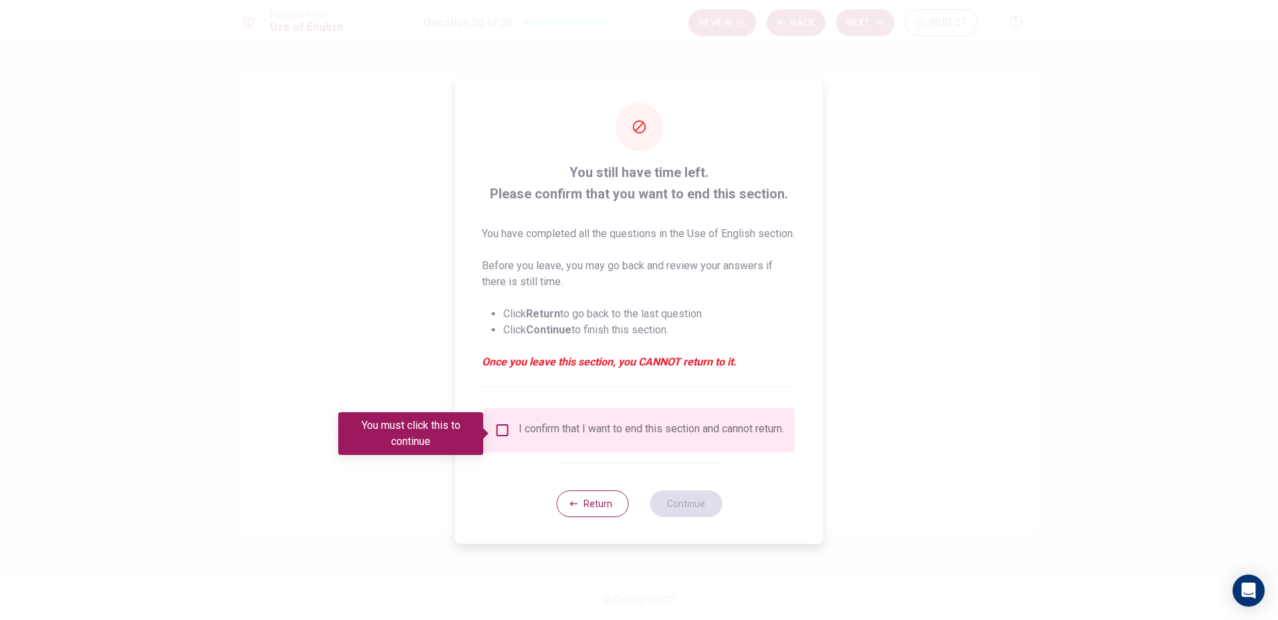
click at [502, 436] on input "You must click this to continue" at bounding box center [502, 430] width 16 height 16
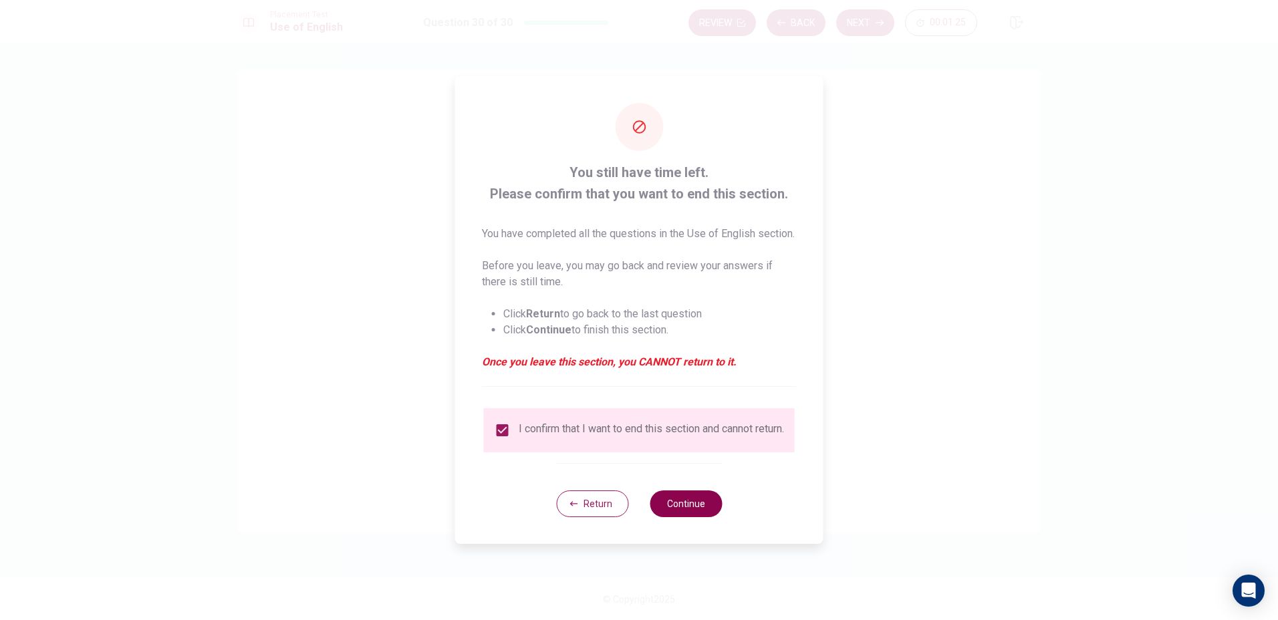
click at [669, 517] on button "Continue" at bounding box center [685, 503] width 72 height 27
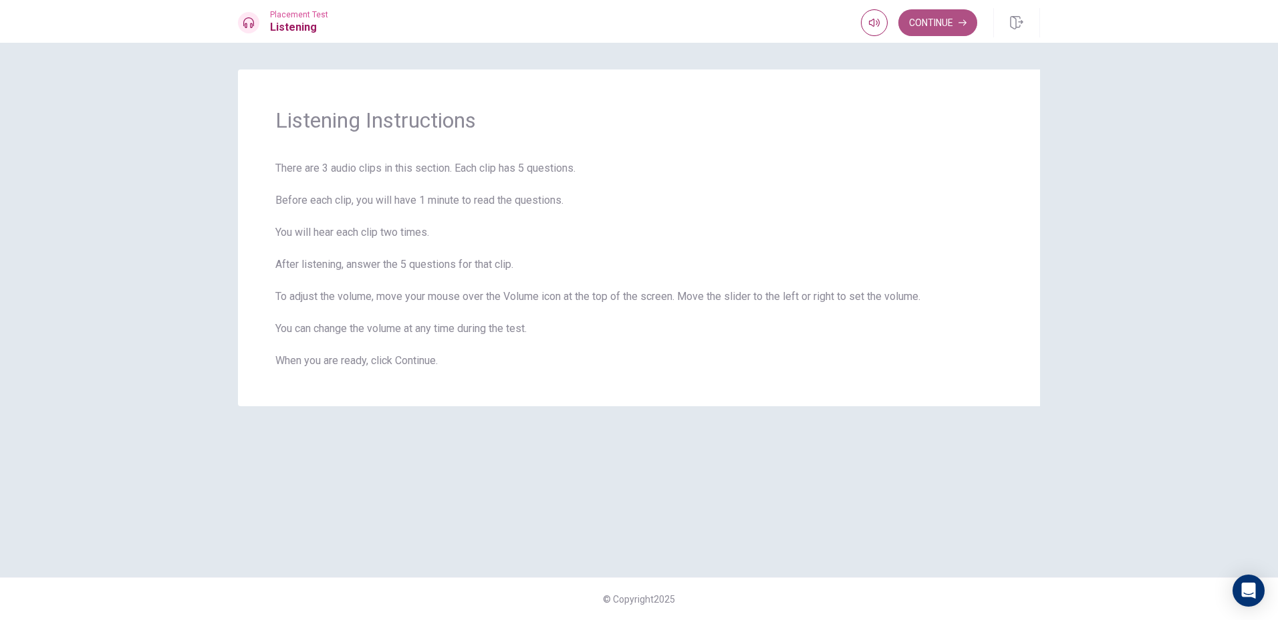
click at [931, 27] on button "Continue" at bounding box center [937, 22] width 79 height 27
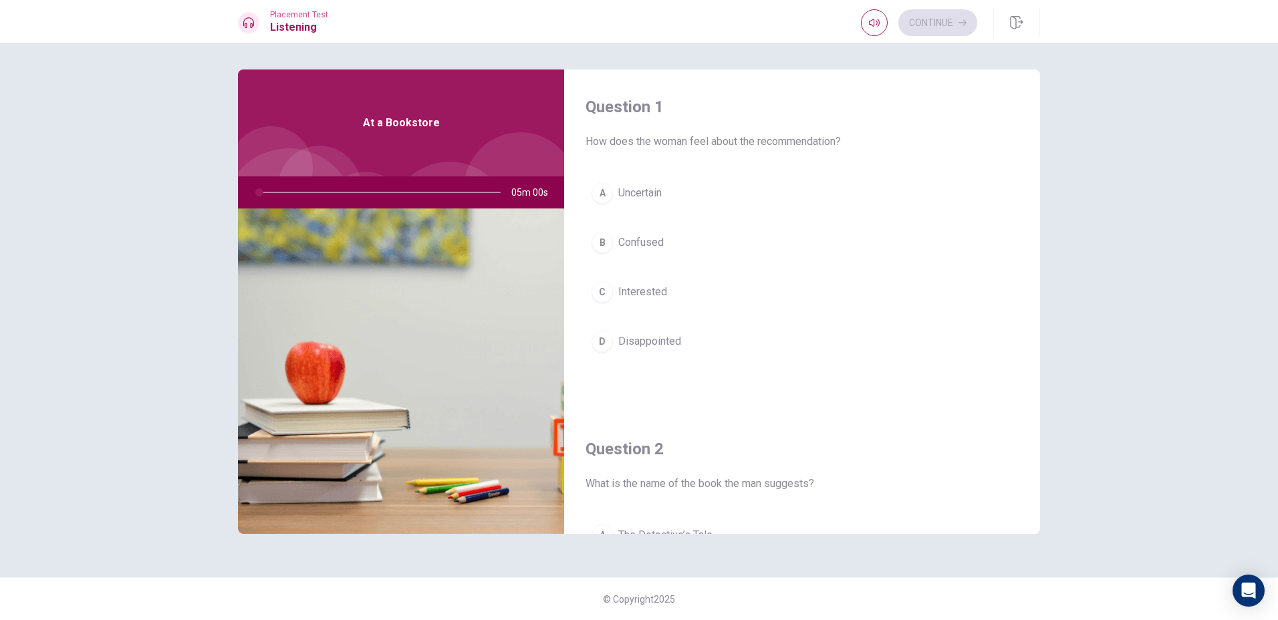
click at [928, 37] on div "Placement Test Listening Continue" at bounding box center [639, 21] width 1278 height 43
click at [865, 23] on button "button" at bounding box center [874, 22] width 27 height 27
type input "1"
type input "0.7"
drag, startPoint x: 885, startPoint y: 43, endPoint x: 877, endPoint y: 45, distance: 8.3
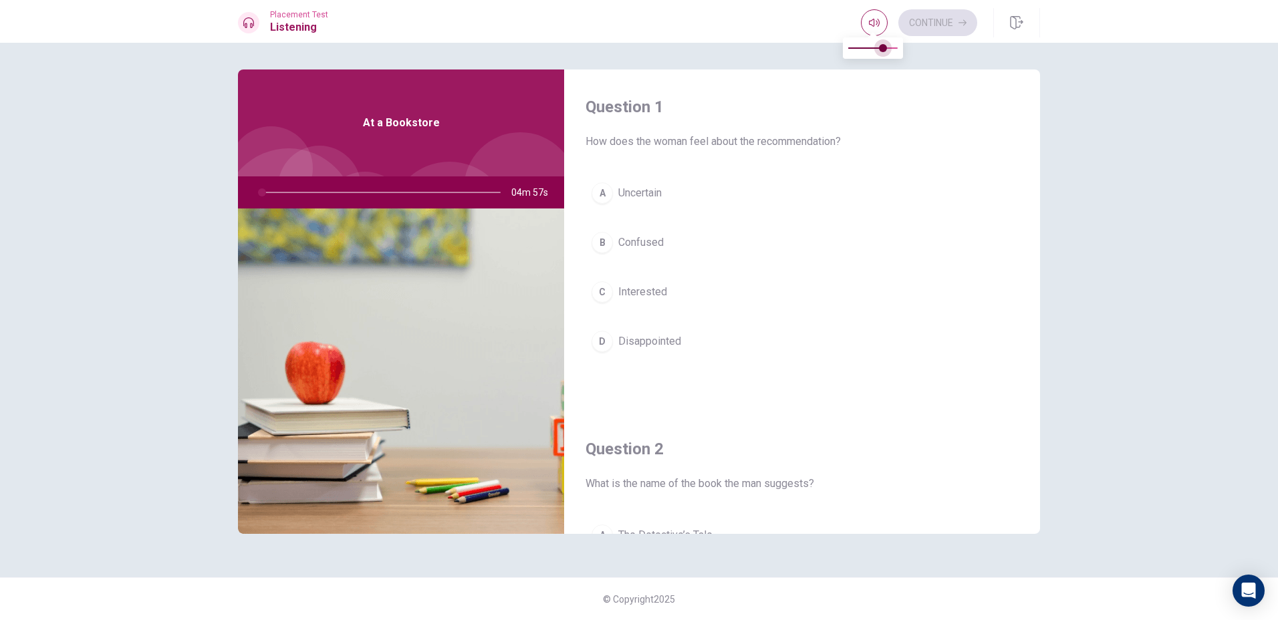
click at [883, 44] on span at bounding box center [883, 48] width 8 height 8
type input "1"
type input "0.5"
click at [874, 46] on span at bounding box center [873, 48] width 8 height 8
type input "1"
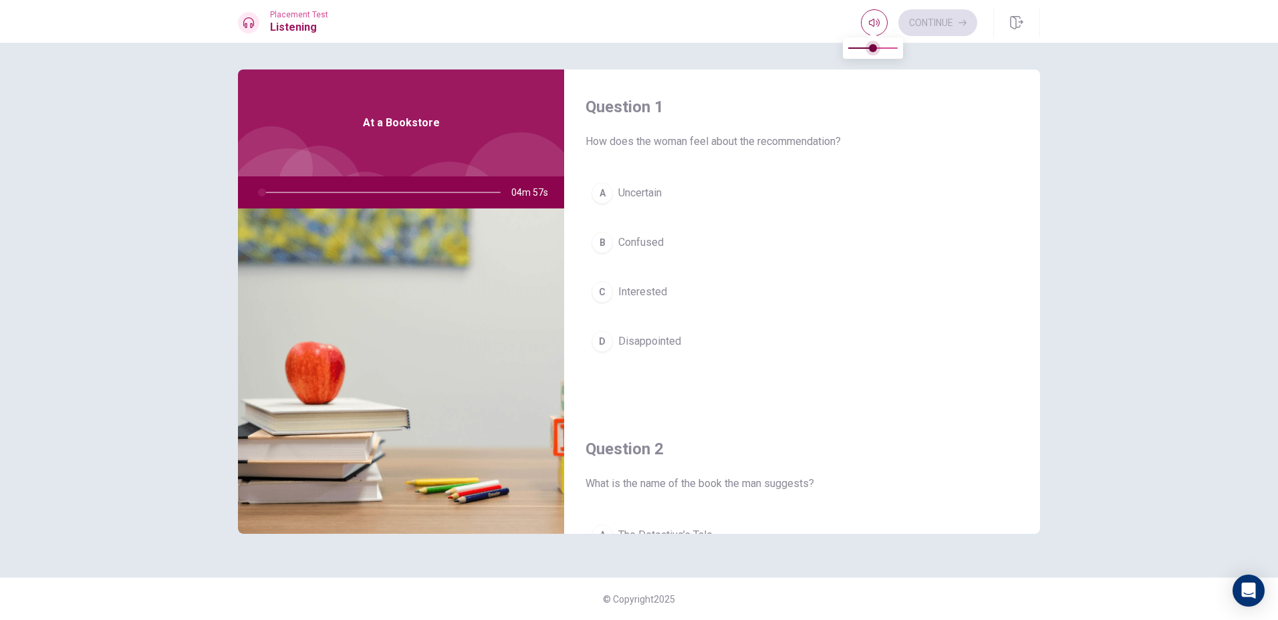
type input "0.4"
click at [869, 49] on span at bounding box center [873, 48] width 8 height 8
type input "1"
type input "0.1"
click at [853, 52] on span at bounding box center [872, 48] width 49 height 19
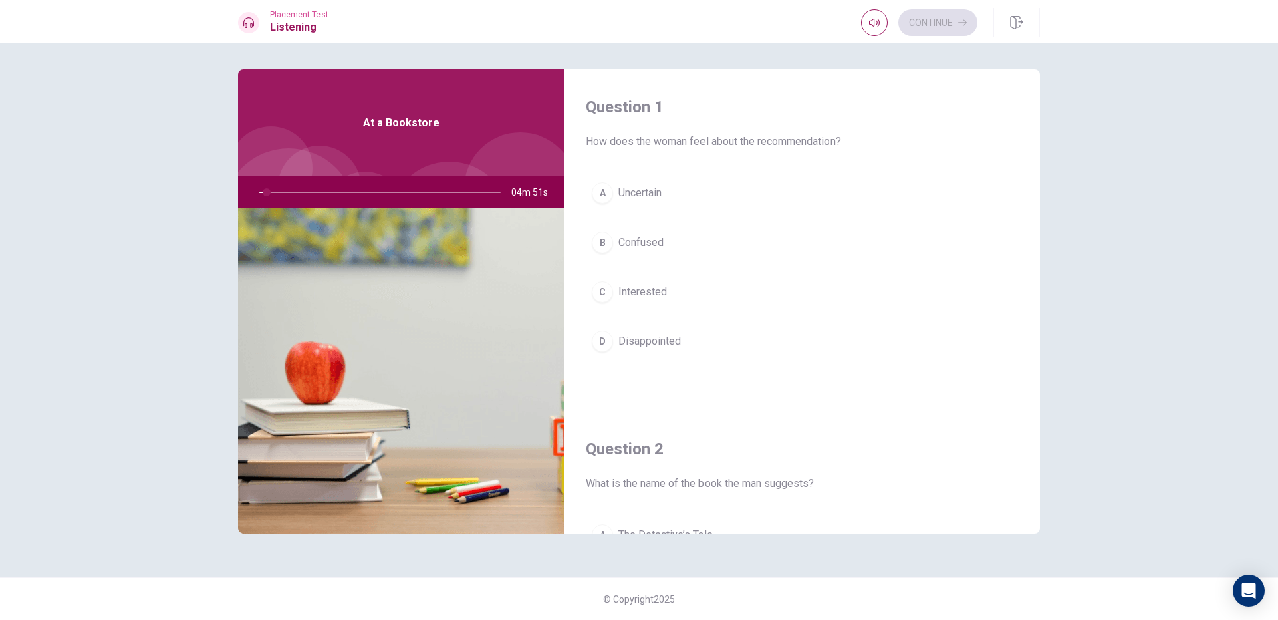
click at [717, 229] on button "B Confused" at bounding box center [801, 242] width 433 height 33
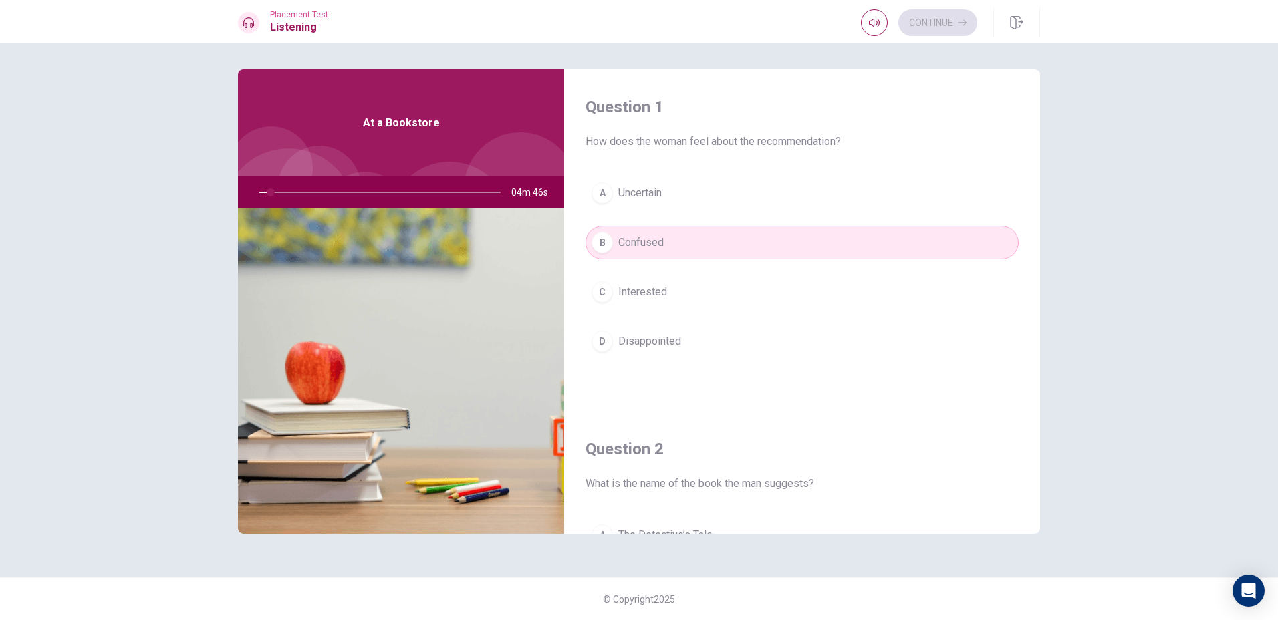
click at [731, 172] on div "Question 1 How does the woman feel about the recommendation? A Uncertain B Conf…" at bounding box center [802, 240] width 476 height 342
click at [694, 247] on button "B Confused" at bounding box center [801, 242] width 433 height 33
click at [670, 220] on div "A Uncertain B Confused C Interested D Disappointed" at bounding box center [801, 280] width 433 height 208
drag, startPoint x: 316, startPoint y: 192, endPoint x: 362, endPoint y: 184, distance: 46.8
click at [361, 184] on div at bounding box center [377, 192] width 268 height 32
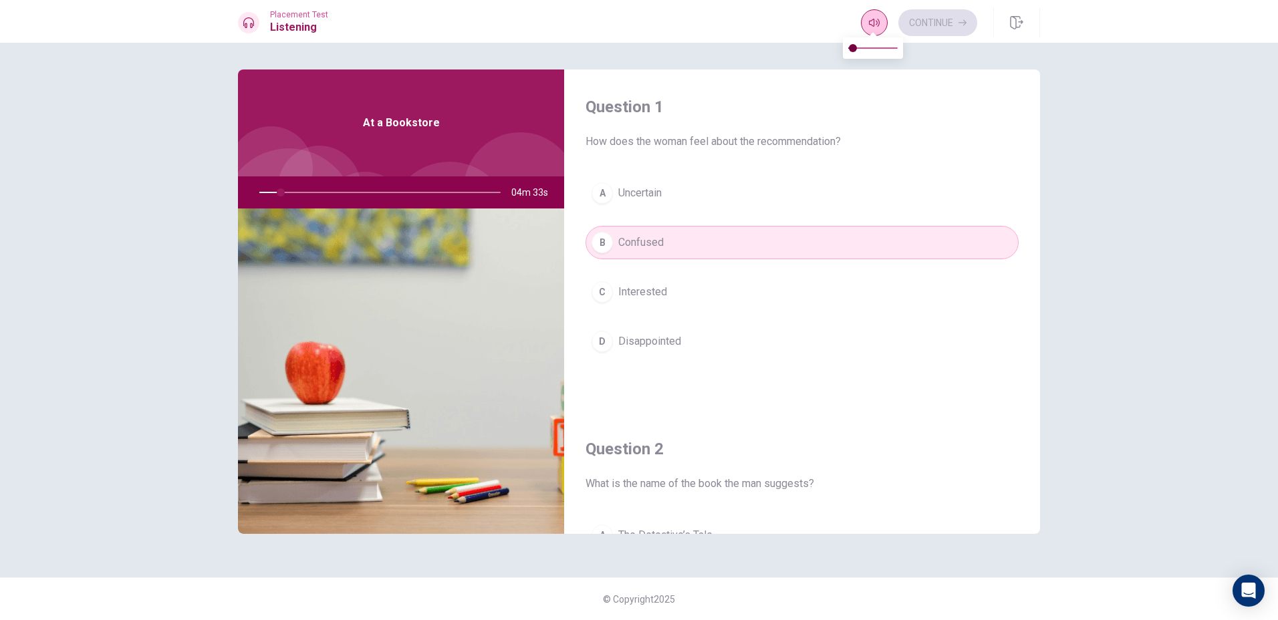
click at [869, 25] on icon "button" at bounding box center [874, 22] width 11 height 11
type input "10"
type input "0.3"
click at [857, 48] on span at bounding box center [853, 48] width 8 height 8
type input "10"
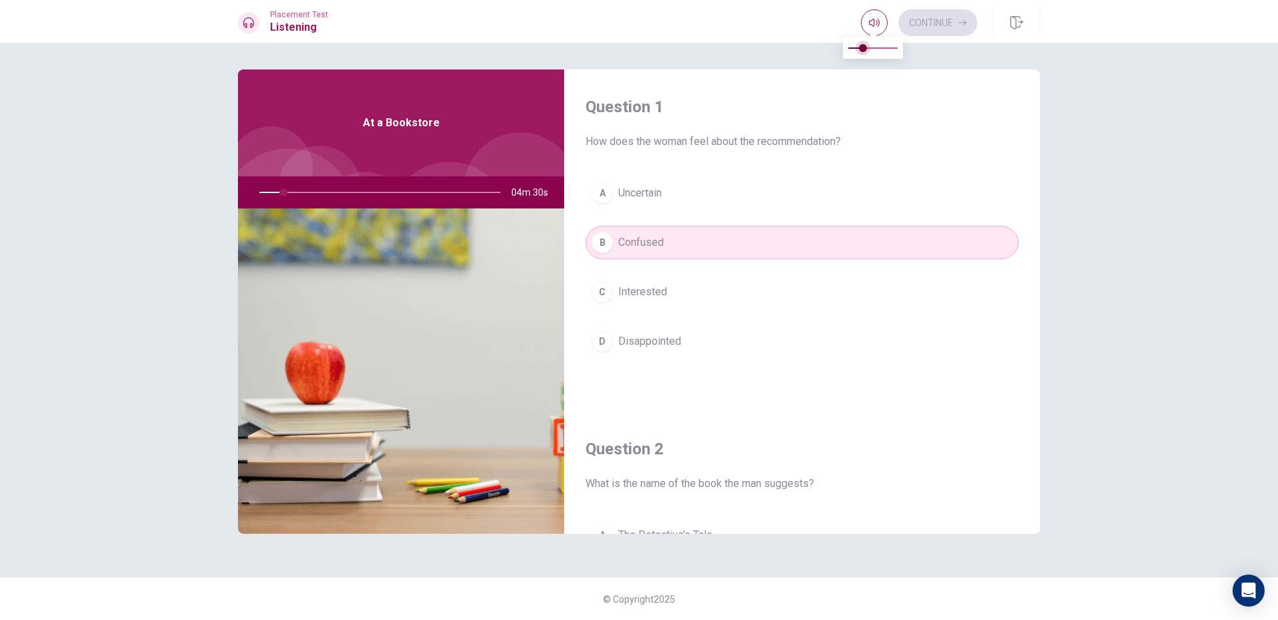
type input "0.1"
click at [859, 49] on span at bounding box center [863, 48] width 8 height 8
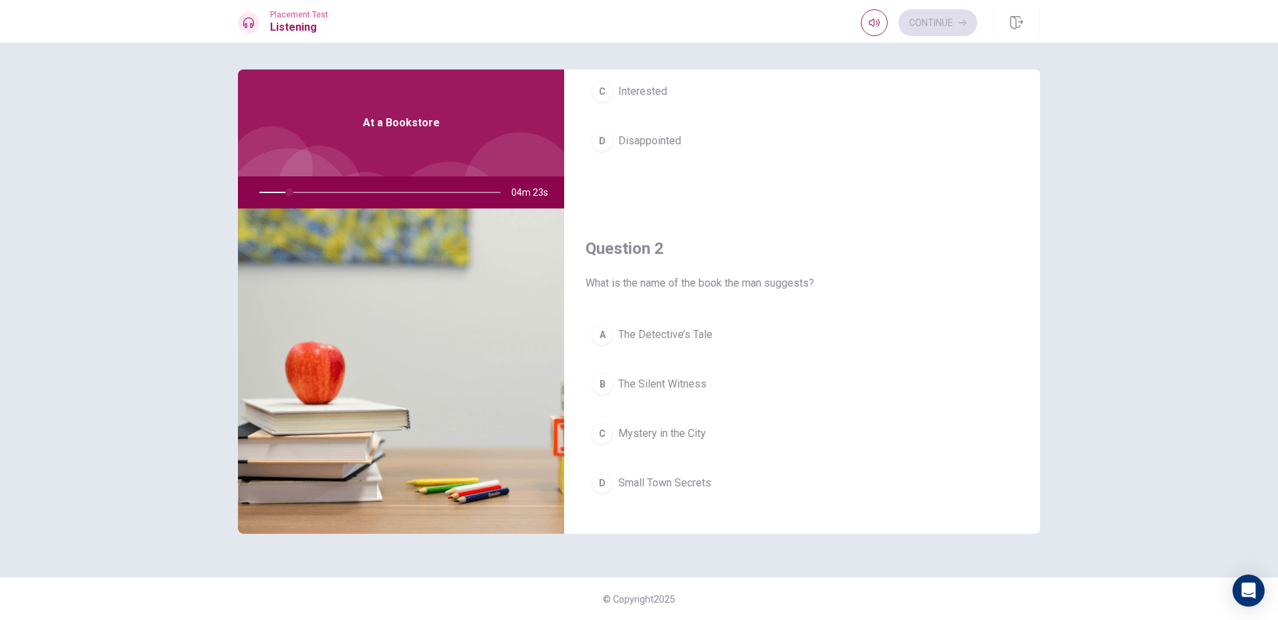
scroll to position [267, 0]
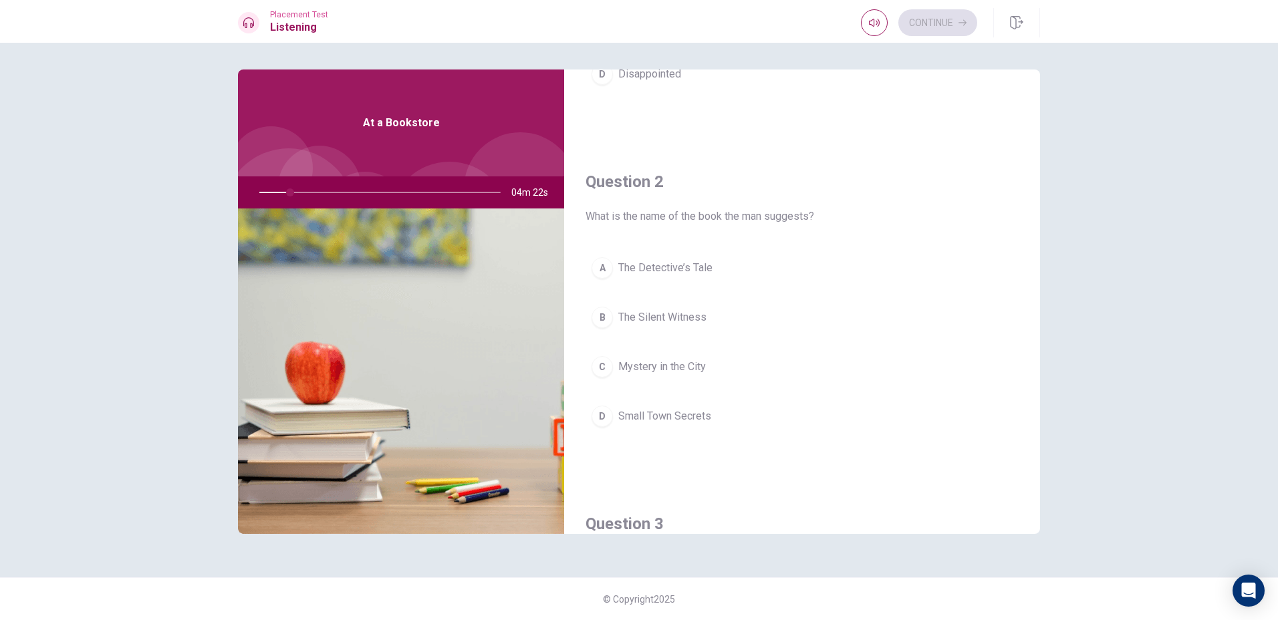
click at [656, 361] on span "Mystery in the City" at bounding box center [662, 367] width 88 height 16
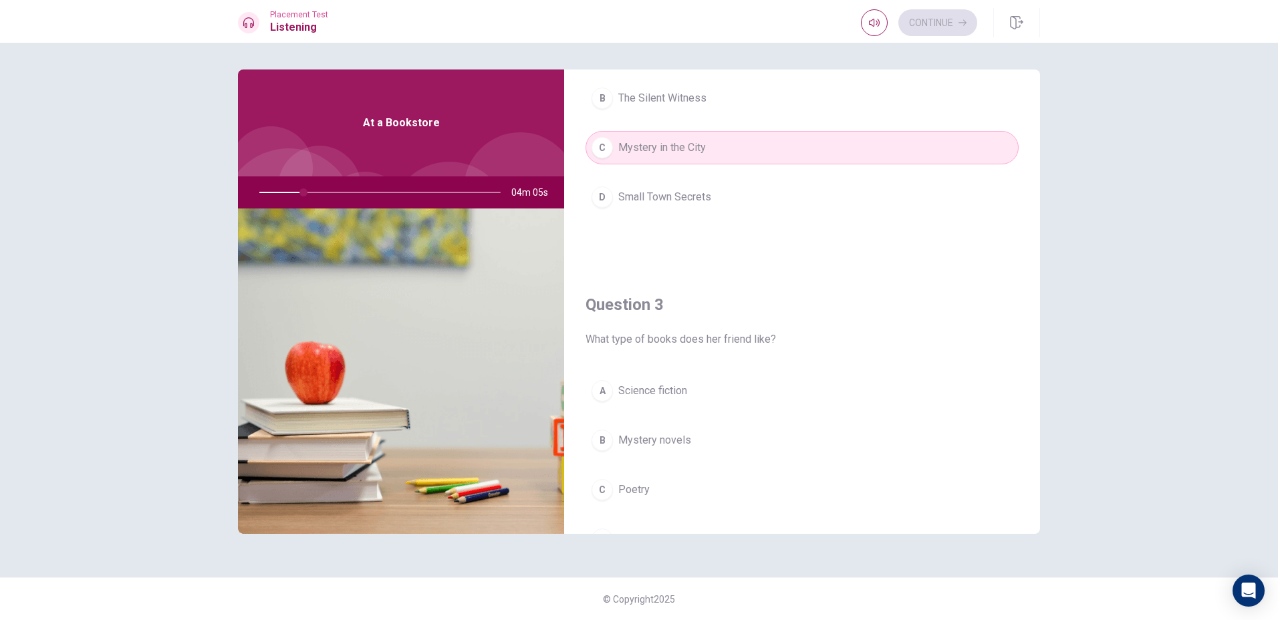
scroll to position [601, 0]
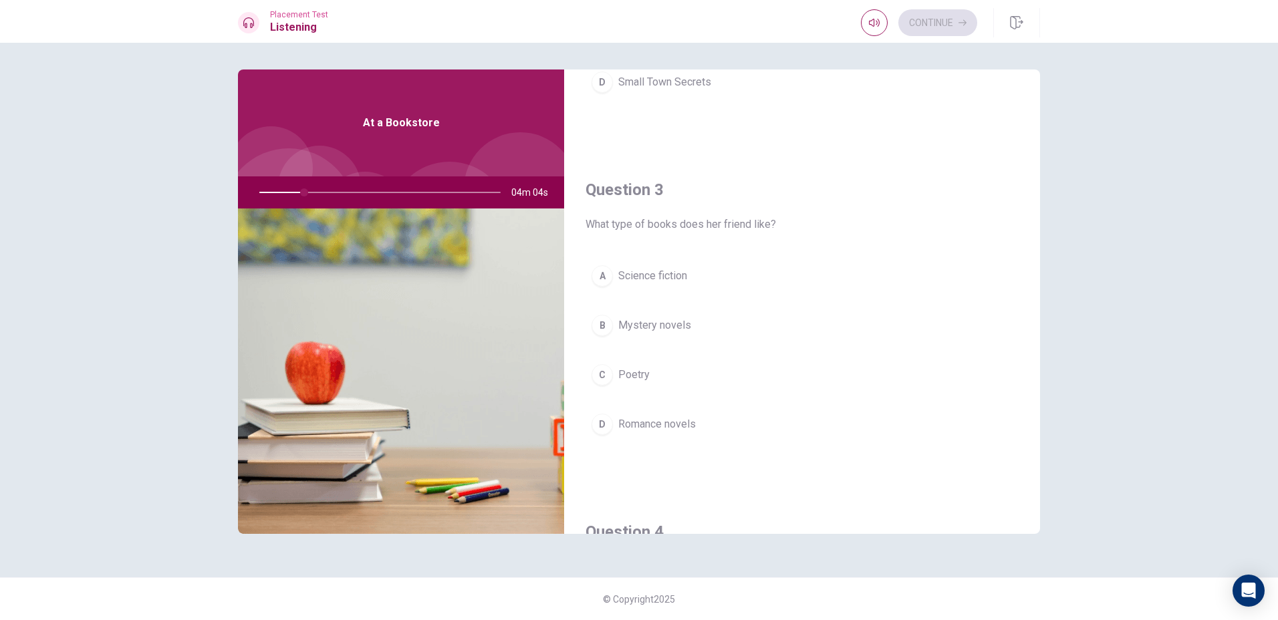
click at [651, 380] on button "C Poetry" at bounding box center [801, 374] width 433 height 33
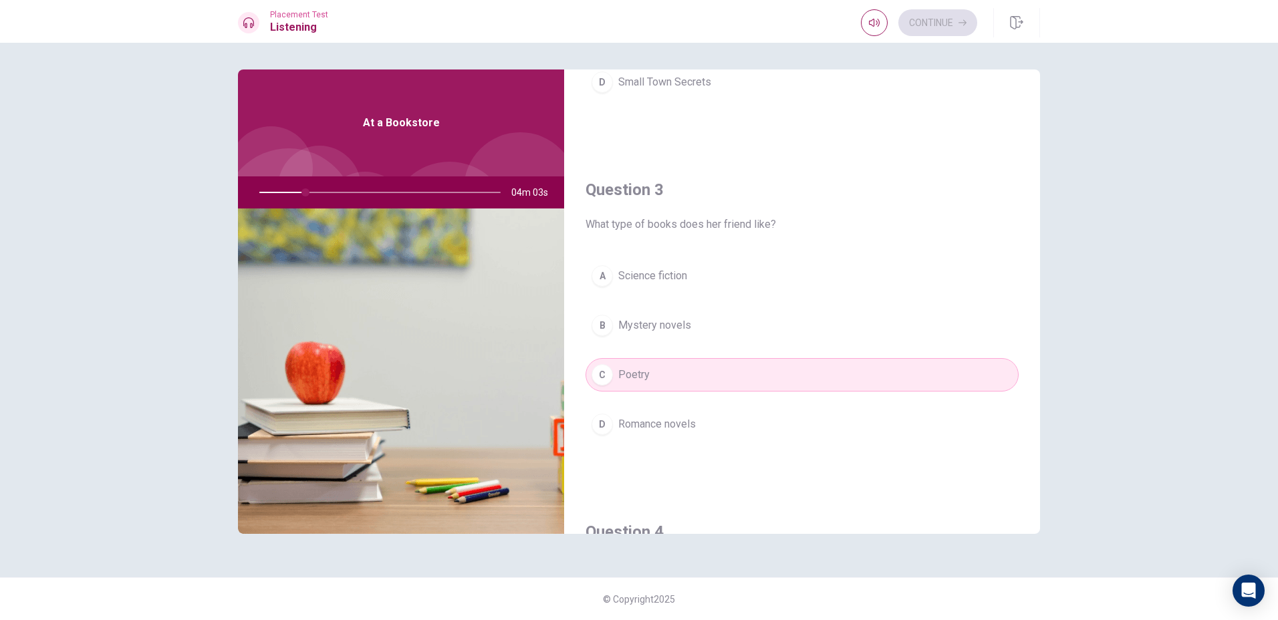
scroll to position [802, 0]
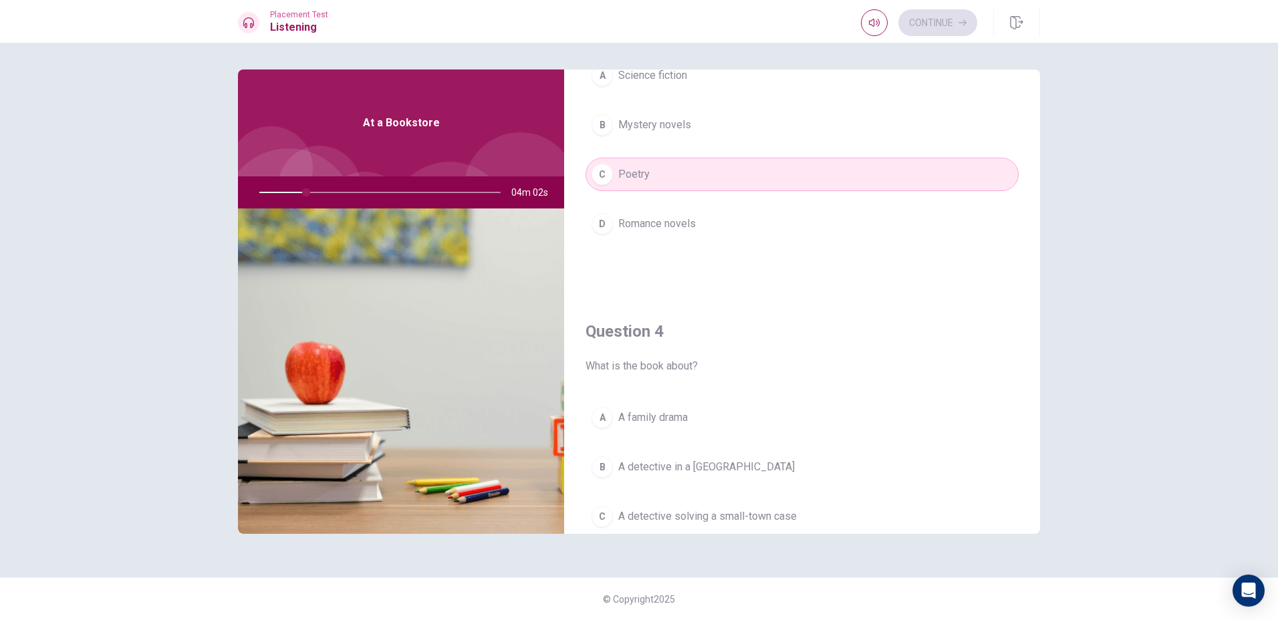
click at [639, 414] on span "A family drama" at bounding box center [652, 418] width 69 height 16
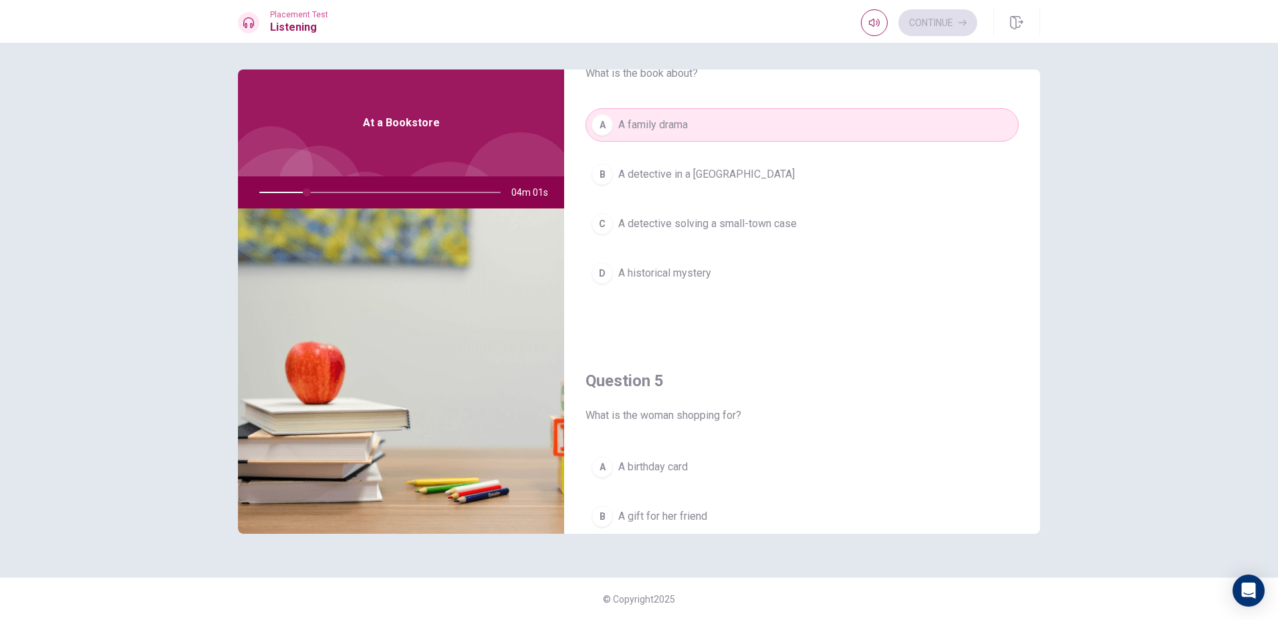
scroll to position [1203, 0]
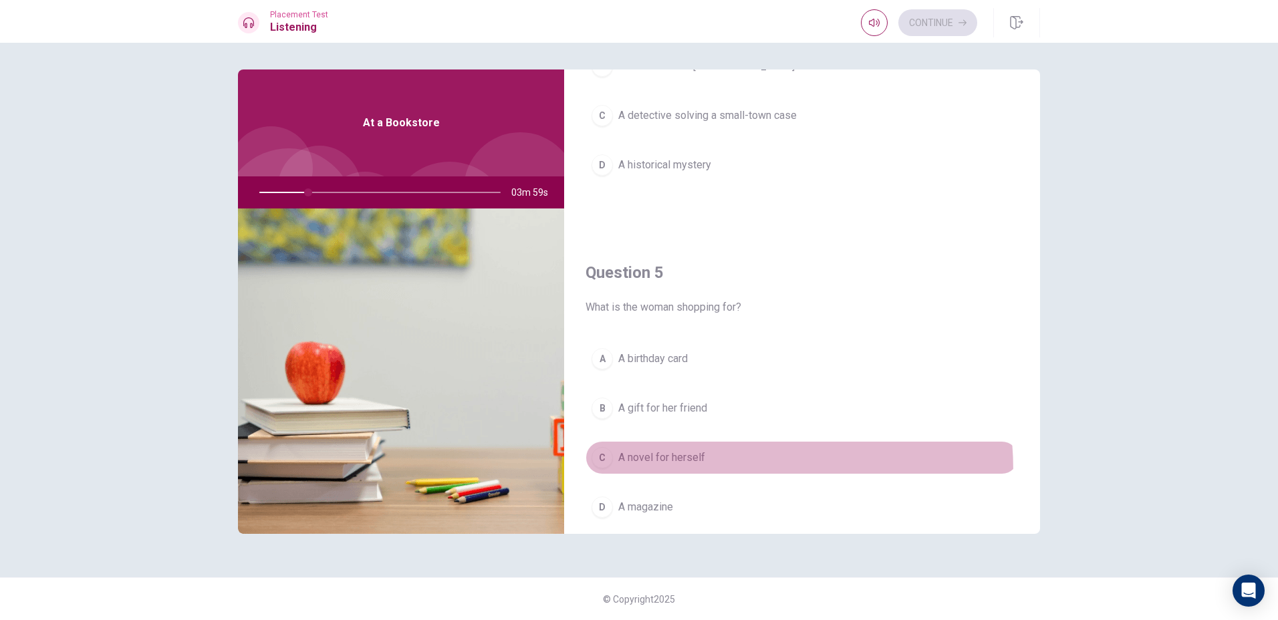
drag, startPoint x: 633, startPoint y: 472, endPoint x: 633, endPoint y: 464, distance: 8.7
click at [633, 467] on button "C A novel for herself" at bounding box center [801, 457] width 433 height 33
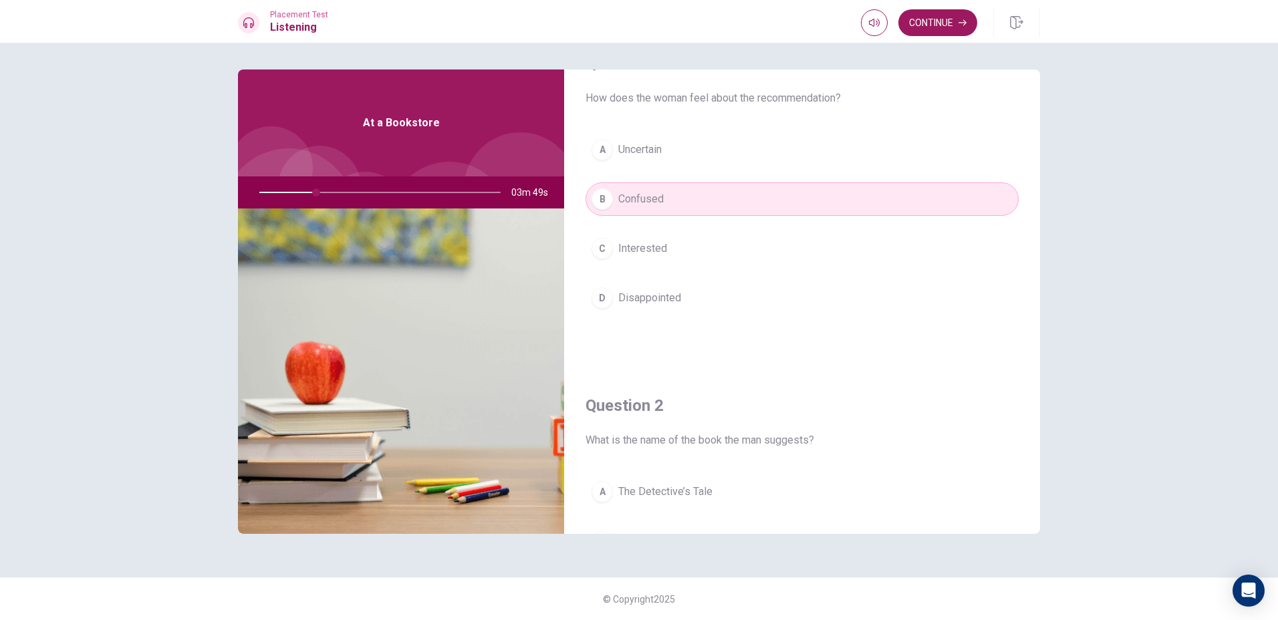
scroll to position [67, 0]
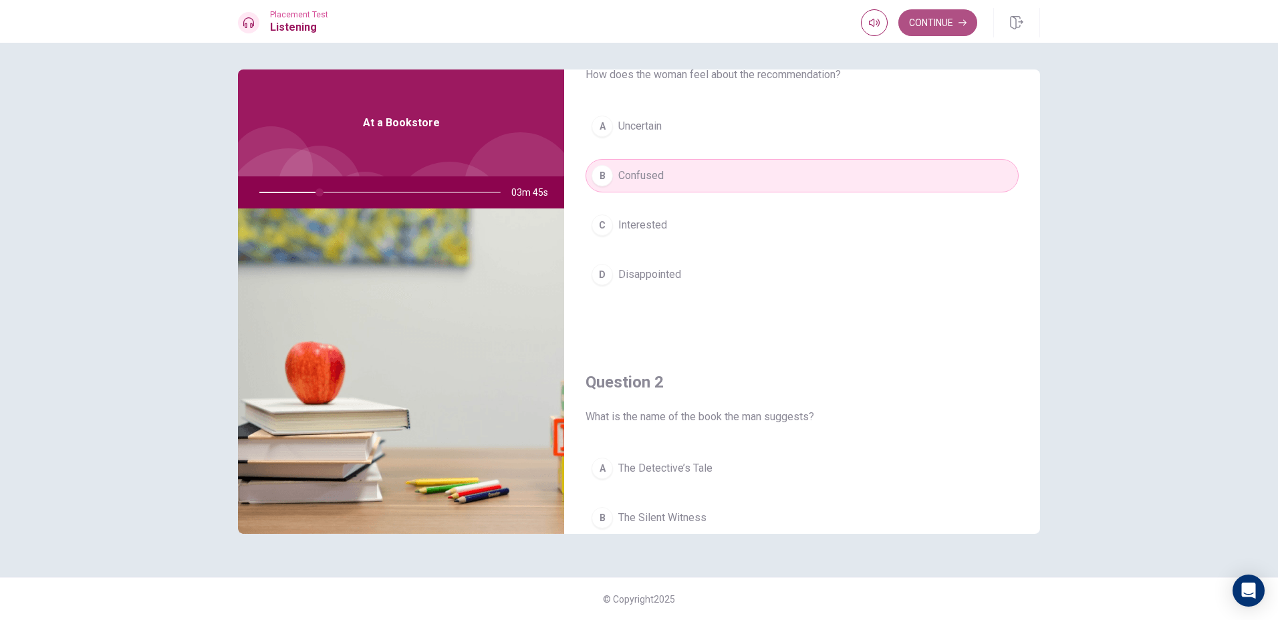
click at [923, 27] on button "Continue" at bounding box center [937, 22] width 79 height 27
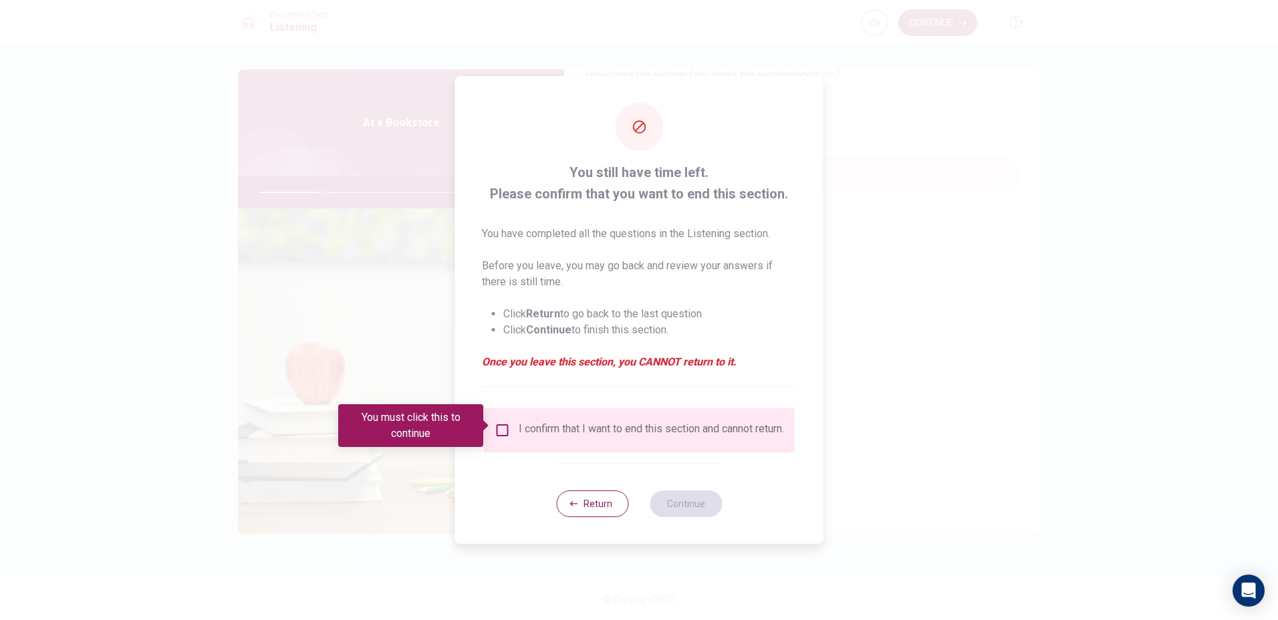
click at [501, 422] on input "You must click this to continue" at bounding box center [502, 430] width 16 height 16
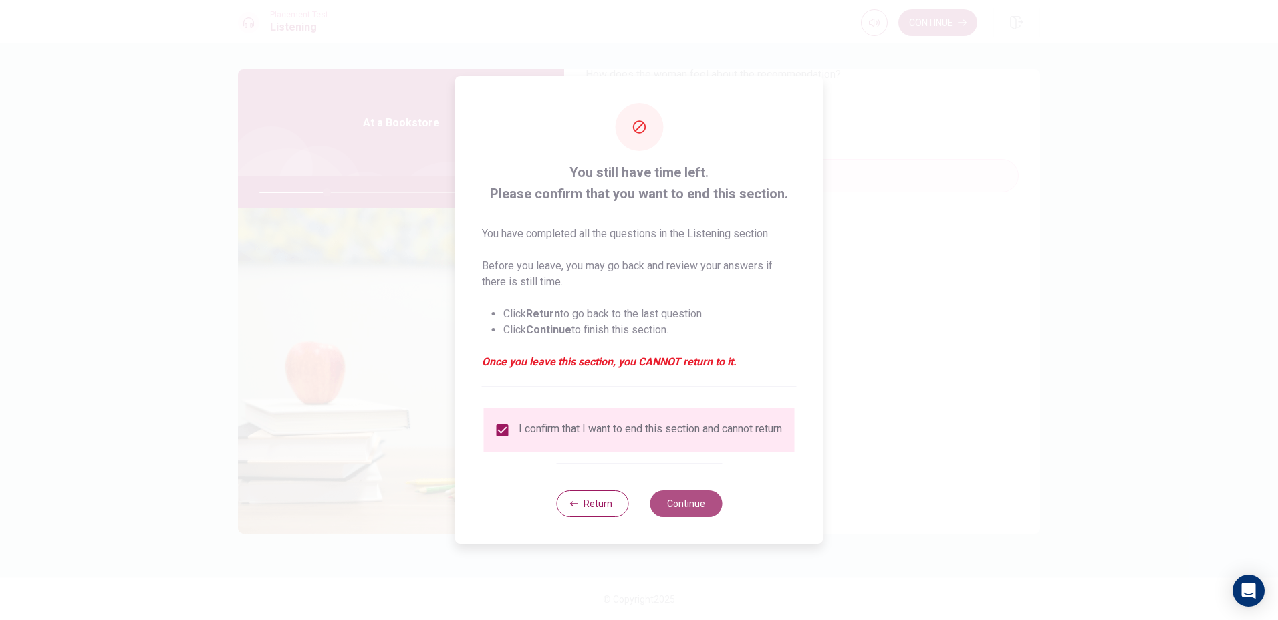
click at [689, 510] on button "Continue" at bounding box center [685, 503] width 72 height 27
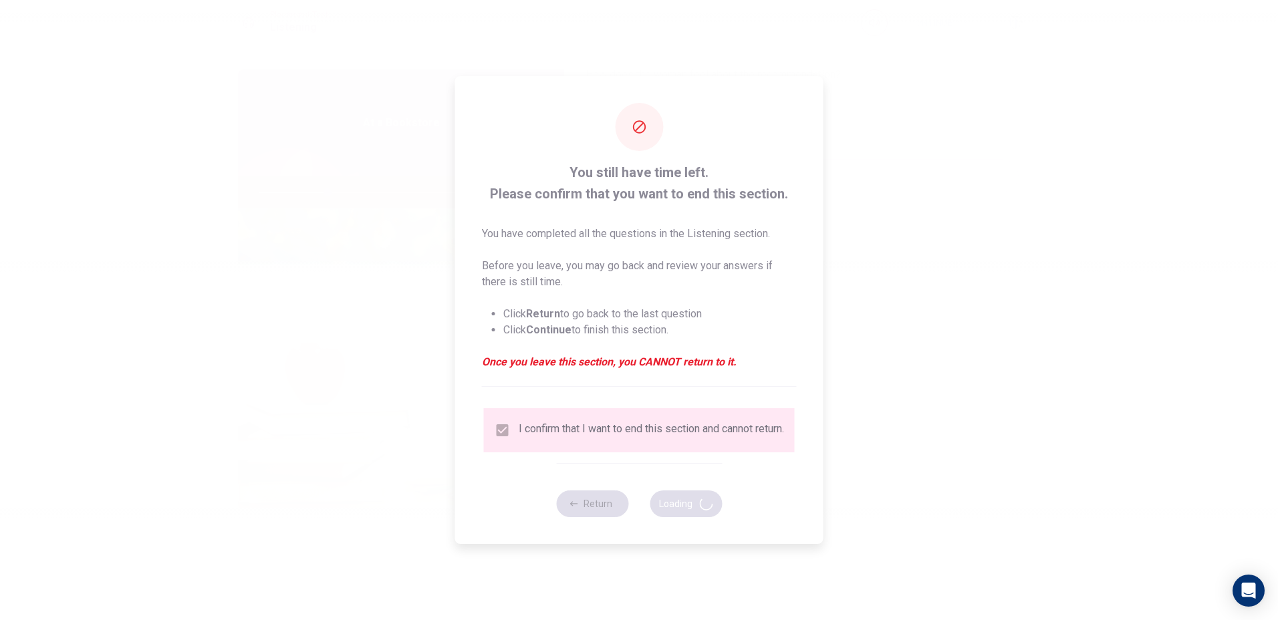
type input "29"
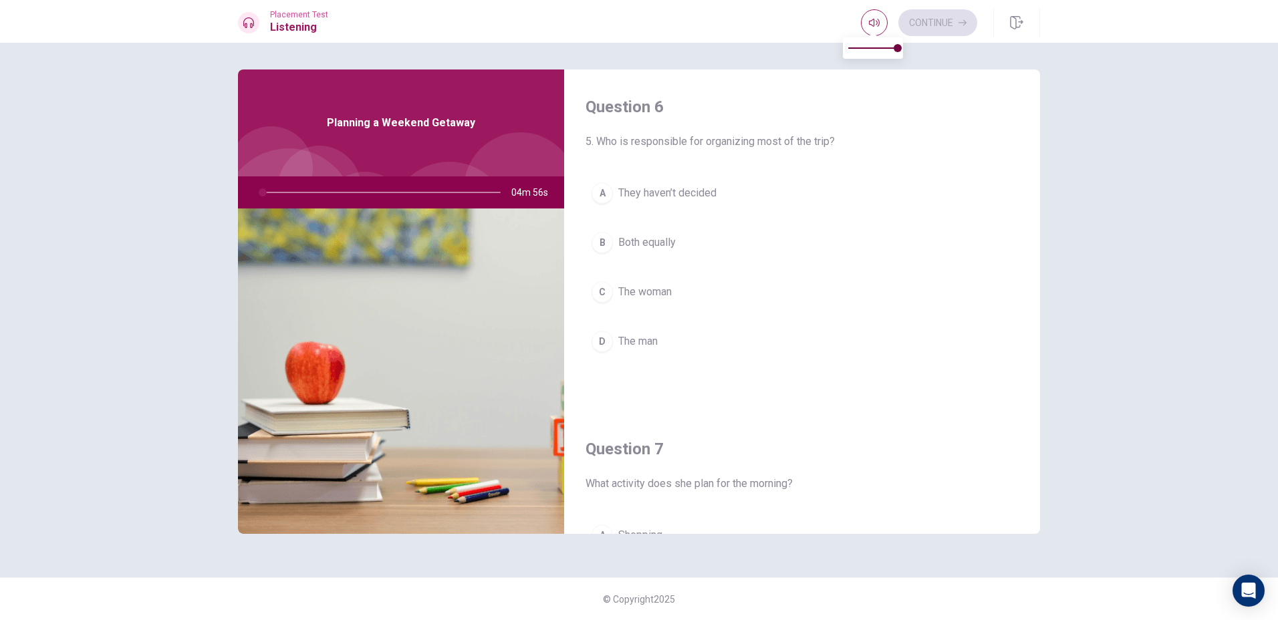
type input "1"
type input "0.4"
click at [867, 53] on span at bounding box center [872, 48] width 49 height 19
type input "2"
type input "0.1"
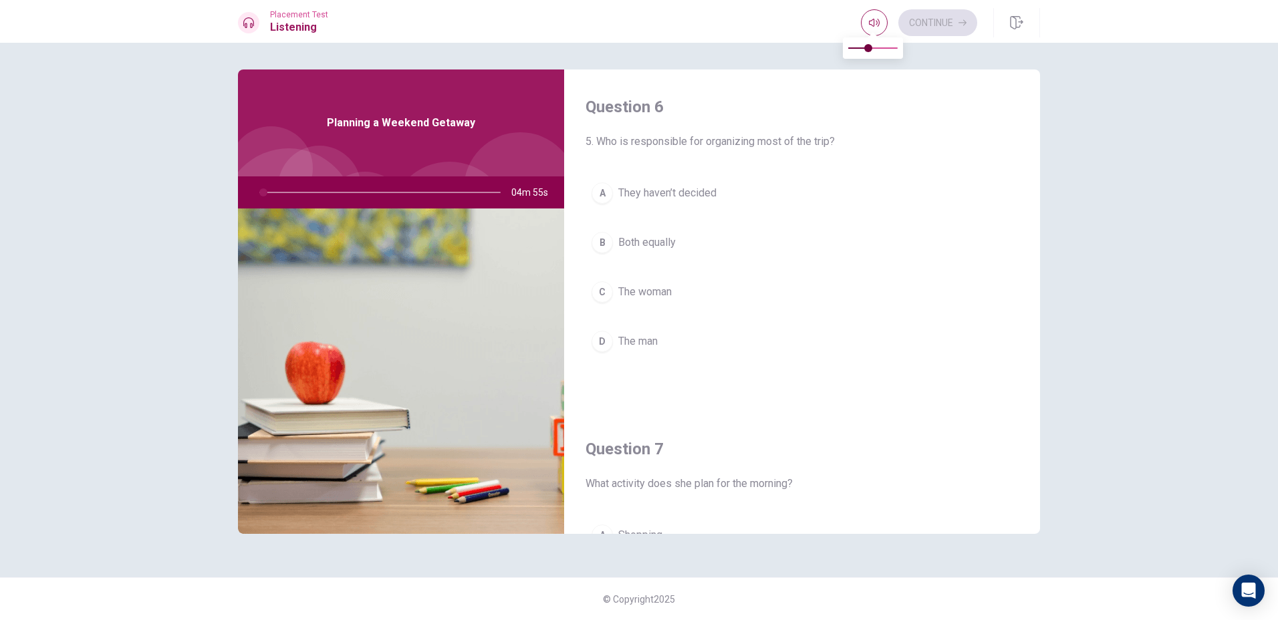
click at [851, 50] on span at bounding box center [872, 48] width 49 height 19
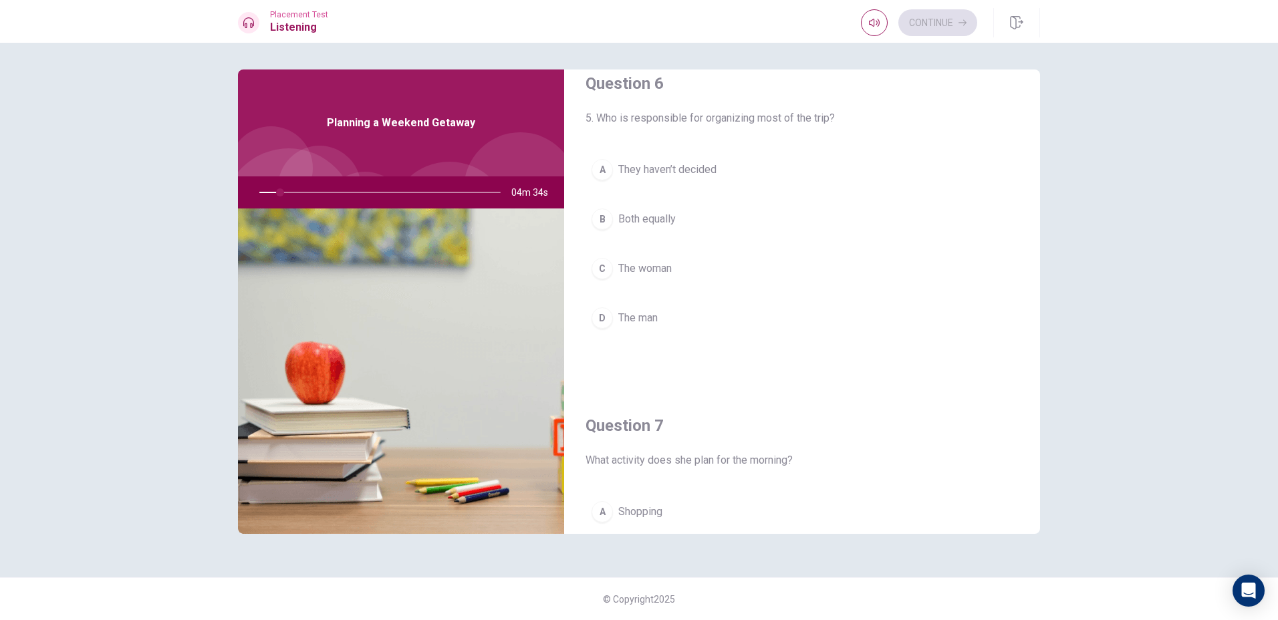
scroll to position [0, 0]
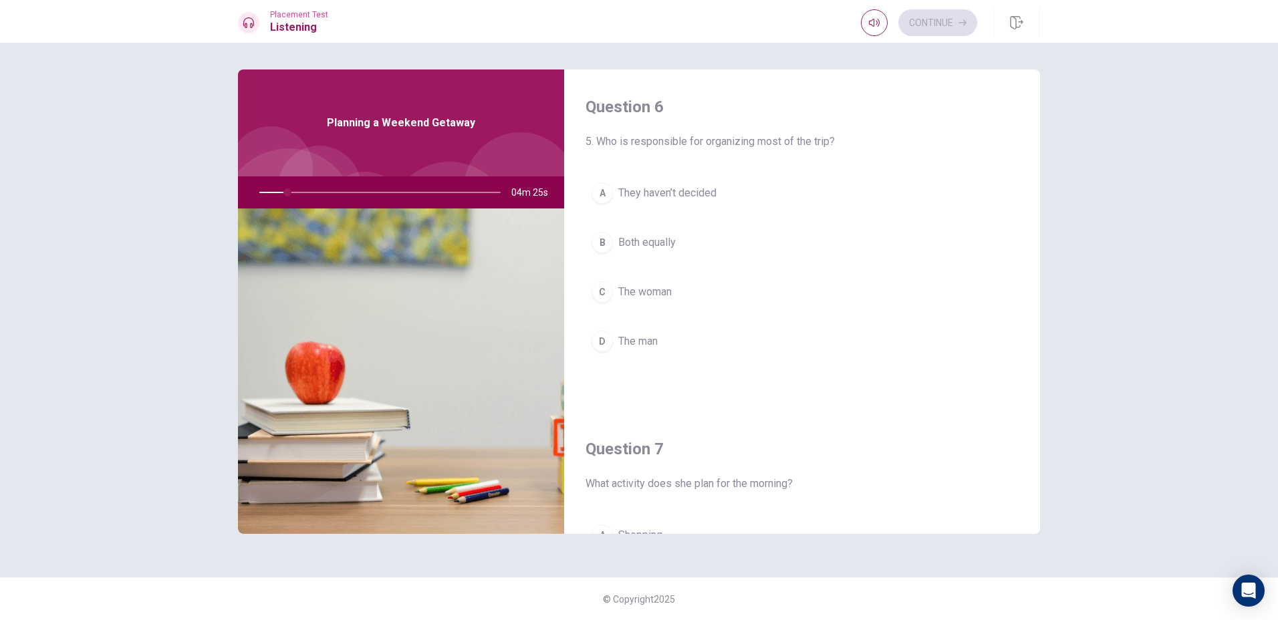
drag, startPoint x: 287, startPoint y: 194, endPoint x: 301, endPoint y: 194, distance: 13.4
click at [301, 194] on div at bounding box center [377, 192] width 268 height 32
click at [654, 252] on button "B Both equally" at bounding box center [801, 242] width 433 height 33
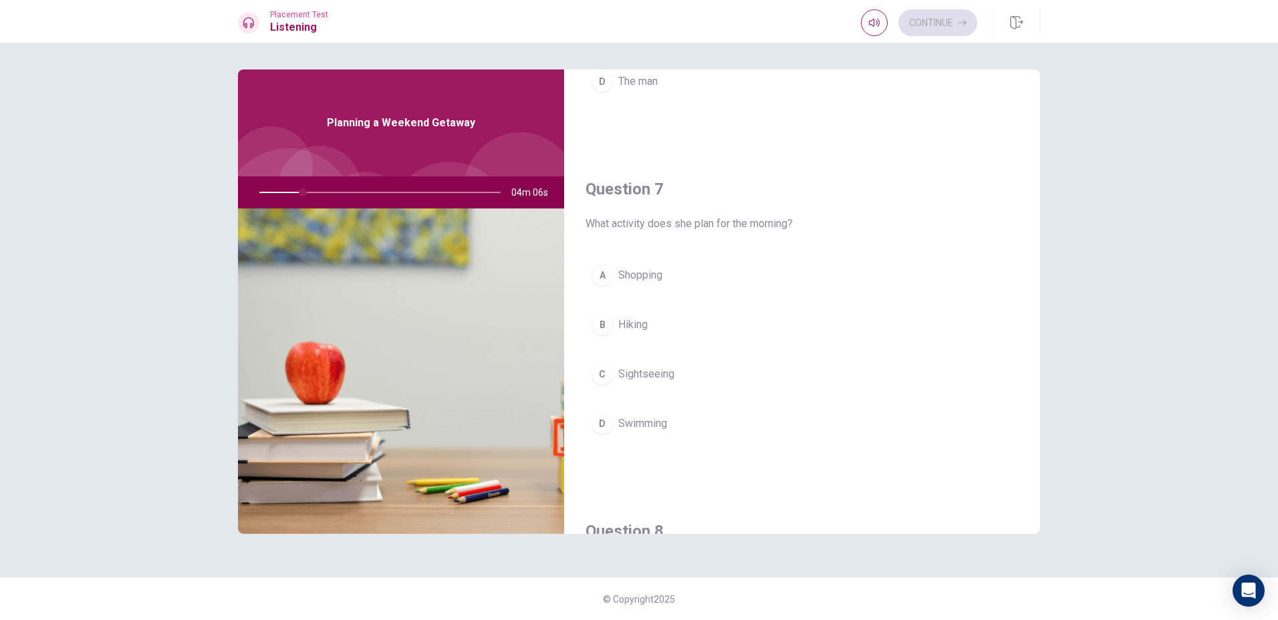
scroll to position [267, 0]
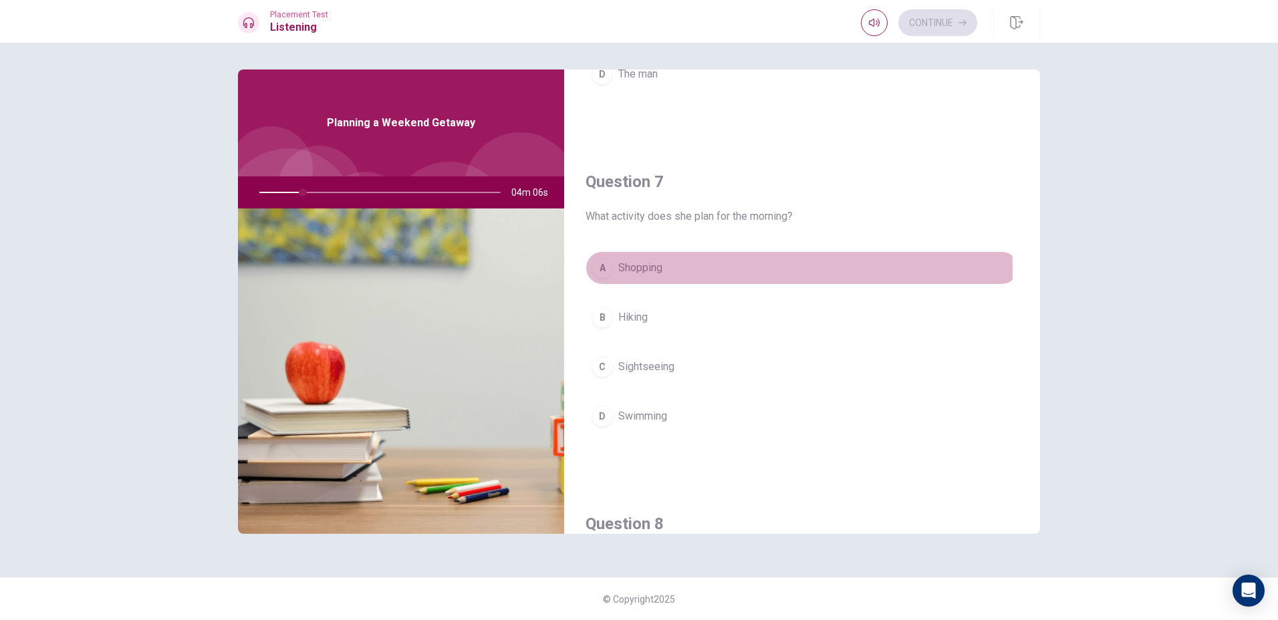
click at [660, 270] on span "Shopping" at bounding box center [640, 268] width 44 height 16
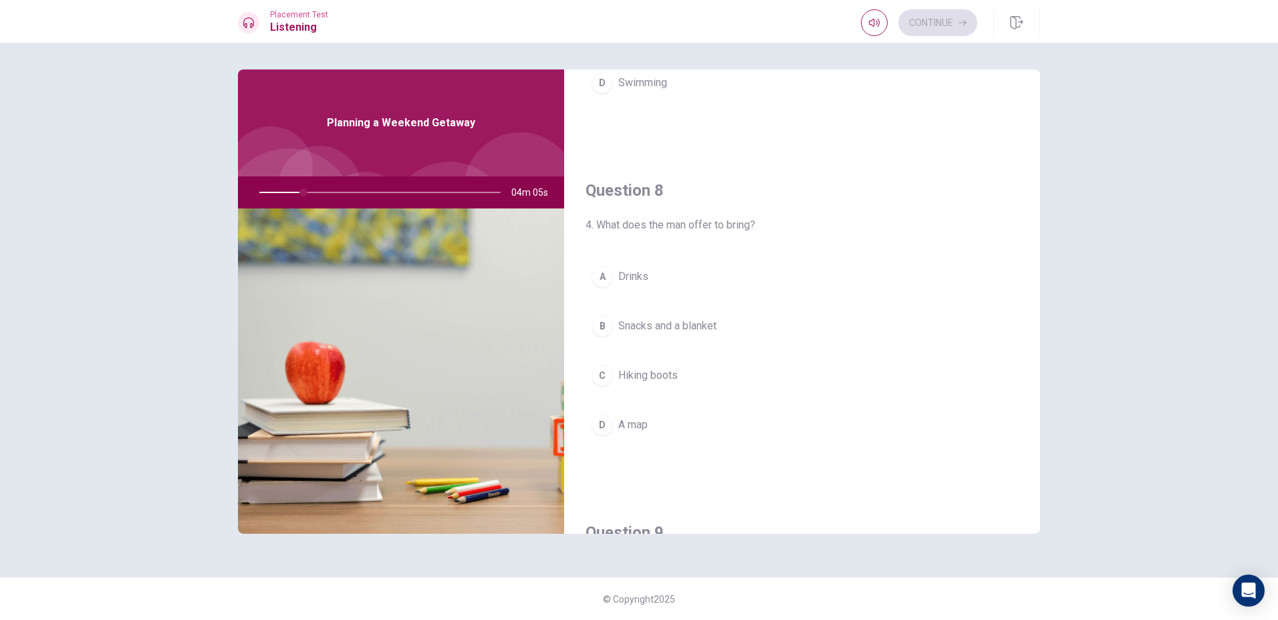
scroll to position [601, 0]
click at [653, 378] on span "Hiking boots" at bounding box center [647, 375] width 59 height 16
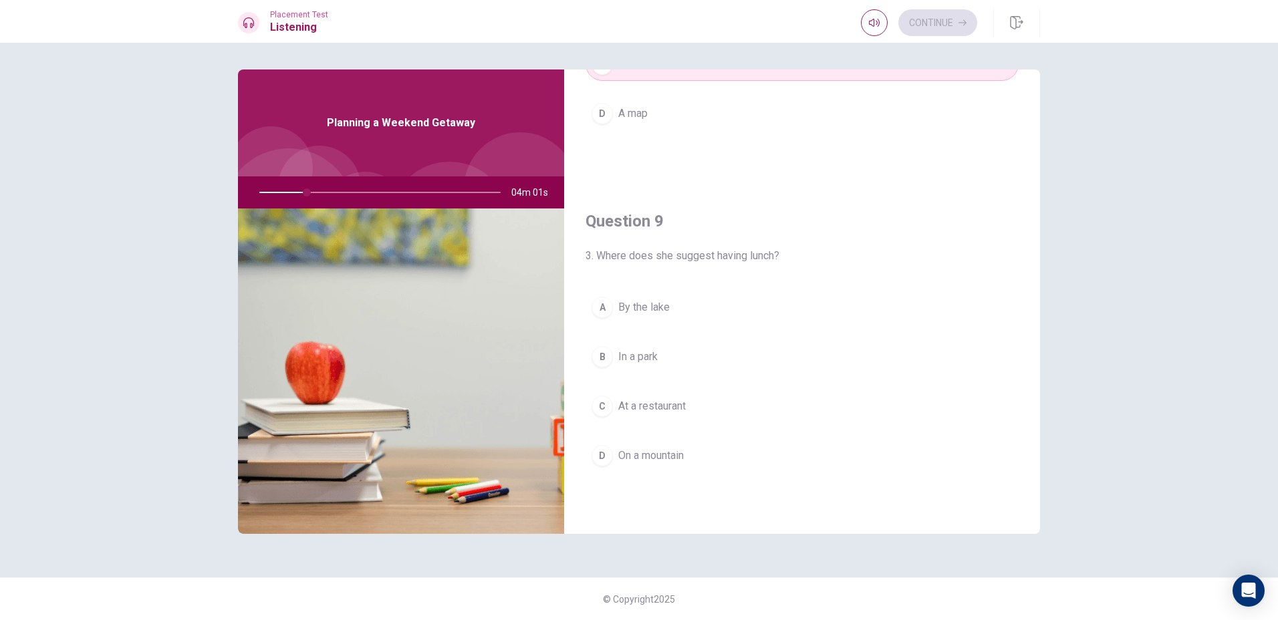
scroll to position [935, 0]
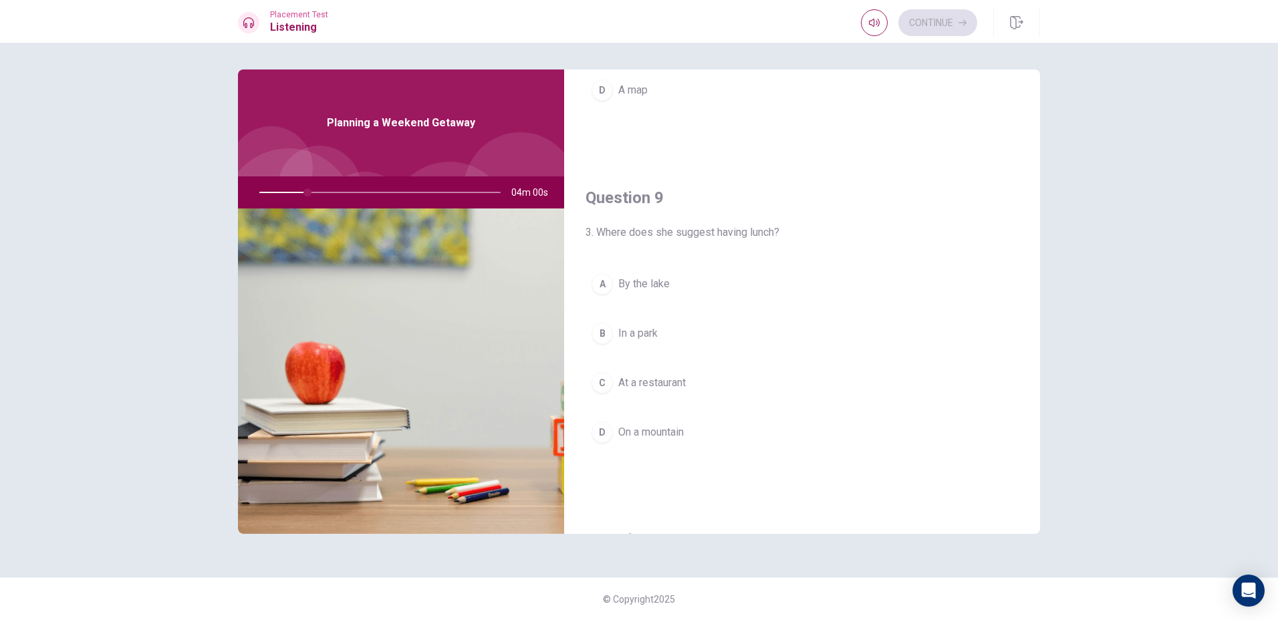
drag, startPoint x: 637, startPoint y: 432, endPoint x: 635, endPoint y: 414, distance: 18.2
click at [635, 431] on span "On a mountain" at bounding box center [650, 432] width 65 height 16
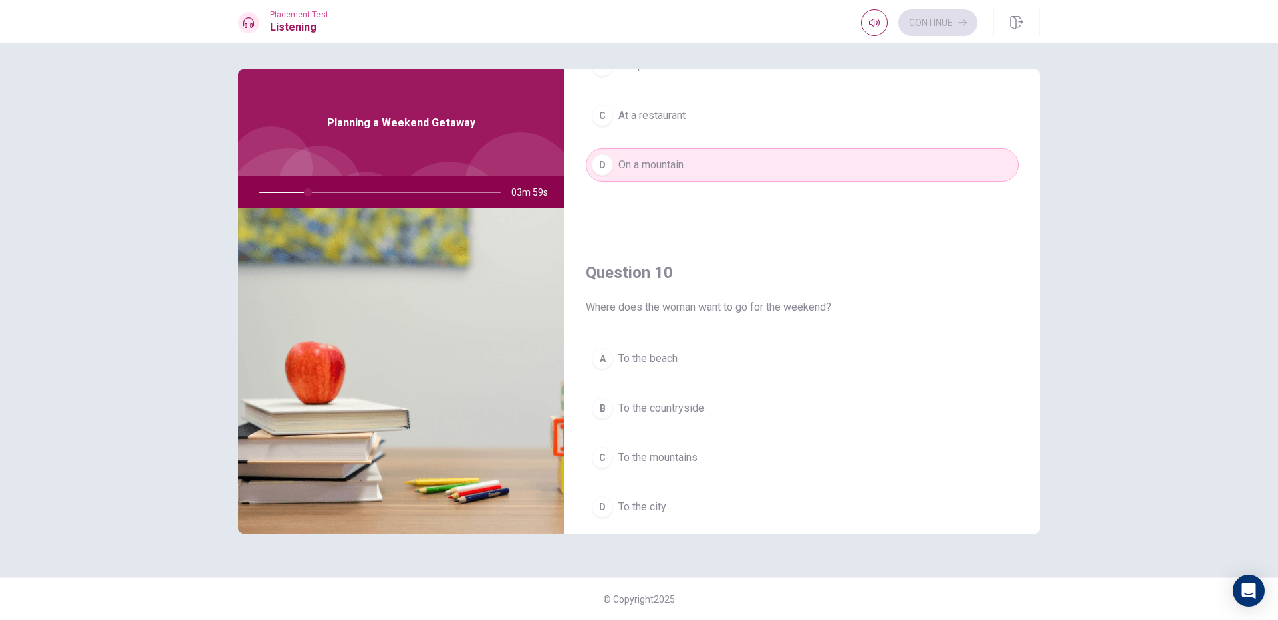
scroll to position [1246, 0]
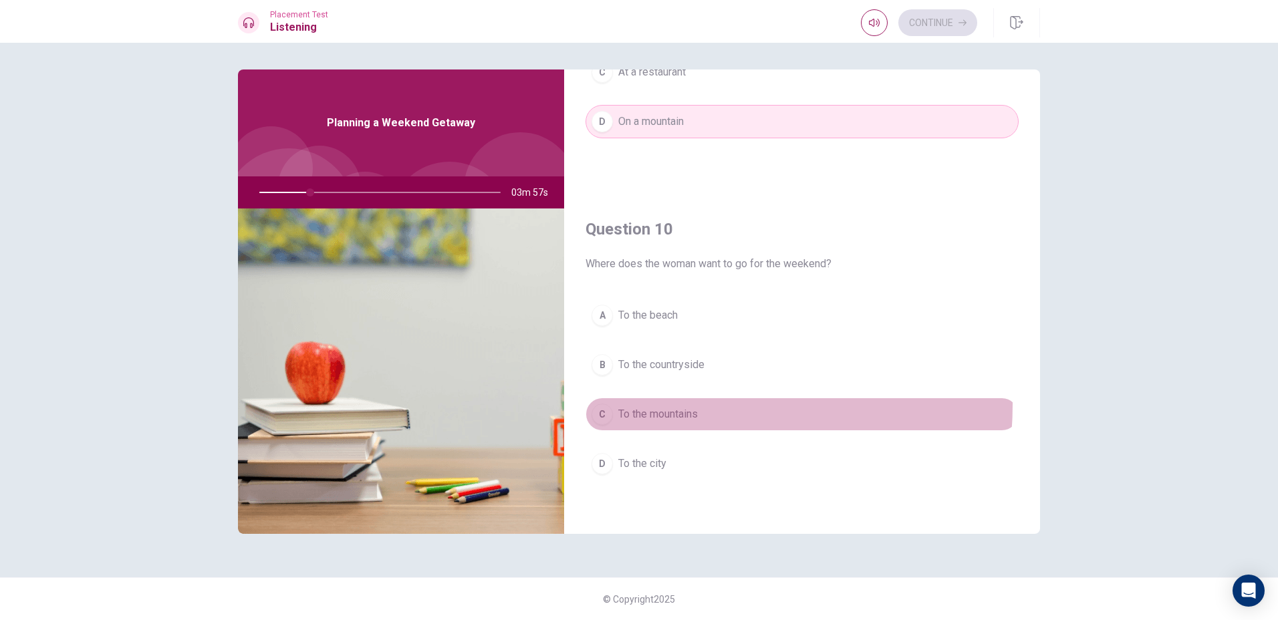
drag, startPoint x: 651, startPoint y: 404, endPoint x: 633, endPoint y: 378, distance: 31.7
click at [633, 380] on div "A To the beach B To the countryside C To the mountains D To the city" at bounding box center [801, 403] width 433 height 208
click at [645, 406] on button "C To the mountains" at bounding box center [801, 414] width 433 height 33
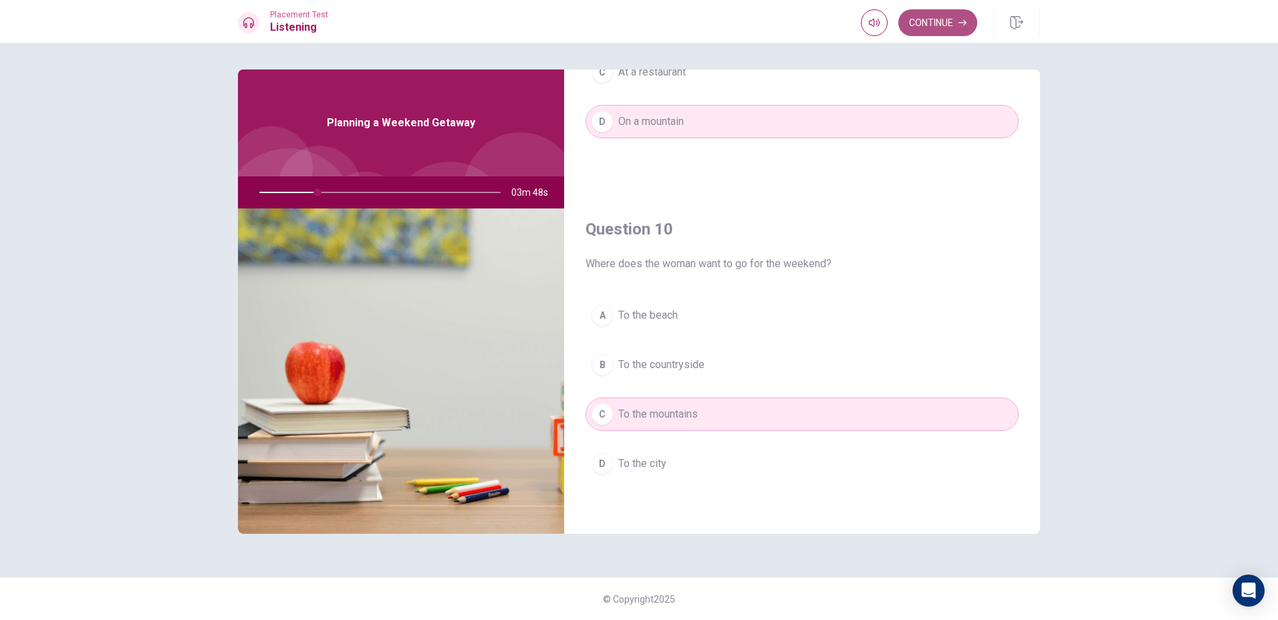
click at [939, 29] on button "Continue" at bounding box center [937, 22] width 79 height 27
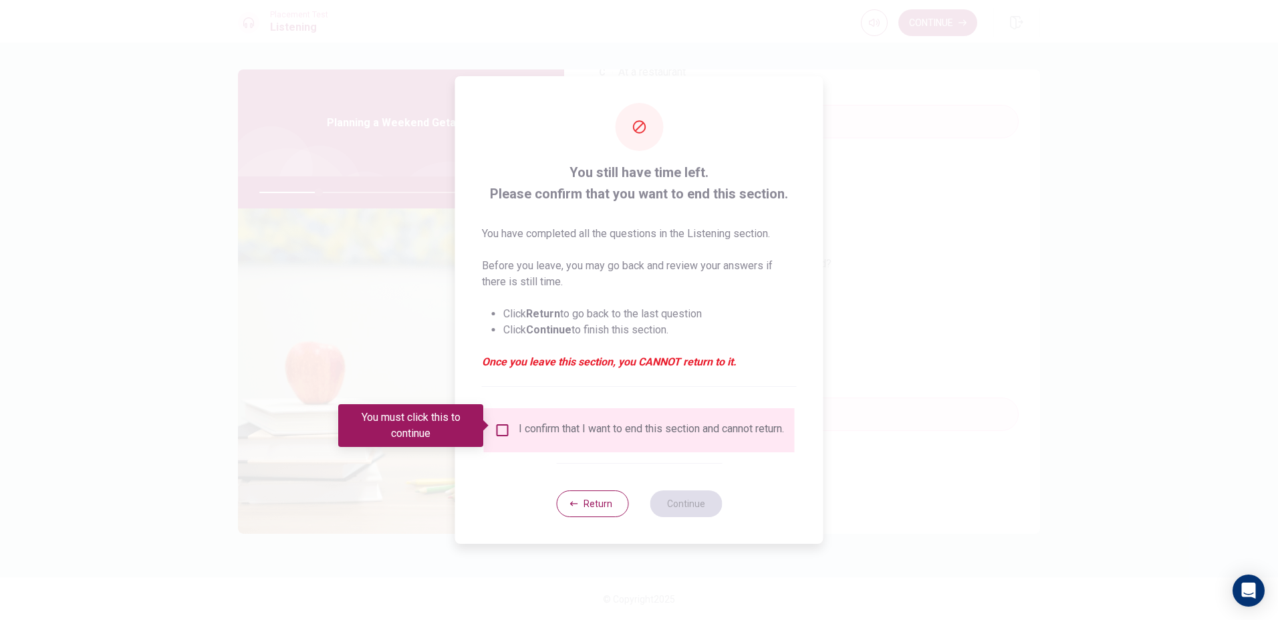
click at [502, 428] on input "You must click this to continue" at bounding box center [502, 430] width 16 height 16
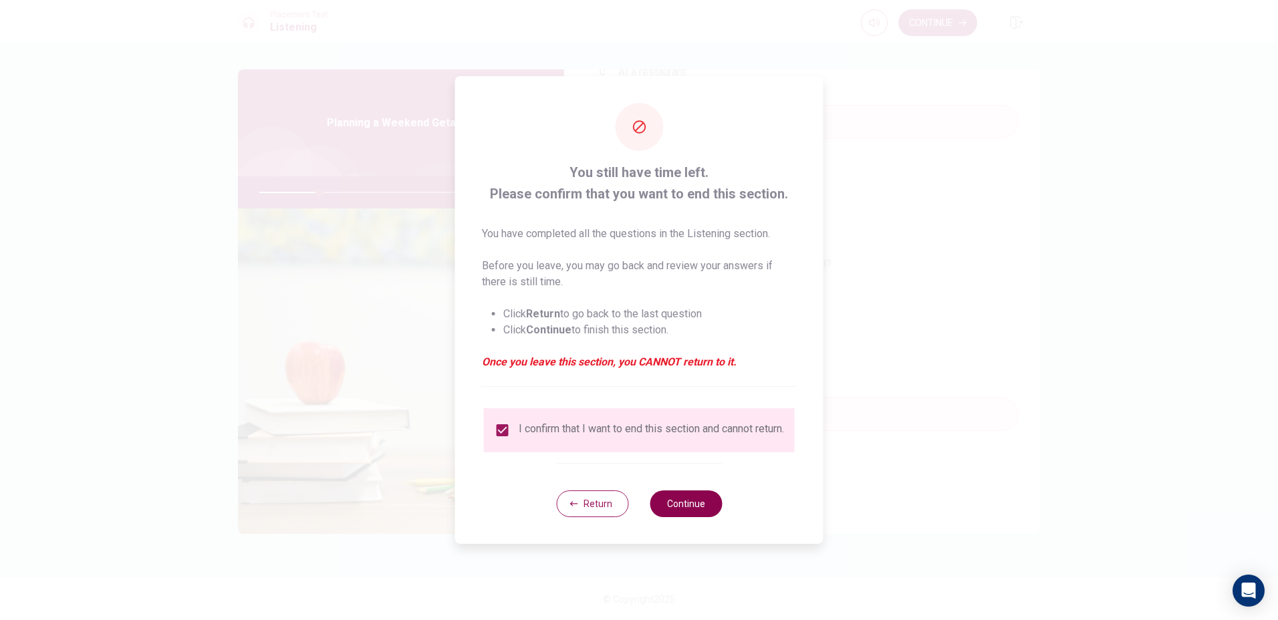
click at [688, 505] on button "Continue" at bounding box center [685, 503] width 72 height 27
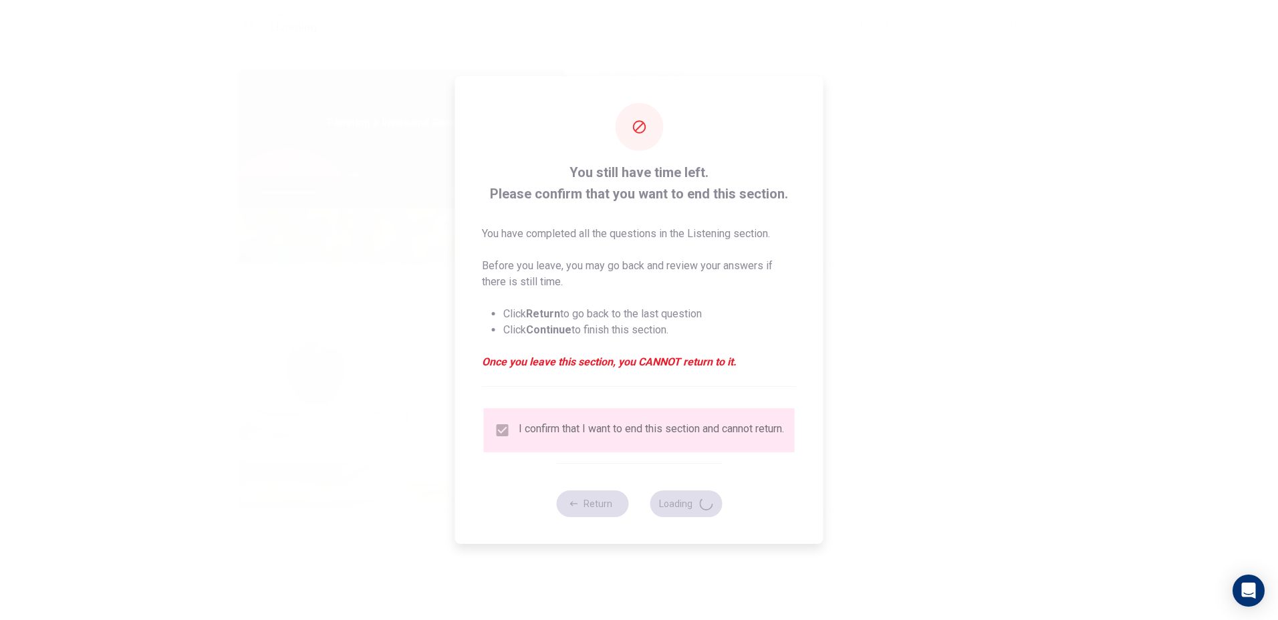
type input "26"
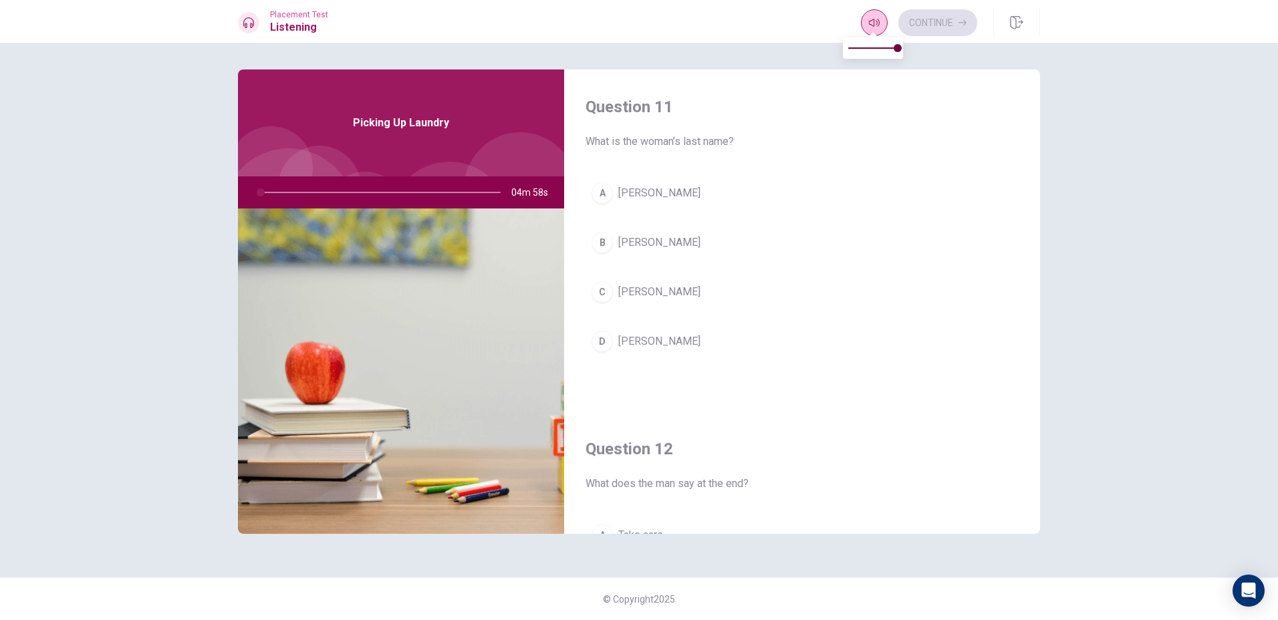
click at [875, 23] on icon "button" at bounding box center [874, 23] width 11 height 8
type input "1"
type input "0.3"
click at [862, 51] on span at bounding box center [872, 48] width 49 height 19
type input "1"
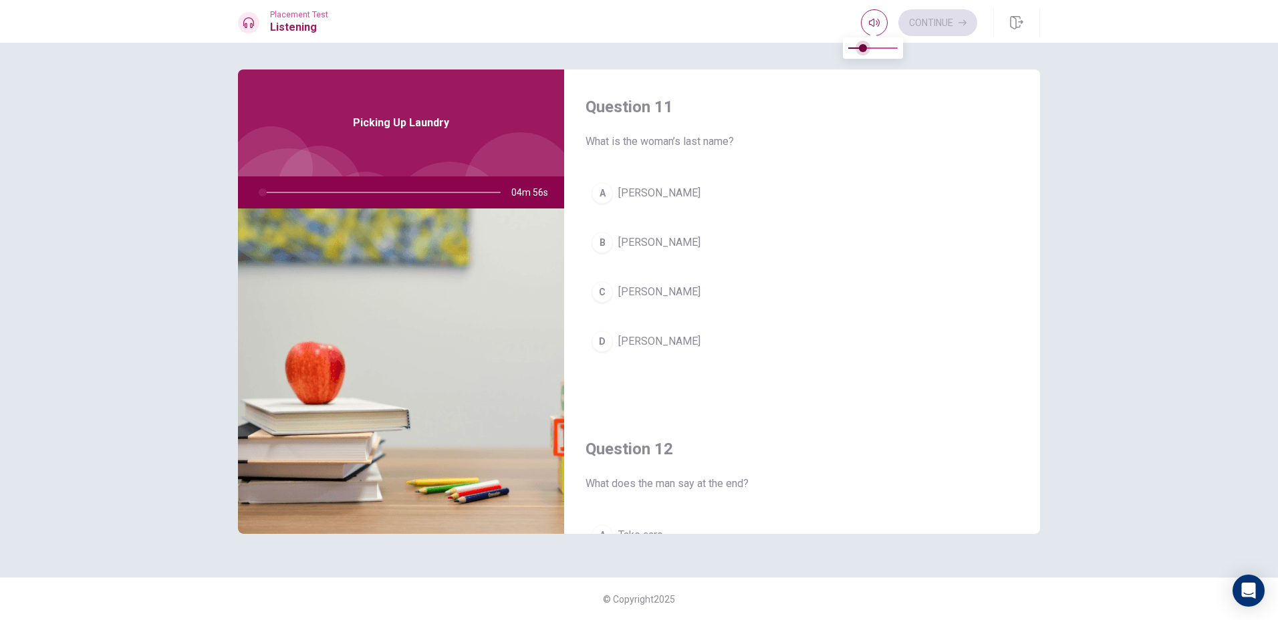
type input "0"
click at [850, 51] on span at bounding box center [848, 48] width 8 height 8
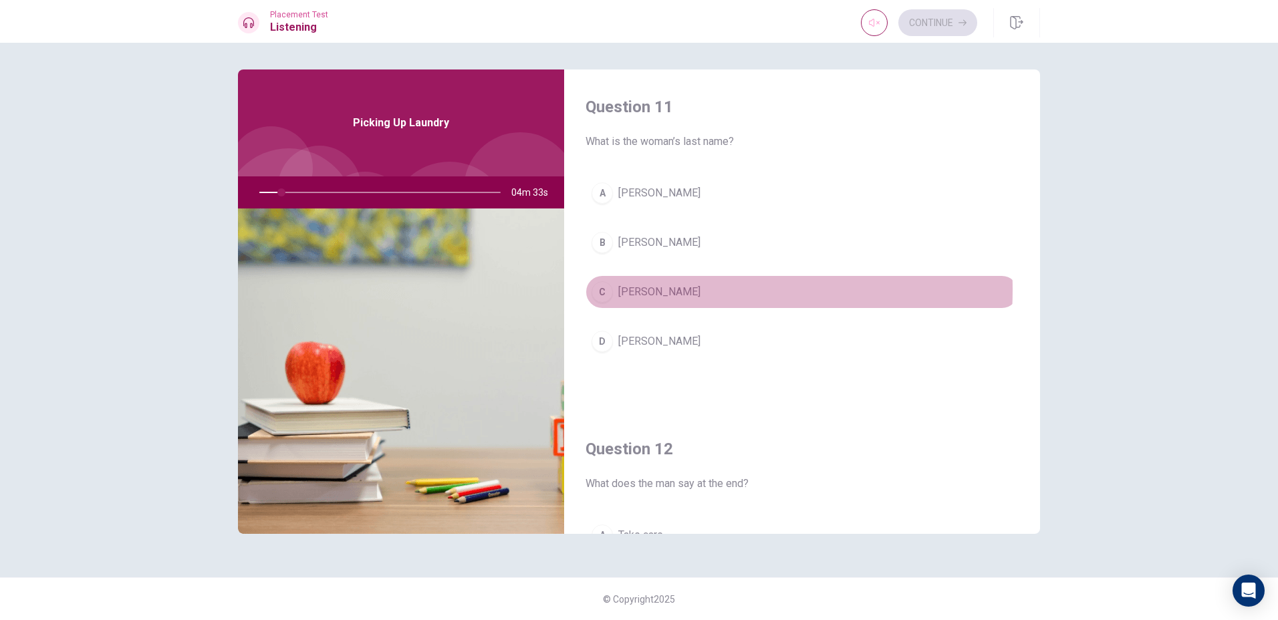
click at [652, 290] on span "[PERSON_NAME]" at bounding box center [659, 292] width 82 height 16
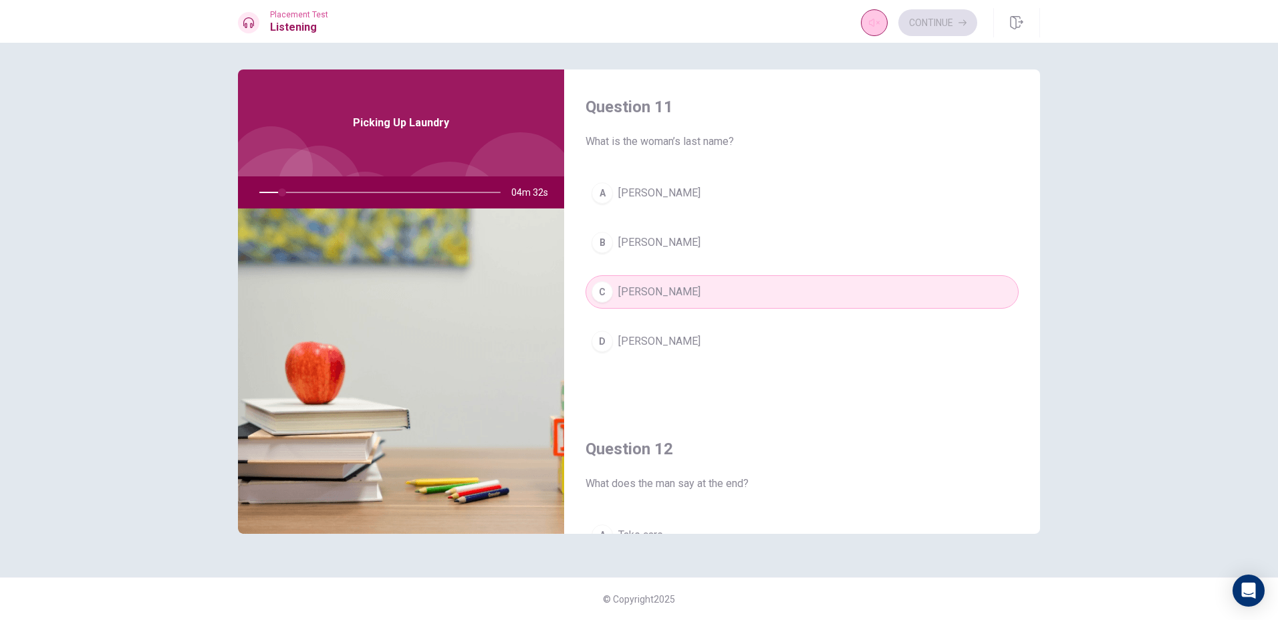
click at [873, 19] on icon "button" at bounding box center [874, 22] width 11 height 11
type input "10"
type input "0.1"
click at [852, 50] on span at bounding box center [848, 48] width 8 height 8
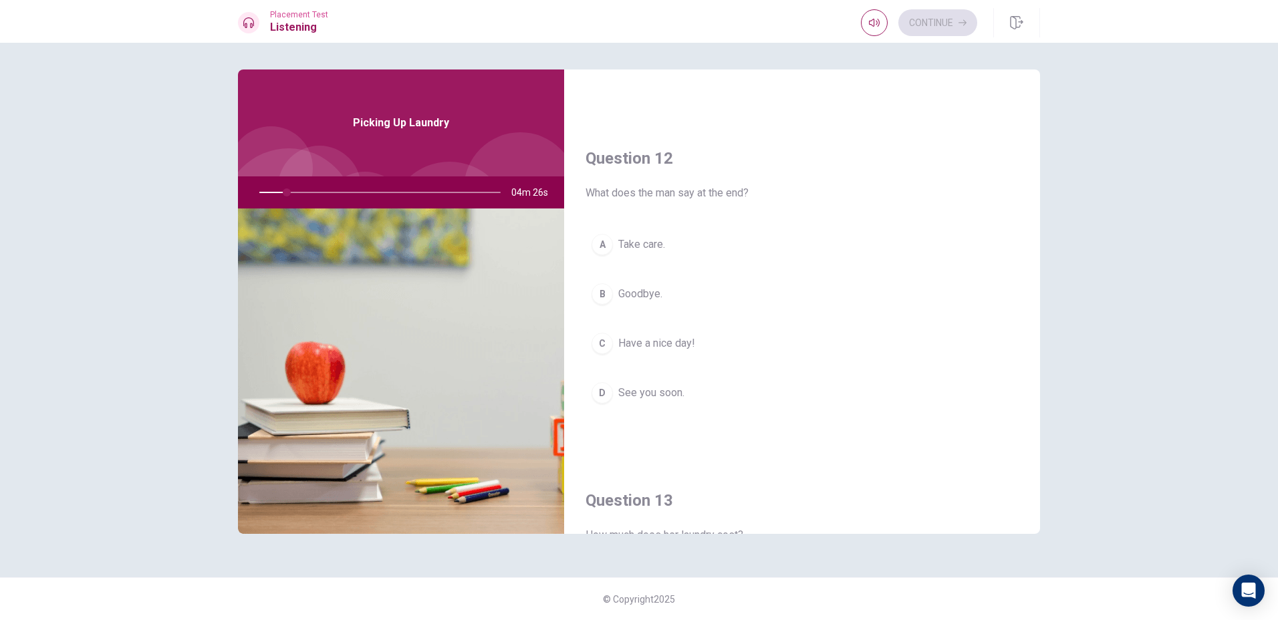
scroll to position [267, 0]
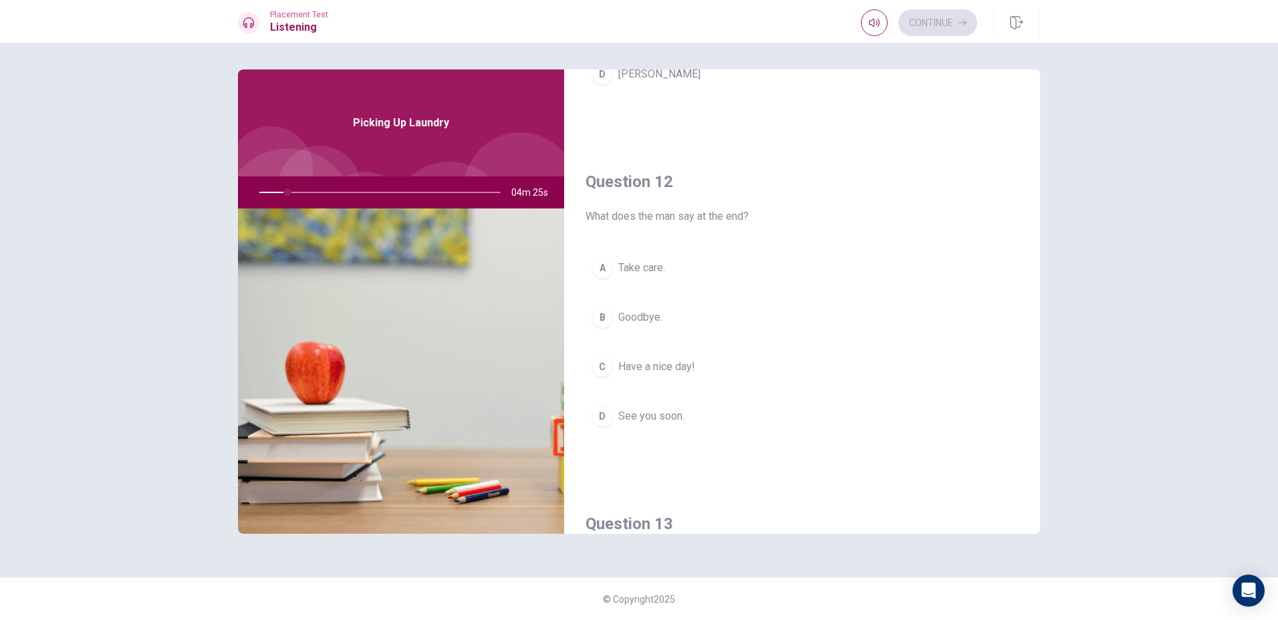
click at [649, 80] on button "[PERSON_NAME]" at bounding box center [801, 73] width 433 height 33
click at [609, 343] on div "A Take care. B Goodbye. C Have a nice day! D See you soon." at bounding box center [801, 355] width 433 height 208
click at [615, 321] on button "B Goodbye." at bounding box center [801, 317] width 433 height 33
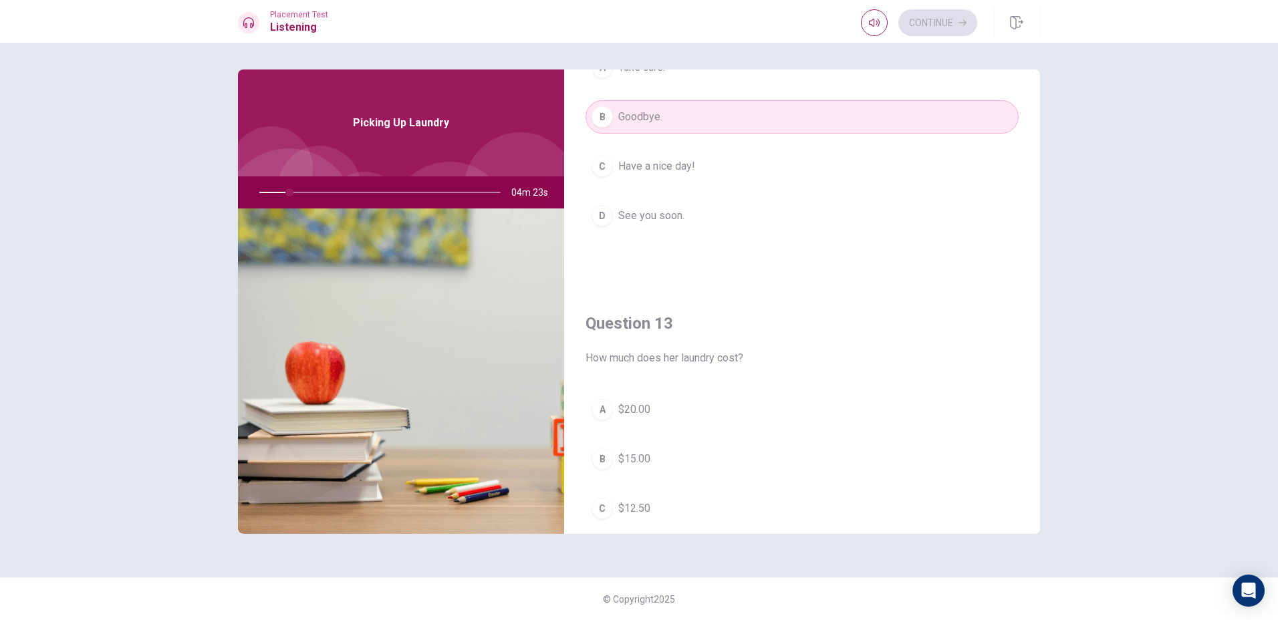
scroll to position [535, 0]
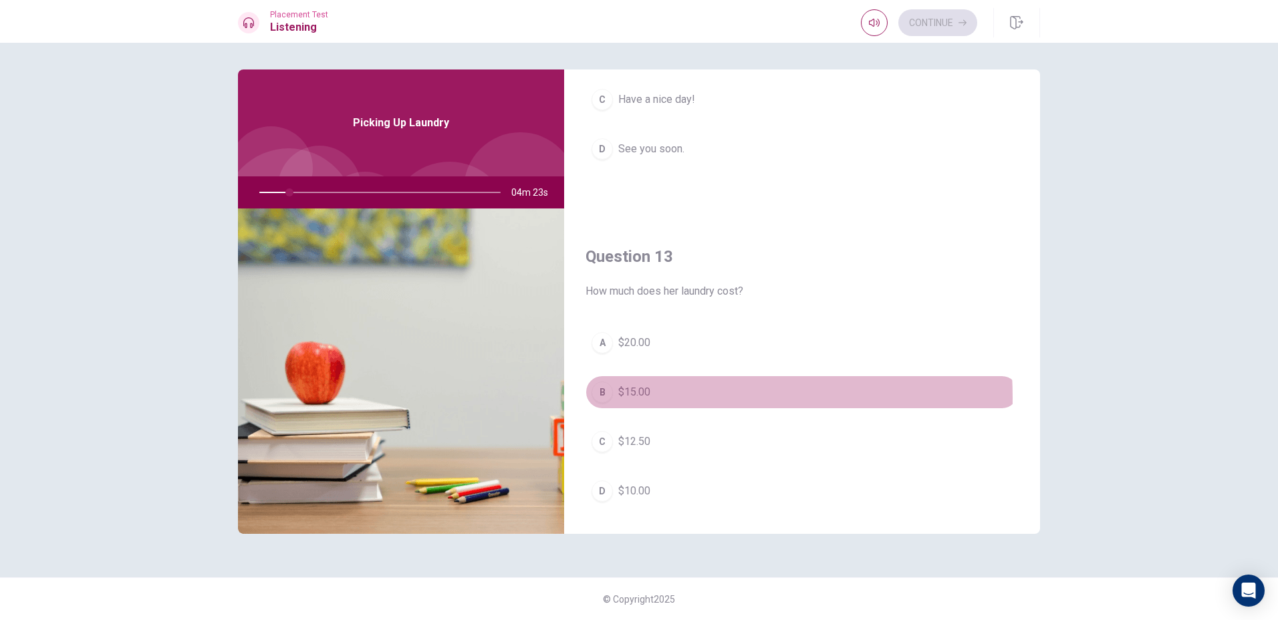
click at [631, 398] on span "$15.00" at bounding box center [634, 392] width 32 height 16
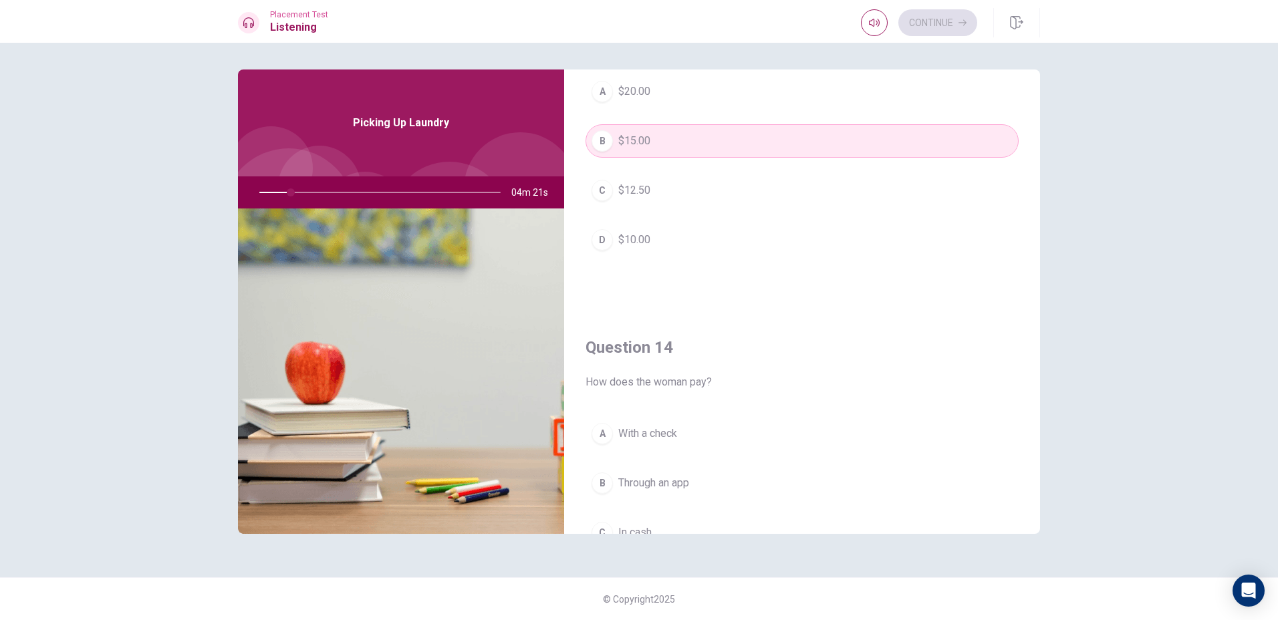
scroll to position [668, 0]
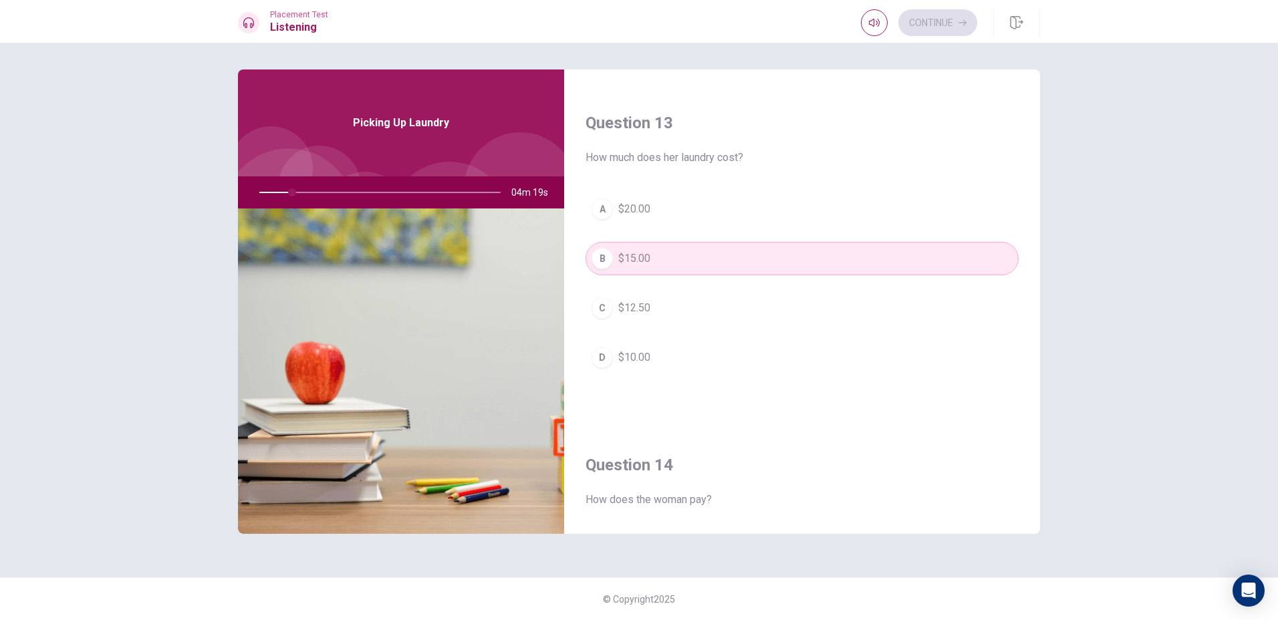
click at [666, 322] on button "C $12.50" at bounding box center [801, 307] width 433 height 33
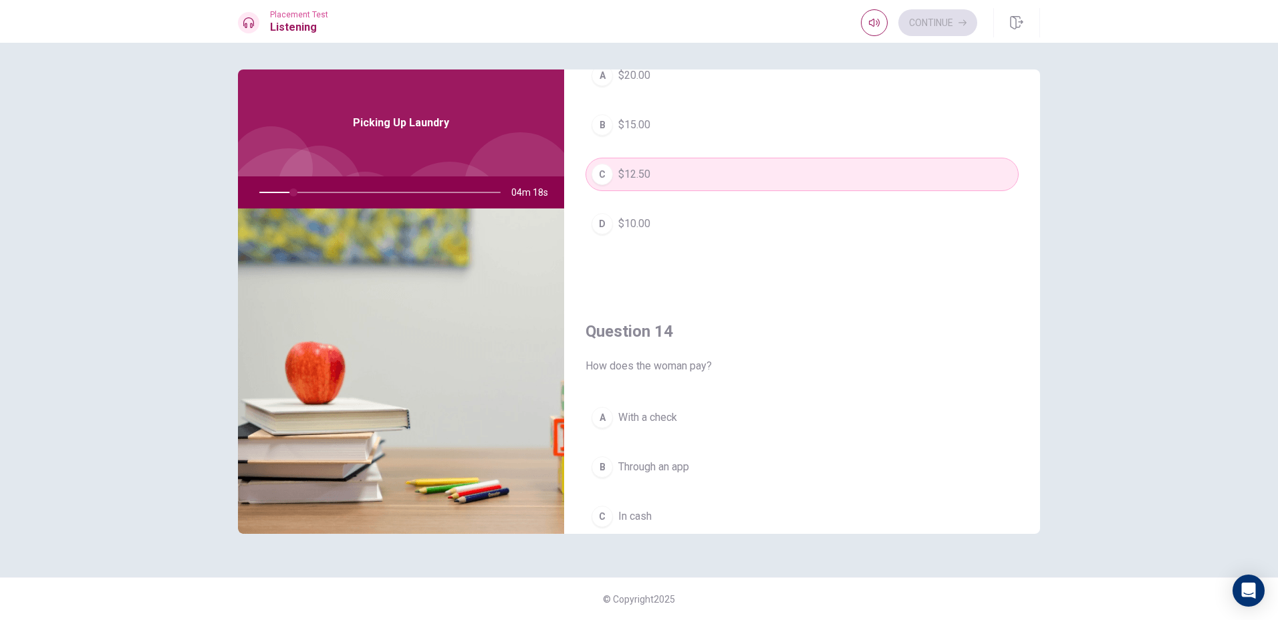
click at [651, 413] on span "With a check" at bounding box center [647, 418] width 59 height 16
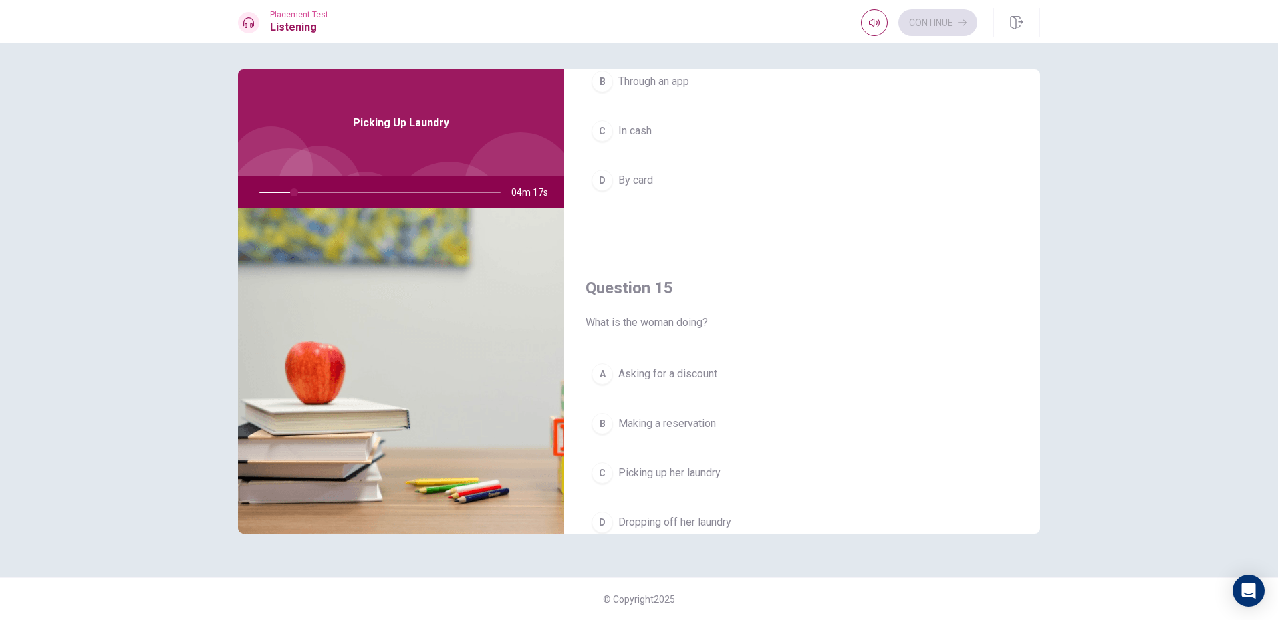
scroll to position [1246, 0]
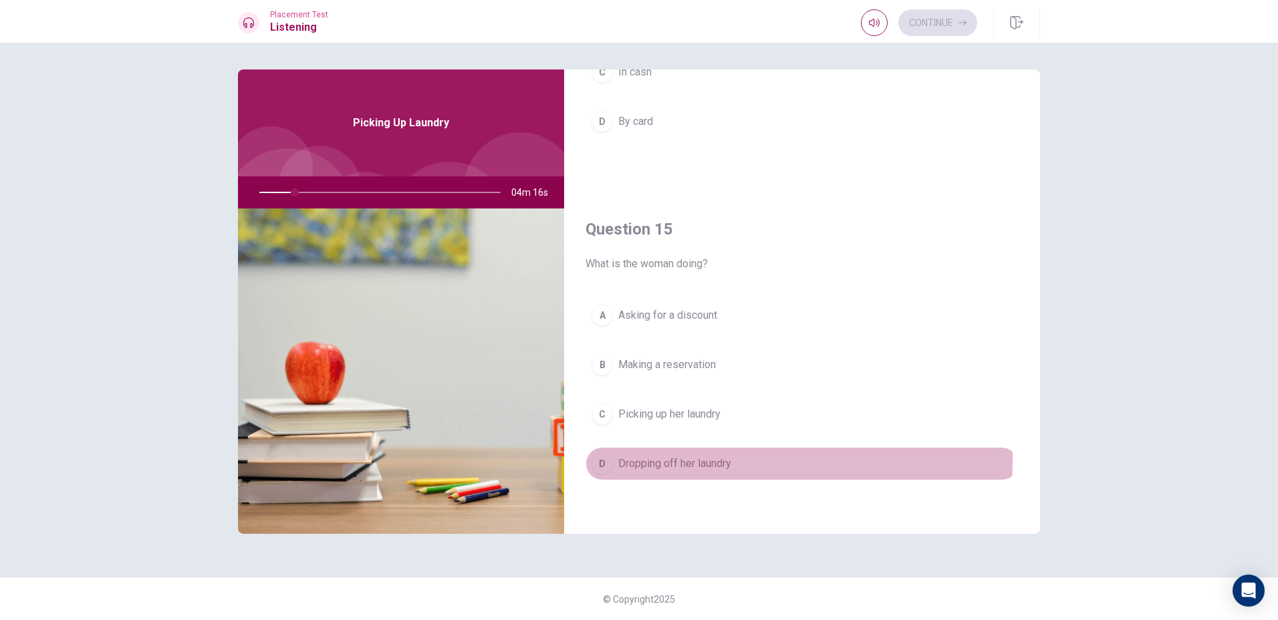
click at [677, 462] on span "Dropping off her laundry" at bounding box center [674, 464] width 113 height 16
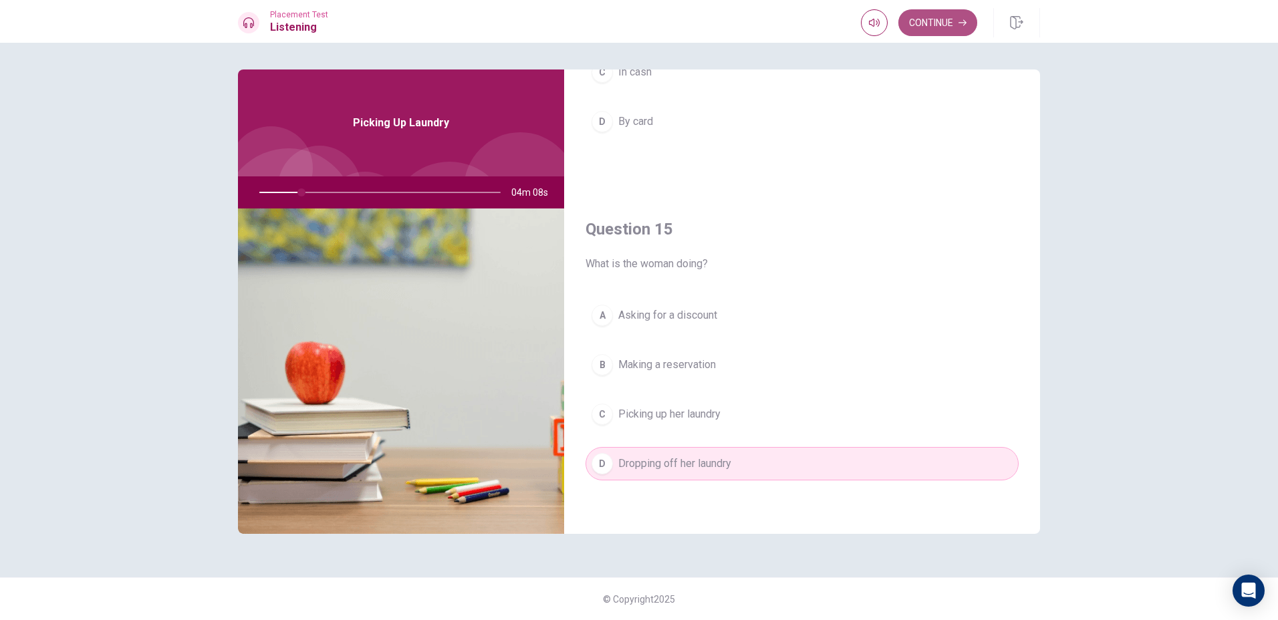
click at [931, 24] on button "Continue" at bounding box center [937, 22] width 79 height 27
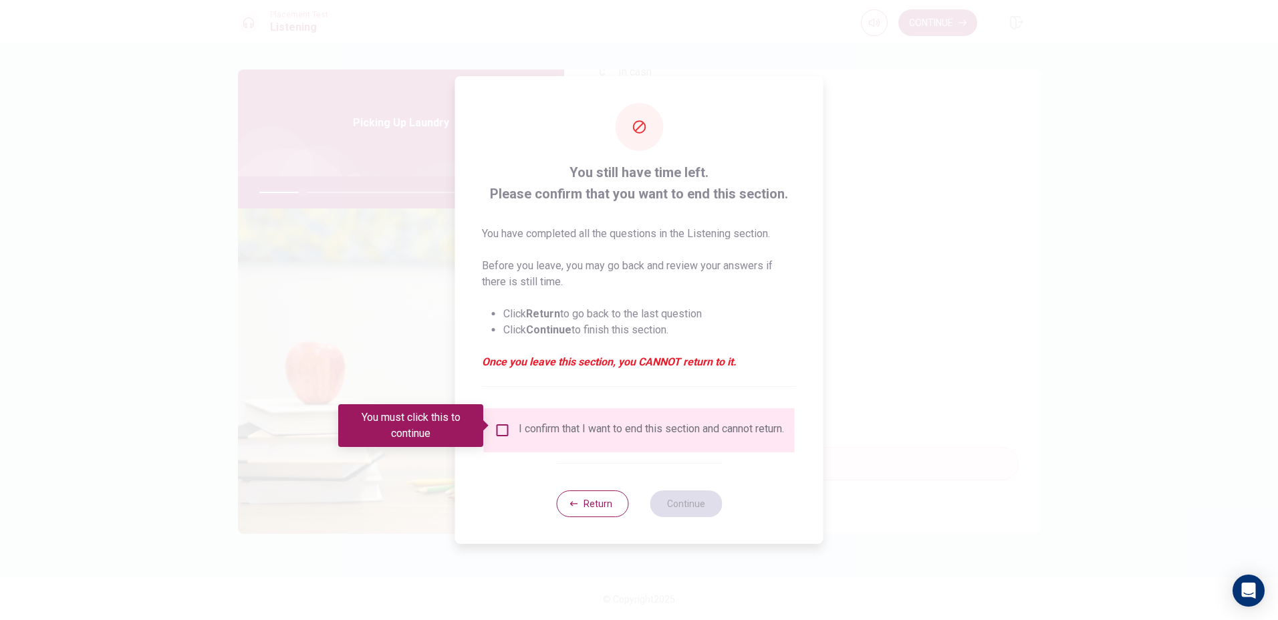
click at [492, 424] on div "You must click this to continue" at bounding box center [415, 425] width 154 height 43
click at [500, 423] on input "You must click this to continue" at bounding box center [502, 430] width 16 height 16
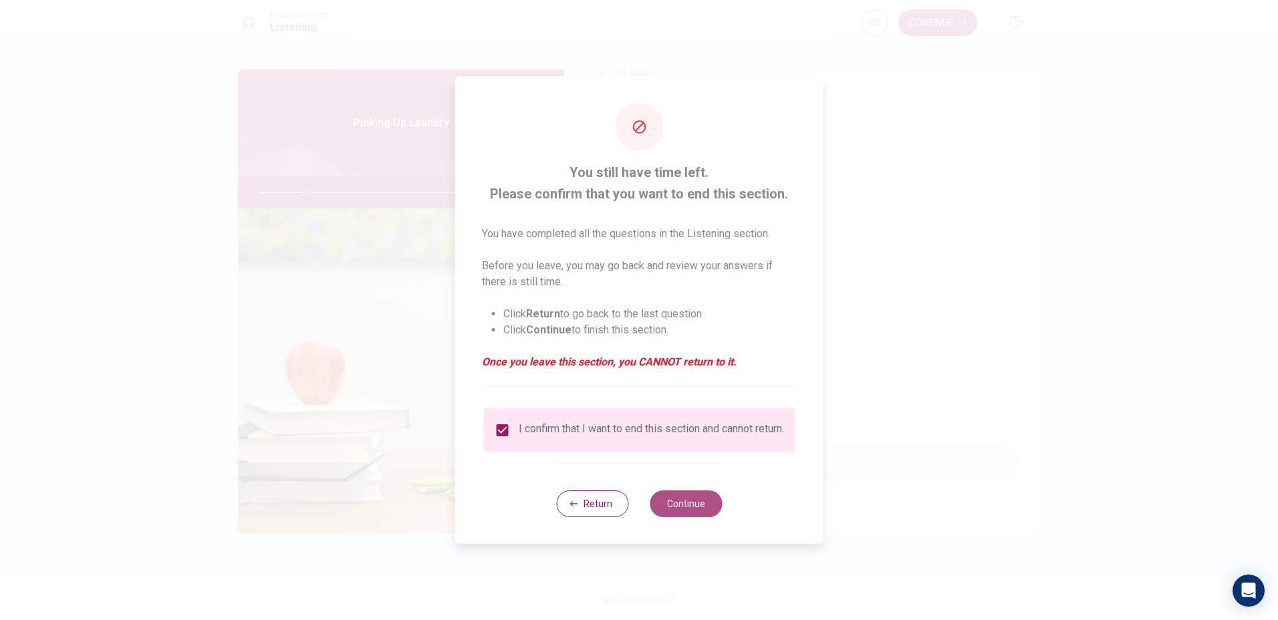
click at [686, 506] on button "Continue" at bounding box center [685, 503] width 72 height 27
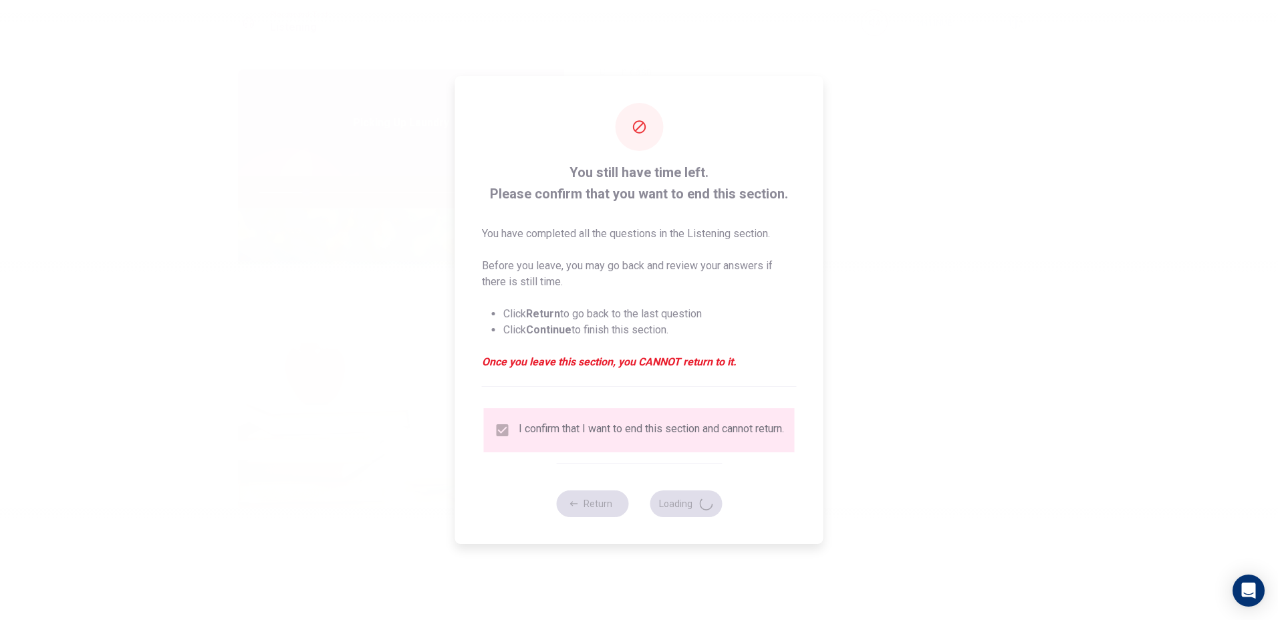
type input "20"
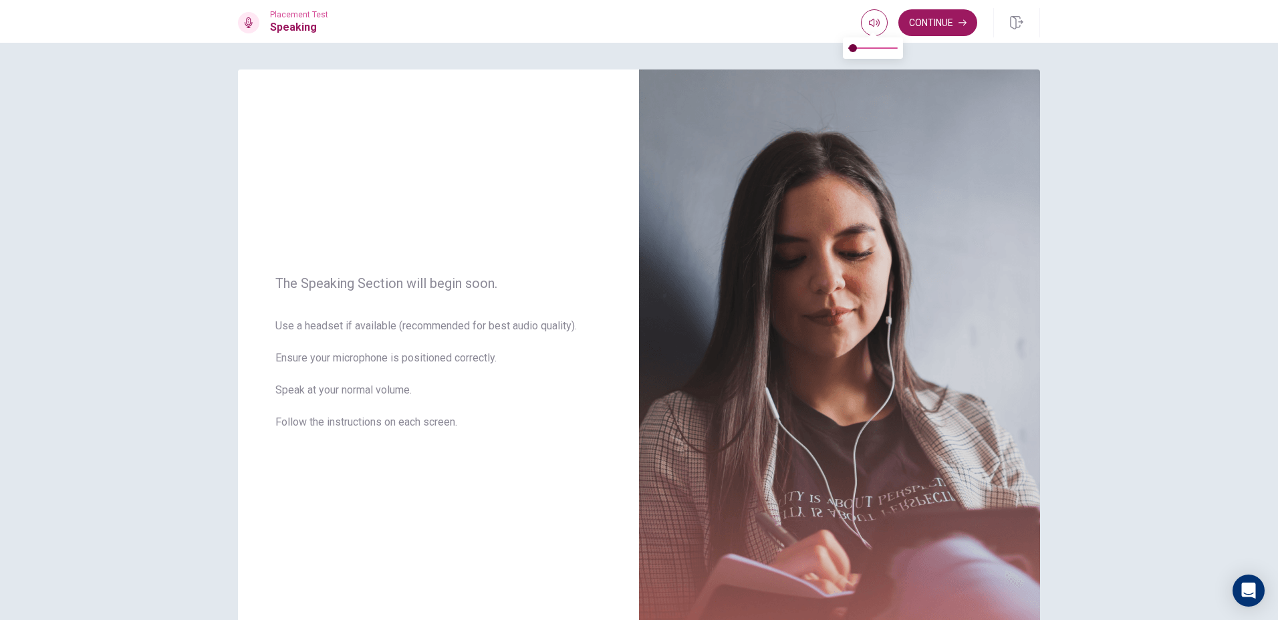
click at [867, 24] on button "button" at bounding box center [874, 22] width 27 height 27
click at [569, 129] on div "The Speaking Section will begin soon. Use a headset if available (recommended f…" at bounding box center [438, 360] width 401 height 583
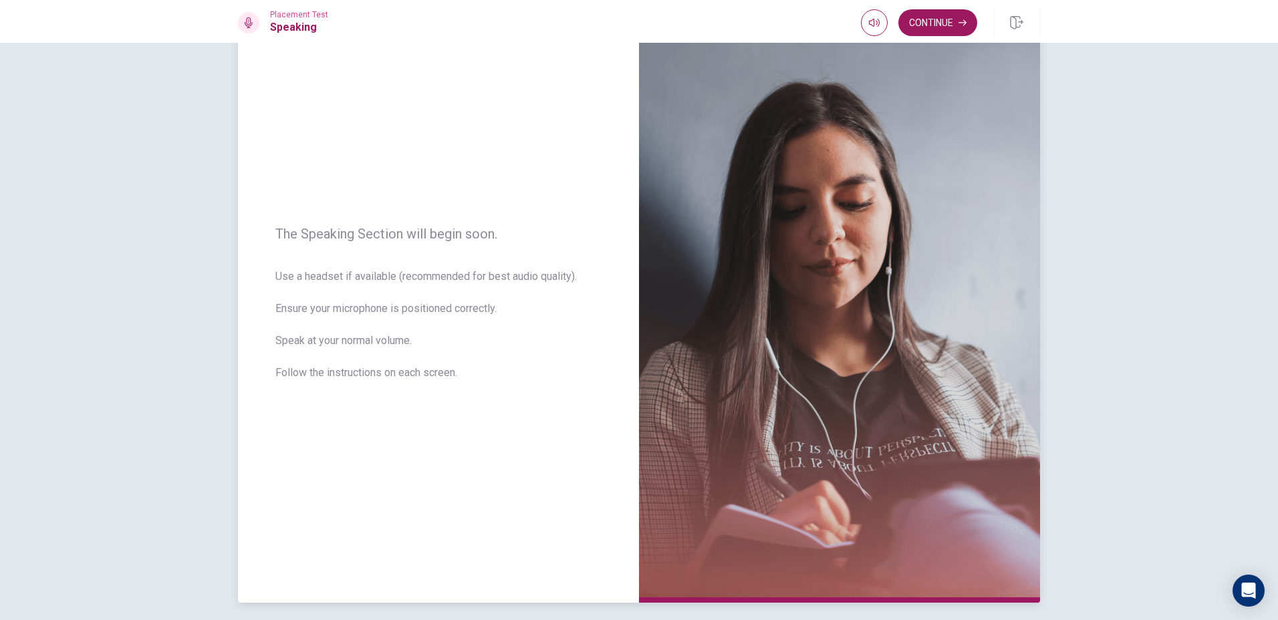
scroll to position [0, 0]
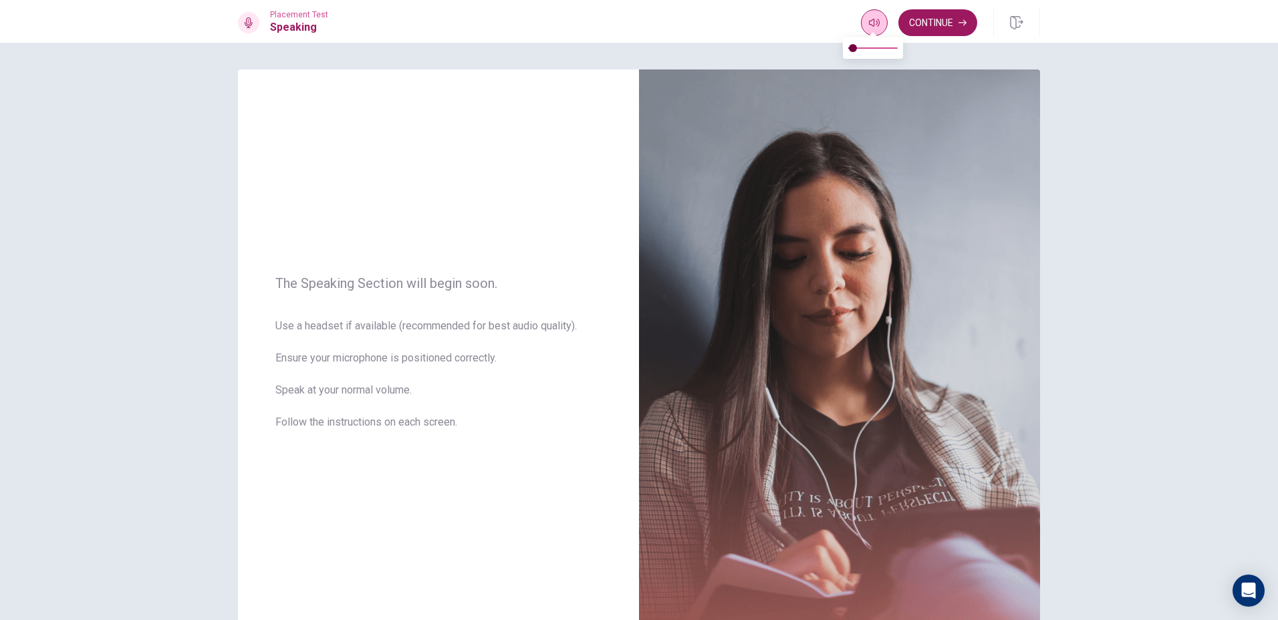
click at [869, 15] on button "button" at bounding box center [874, 22] width 27 height 27
click at [854, 51] on span at bounding box center [853, 48] width 8 height 8
type input "0.2"
click at [859, 49] on span at bounding box center [858, 48] width 8 height 8
click at [629, 130] on div "The Speaking Section will begin soon. Use a headset if available (recommended f…" at bounding box center [438, 360] width 401 height 583
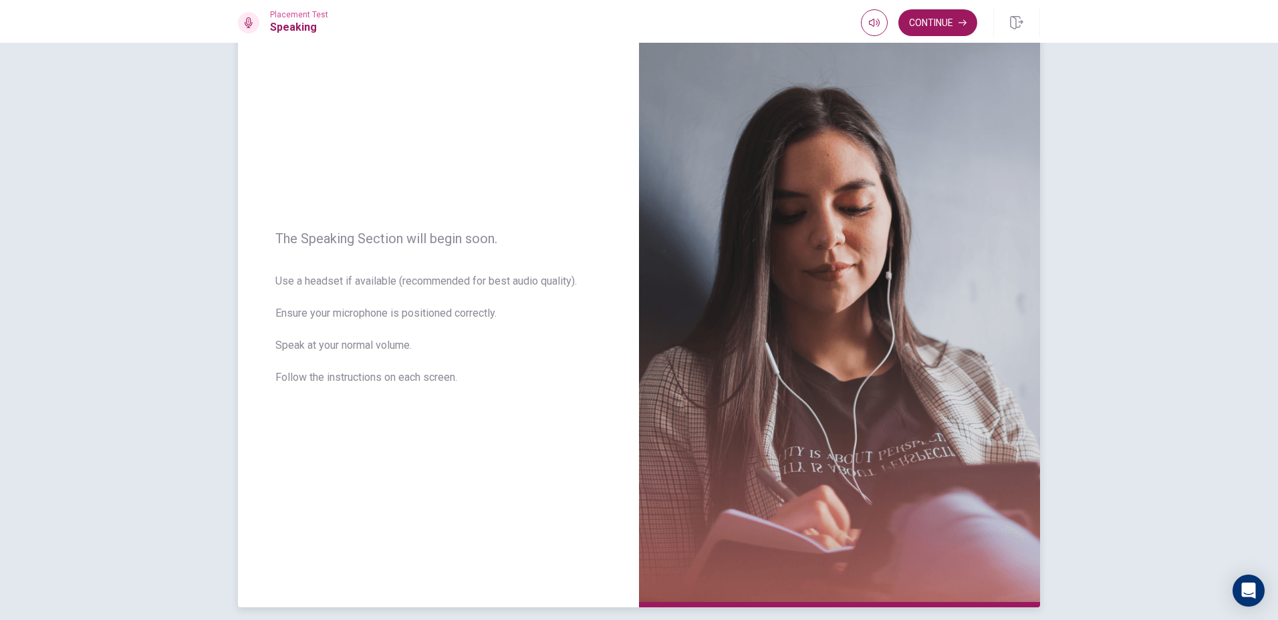
scroll to position [102, 0]
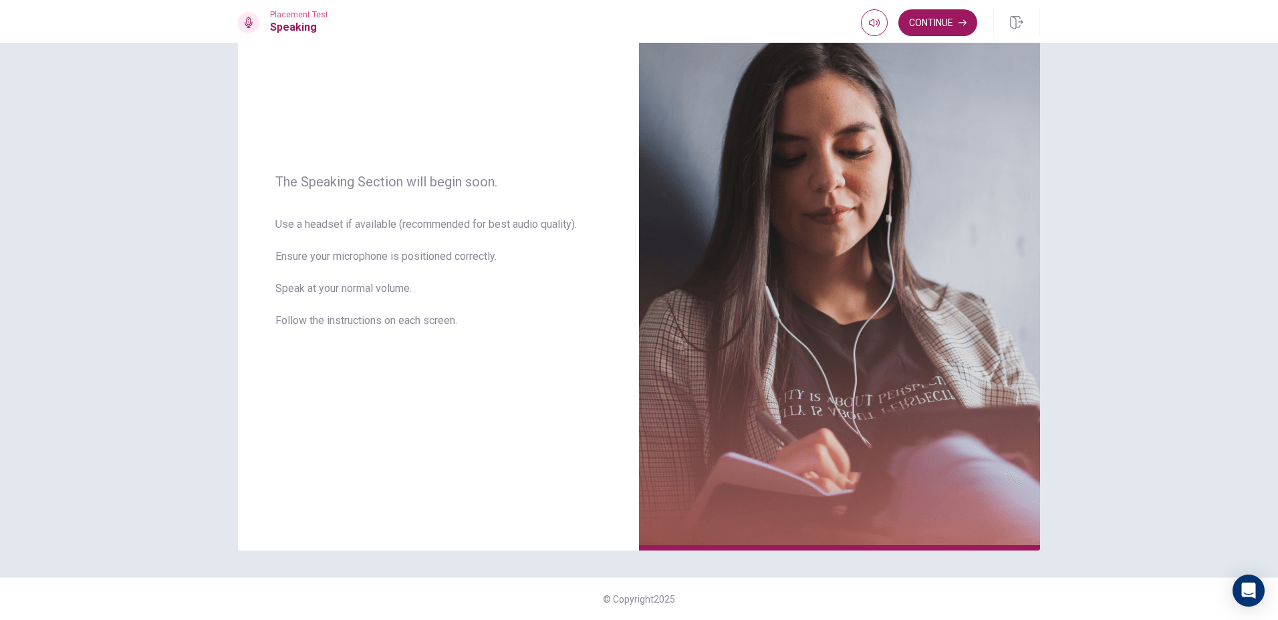
click at [925, 35] on button "Continue" at bounding box center [937, 22] width 79 height 27
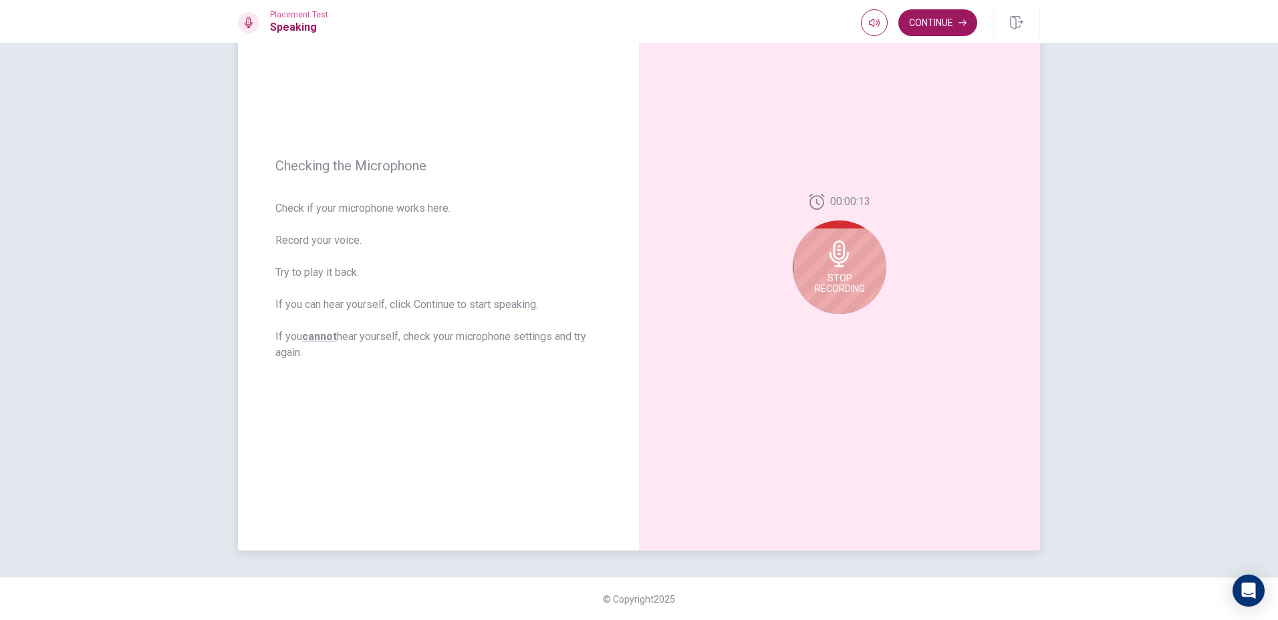
click at [842, 300] on div "Stop Recording" at bounding box center [839, 267] width 94 height 94
click at [822, 327] on icon "Record Again" at bounding box center [824, 325] width 8 height 8
click at [842, 279] on span "Stop Recording" at bounding box center [839, 283] width 50 height 21
click at [849, 327] on button "Play Audio" at bounding box center [854, 324] width 19 height 19
click at [850, 326] on icon "Pause Audio" at bounding box center [854, 325] width 8 height 8
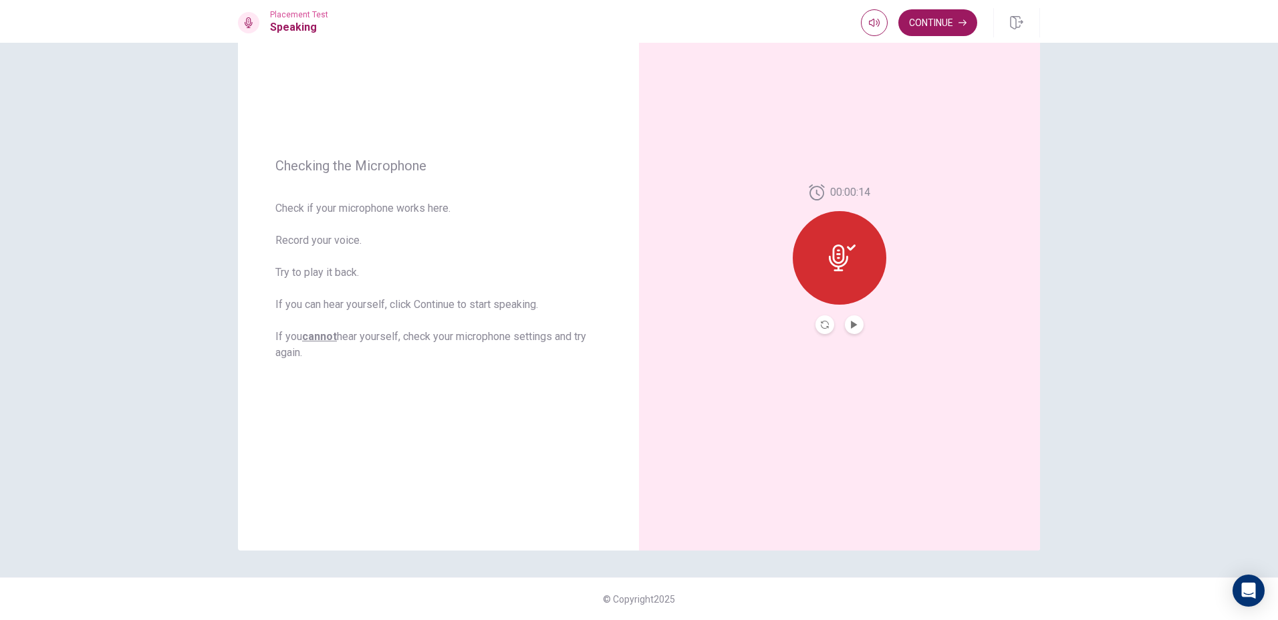
click at [845, 322] on button "Play Audio" at bounding box center [854, 324] width 19 height 19
click at [822, 323] on icon "Record Again" at bounding box center [824, 325] width 8 height 8
click at [833, 255] on icon at bounding box center [839, 254] width 27 height 27
click at [816, 325] on button "Record Again" at bounding box center [824, 324] width 19 height 19
click at [840, 263] on icon at bounding box center [838, 254] width 19 height 27
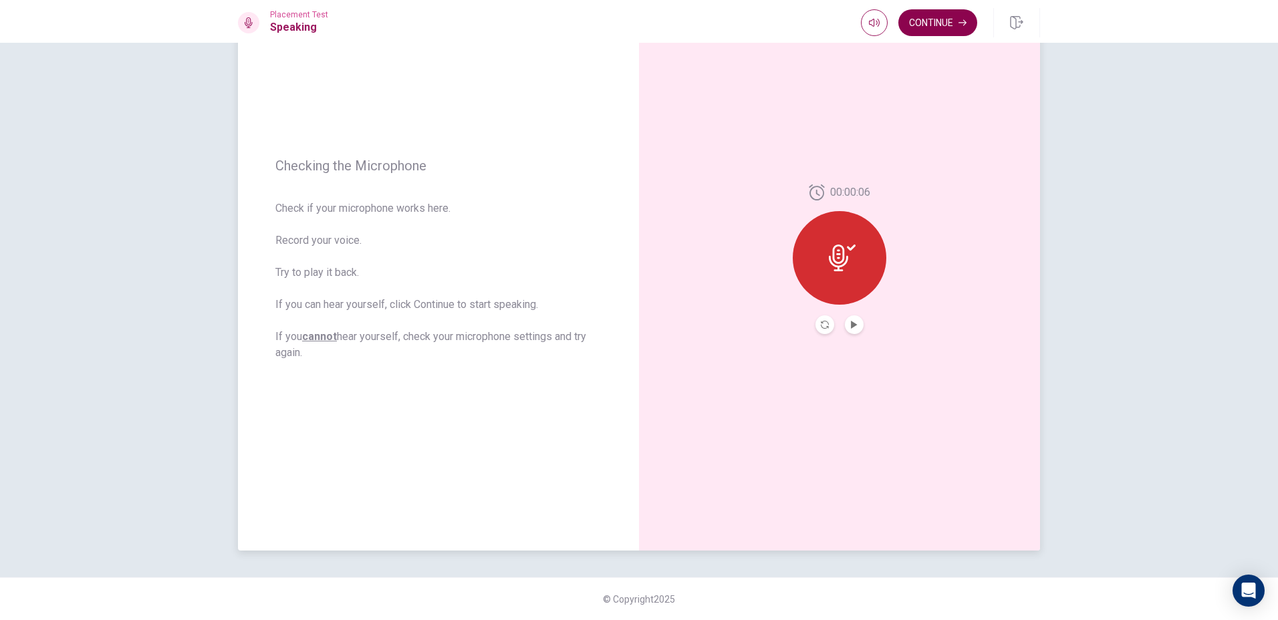
click at [954, 19] on button "Continue" at bounding box center [937, 22] width 79 height 27
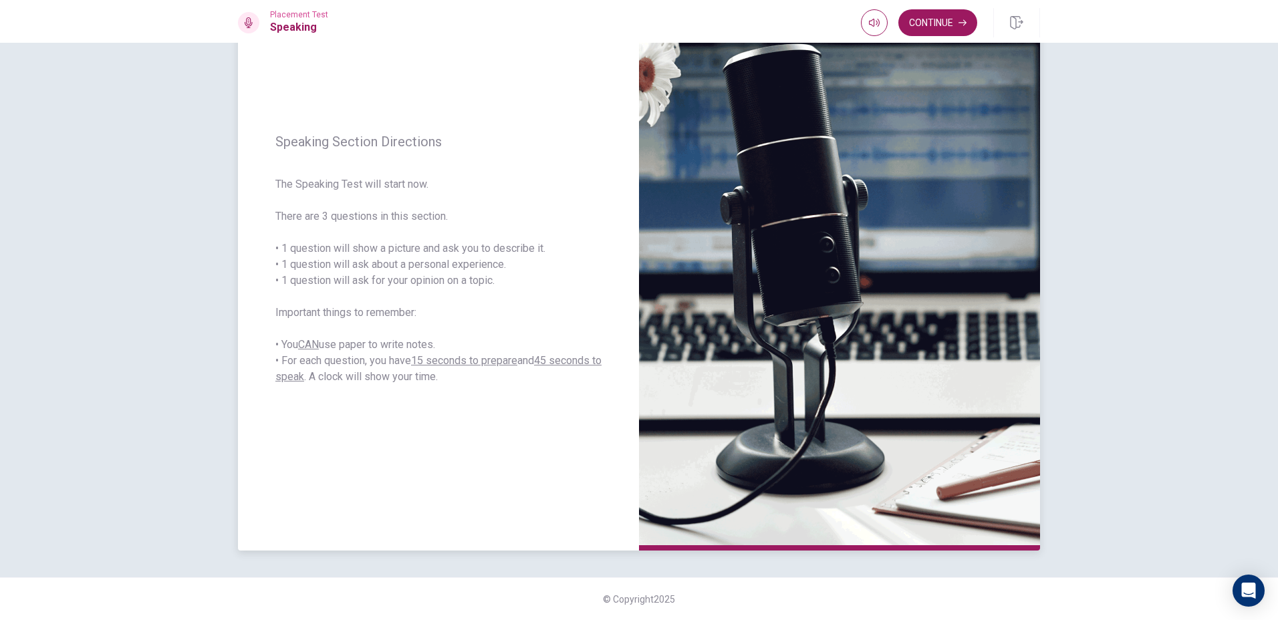
click at [573, 294] on span "The Speaking Test will start now. There are 3 questions in this section. • 1 qu…" at bounding box center [438, 280] width 326 height 208
click at [928, 27] on button "Continue" at bounding box center [937, 22] width 79 height 27
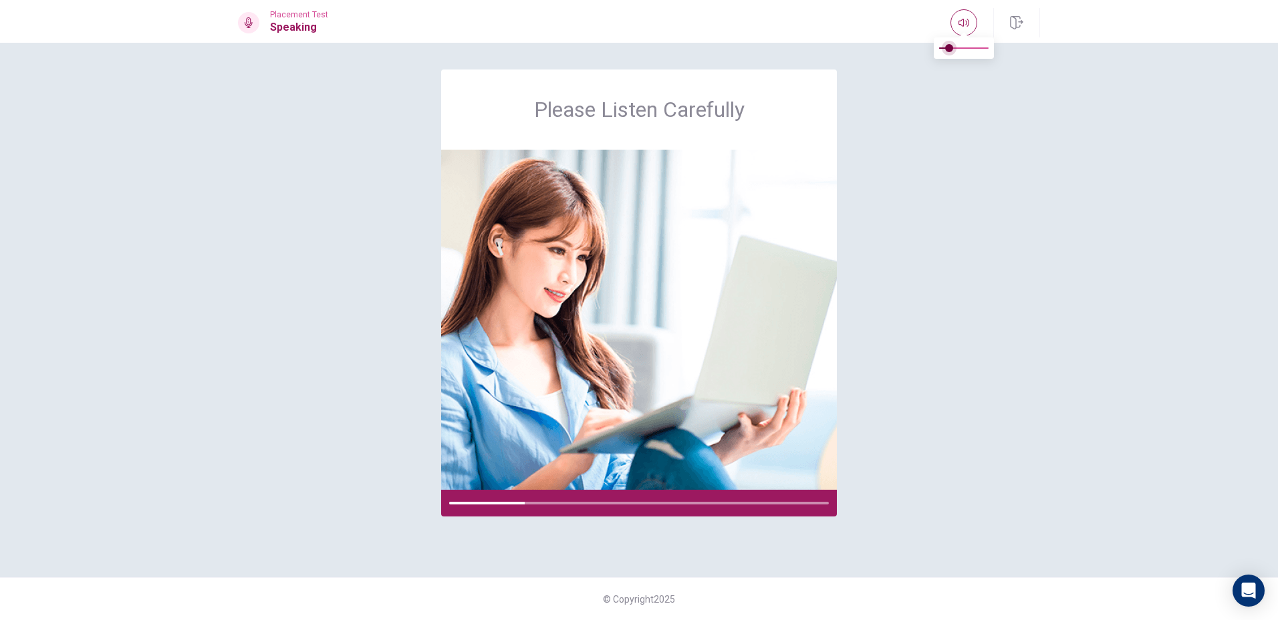
type input "0.1"
click at [945, 49] on span at bounding box center [949, 48] width 8 height 8
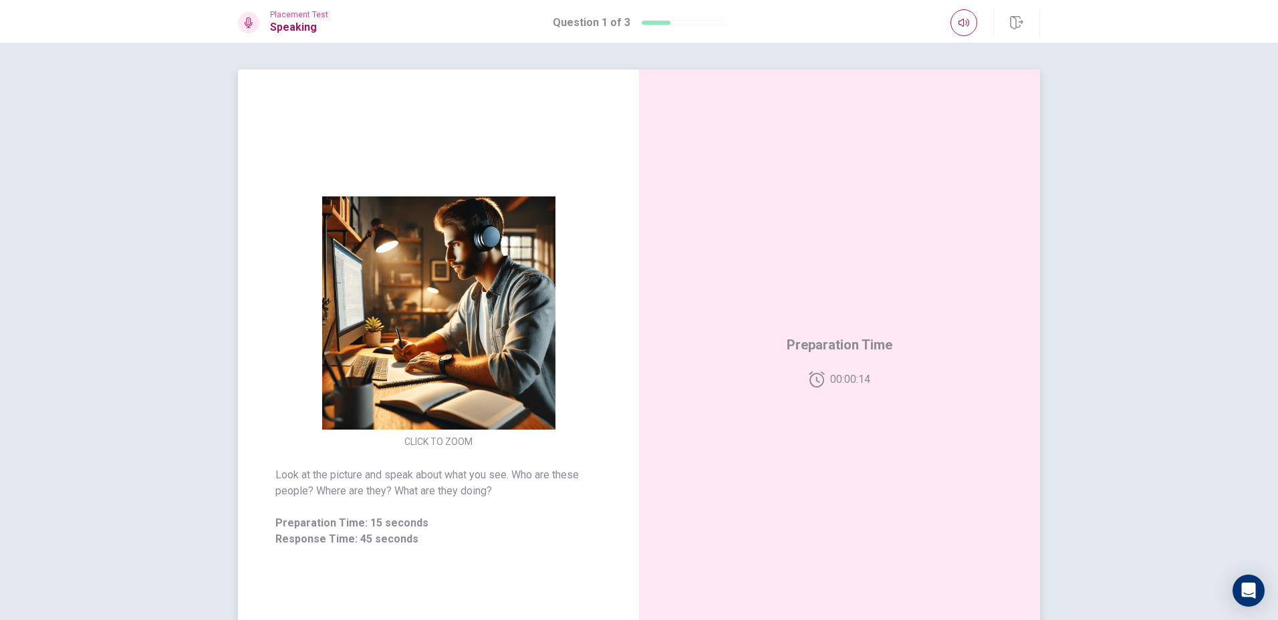
click at [812, 386] on icon at bounding box center [816, 379] width 16 height 16
click at [814, 371] on div "Preparation Time 00:00:14" at bounding box center [839, 360] width 106 height 53
drag, startPoint x: 838, startPoint y: 343, endPoint x: 806, endPoint y: 389, distance: 55.2
click at [806, 389] on div "Preparation Time 00:00:10" at bounding box center [839, 360] width 401 height 583
click at [834, 357] on icon at bounding box center [839, 358] width 27 height 27
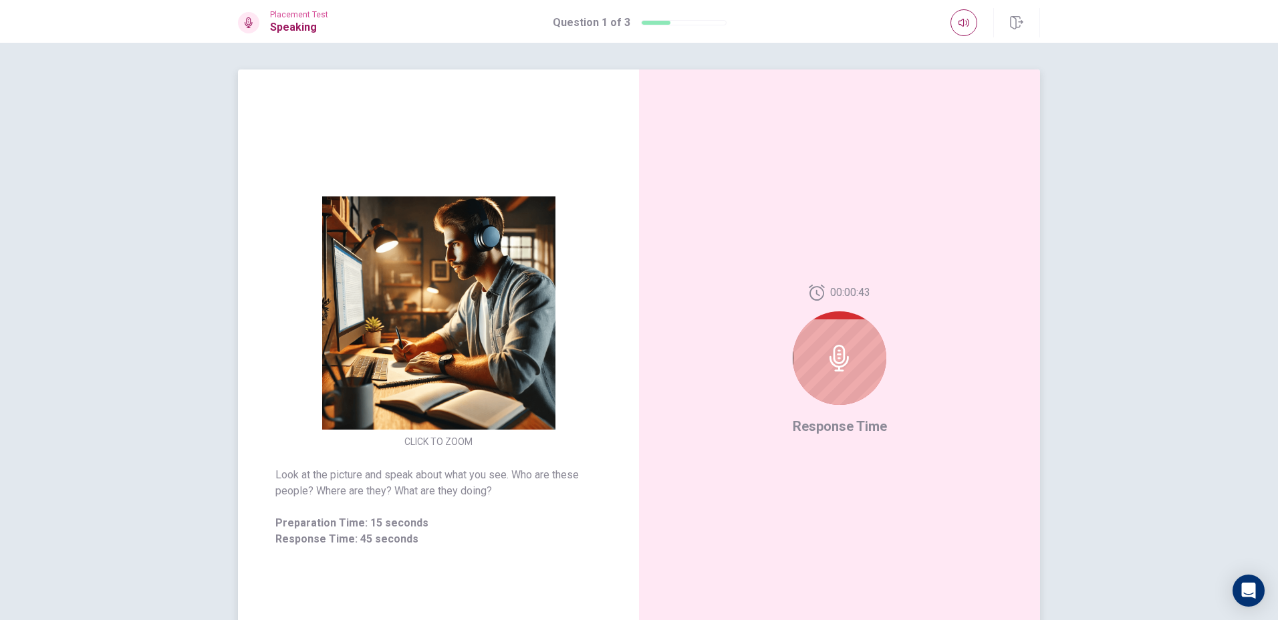
click at [830, 360] on icon at bounding box center [839, 358] width 27 height 27
click at [833, 343] on div at bounding box center [839, 358] width 94 height 94
click at [848, 369] on icon at bounding box center [839, 358] width 27 height 27
click at [830, 360] on icon at bounding box center [839, 358] width 27 height 27
drag, startPoint x: 829, startPoint y: 358, endPoint x: 819, endPoint y: 345, distance: 16.7
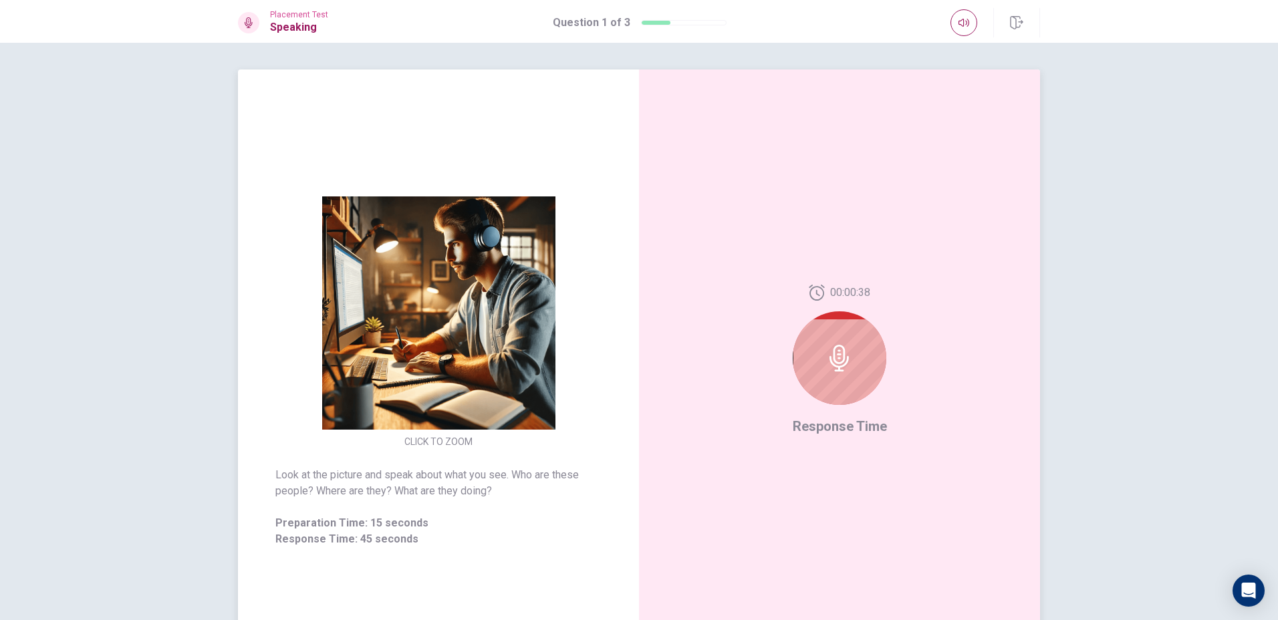
click at [810, 387] on div at bounding box center [839, 358] width 94 height 94
click at [825, 333] on div at bounding box center [839, 358] width 94 height 94
drag, startPoint x: 861, startPoint y: 380, endPoint x: 854, endPoint y: 367, distance: 14.7
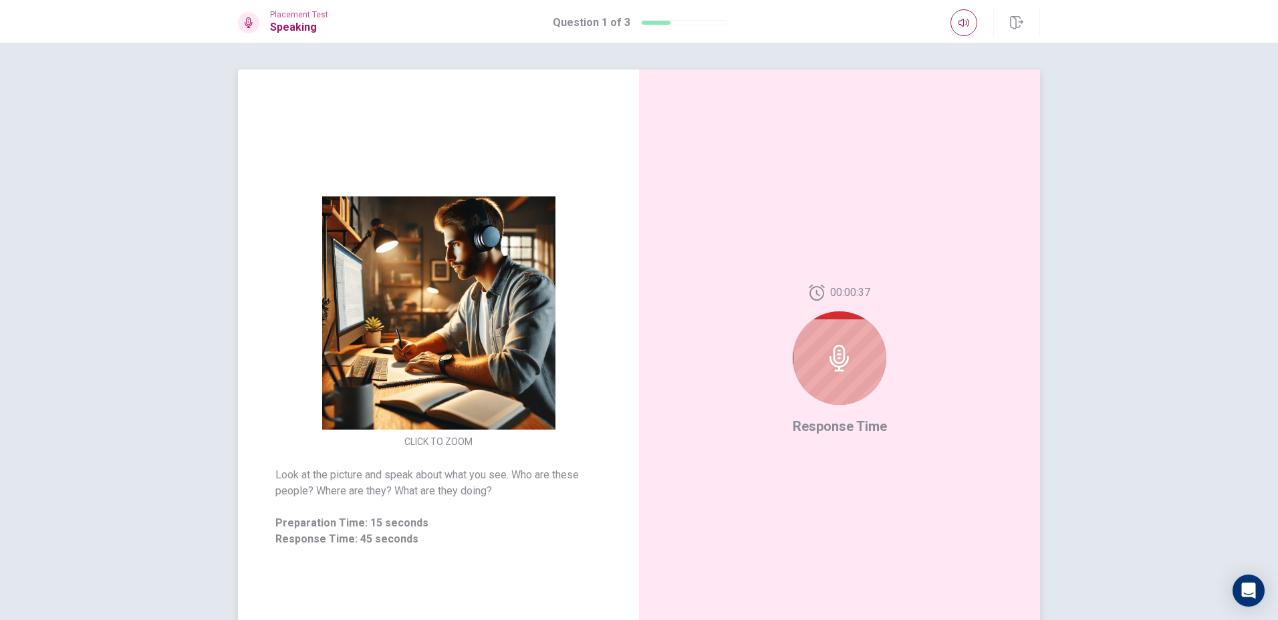
click at [855, 371] on div at bounding box center [839, 358] width 94 height 94
click at [845, 369] on icon at bounding box center [839, 358] width 27 height 27
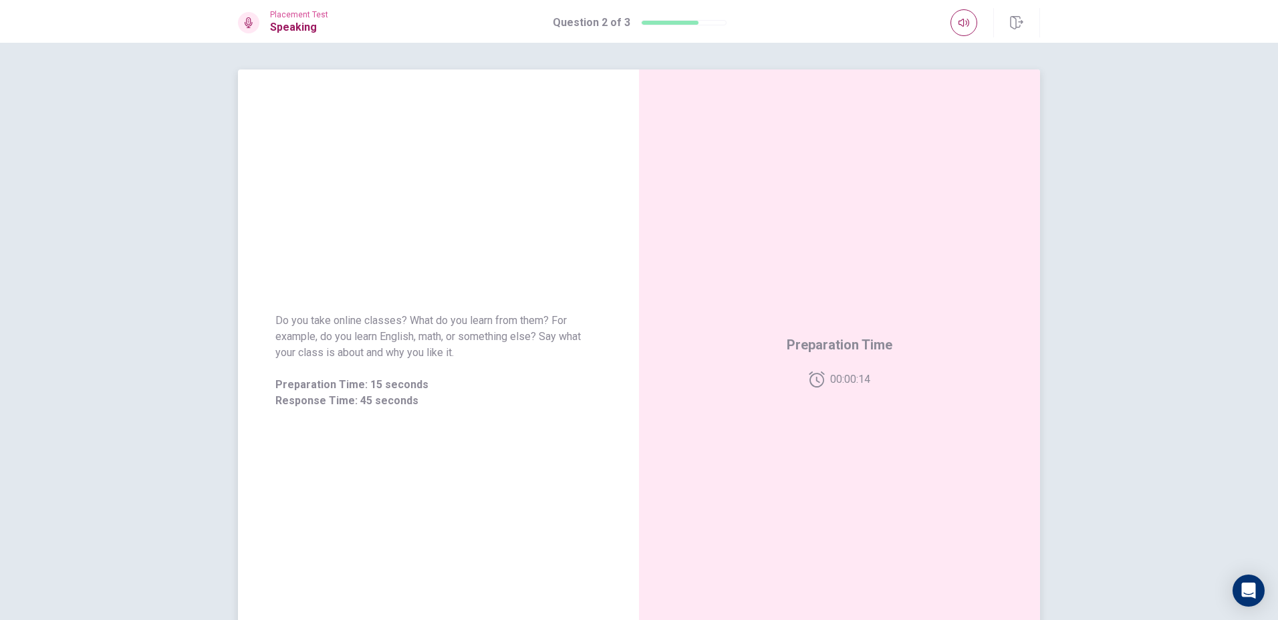
click at [808, 382] on icon at bounding box center [816, 379] width 16 height 16
click at [833, 363] on icon at bounding box center [838, 358] width 19 height 27
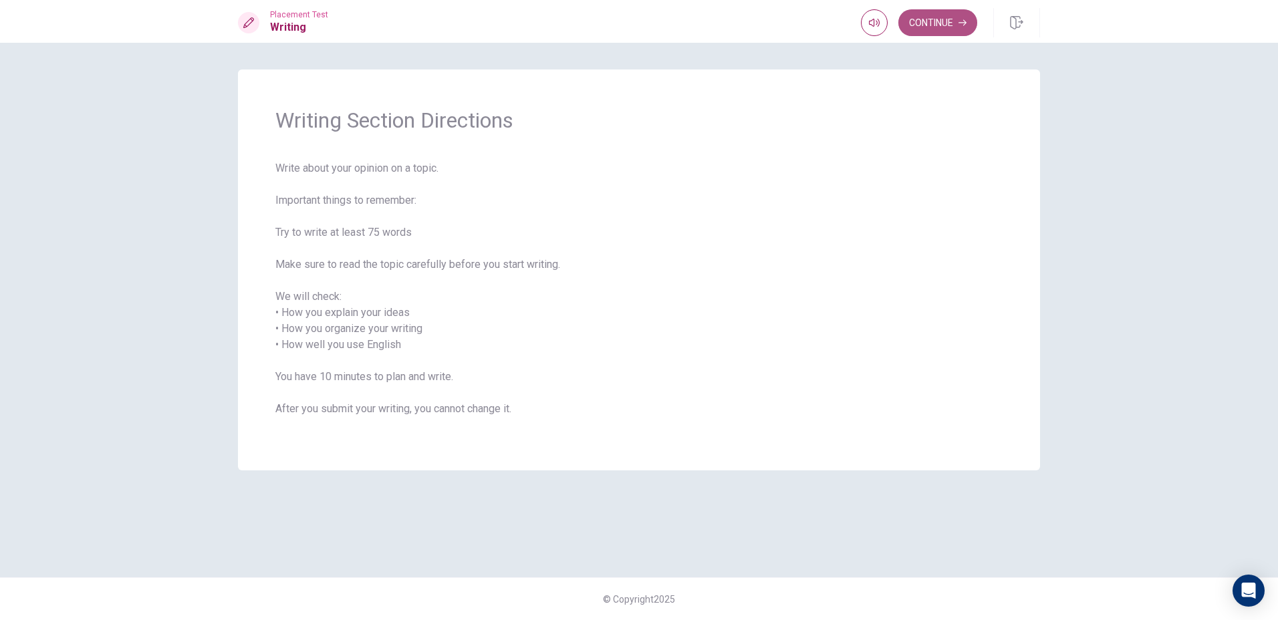
click at [922, 17] on button "Continue" at bounding box center [937, 22] width 79 height 27
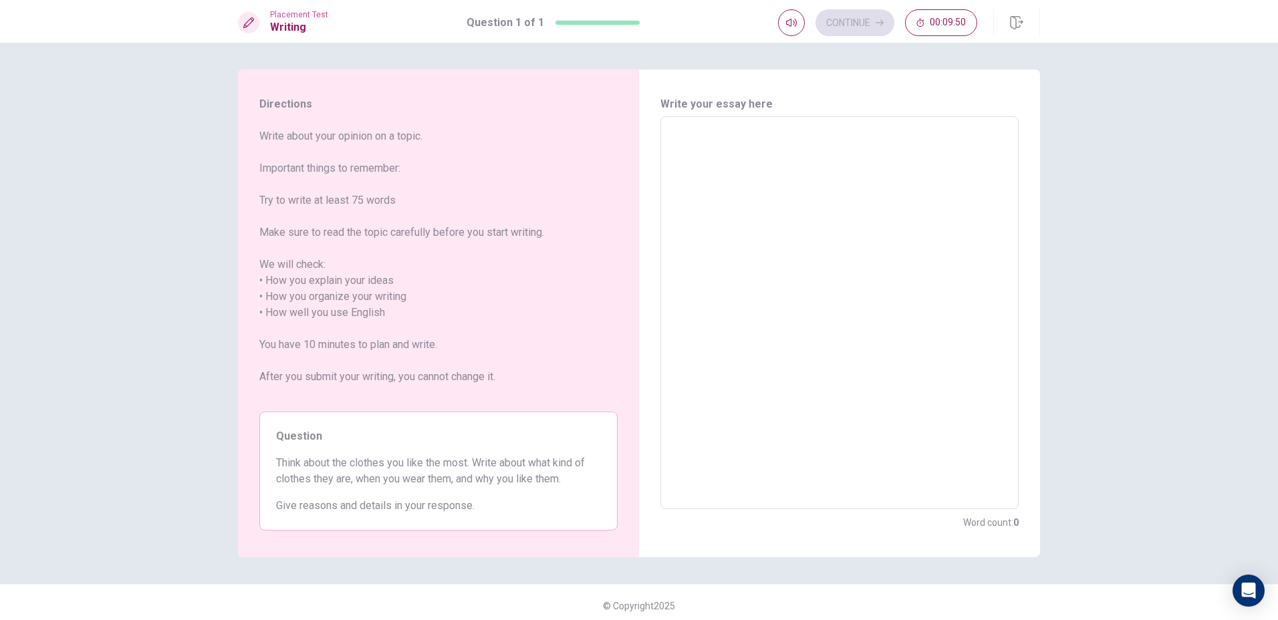
click at [696, 148] on textarea at bounding box center [838, 313] width 339 height 371
type textarea "m"
type textarea "x"
click at [843, 23] on div "Continue 00:08:20" at bounding box center [877, 22] width 199 height 27
click at [960, 28] on button "00:08:16" at bounding box center [941, 22] width 72 height 27
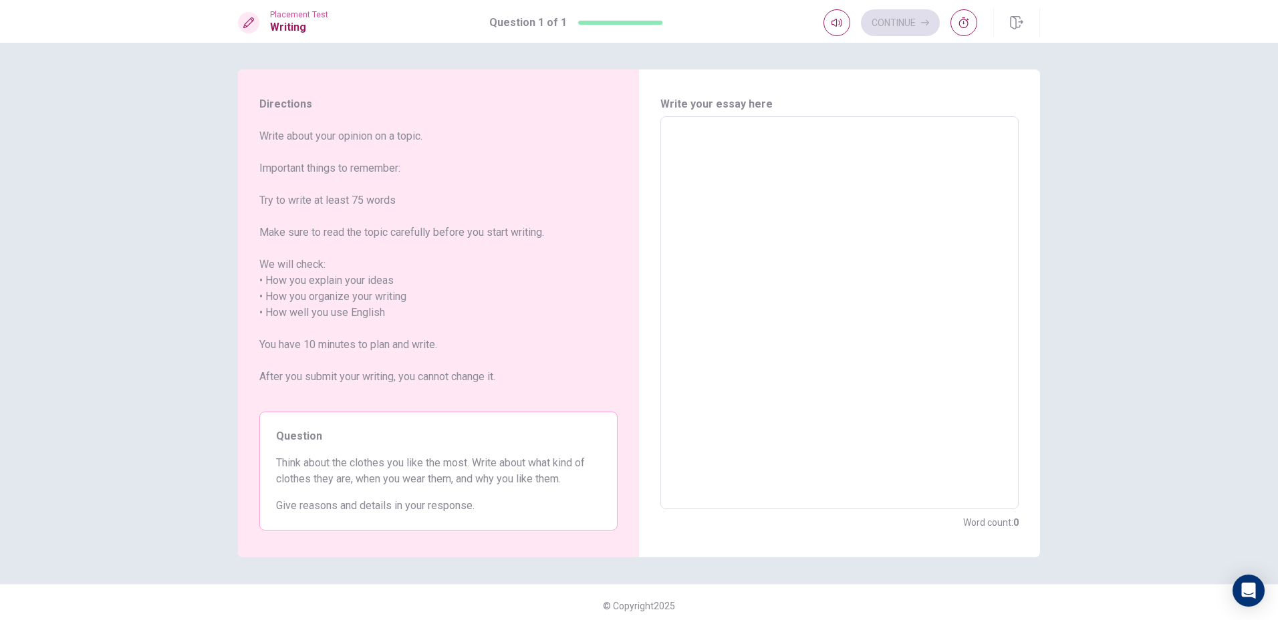
click at [905, 25] on div "Continue" at bounding box center [900, 22] width 154 height 27
drag, startPoint x: 1011, startPoint y: 28, endPoint x: 751, endPoint y: 51, distance: 260.9
click at [1011, 29] on icon "button" at bounding box center [1016, 22] width 13 height 13
drag, startPoint x: 456, startPoint y: 146, endPoint x: 302, endPoint y: 133, distance: 154.9
click at [305, 135] on span "Write about your opinion on a topic. Important things to remember: Try to write…" at bounding box center [438, 264] width 358 height 273
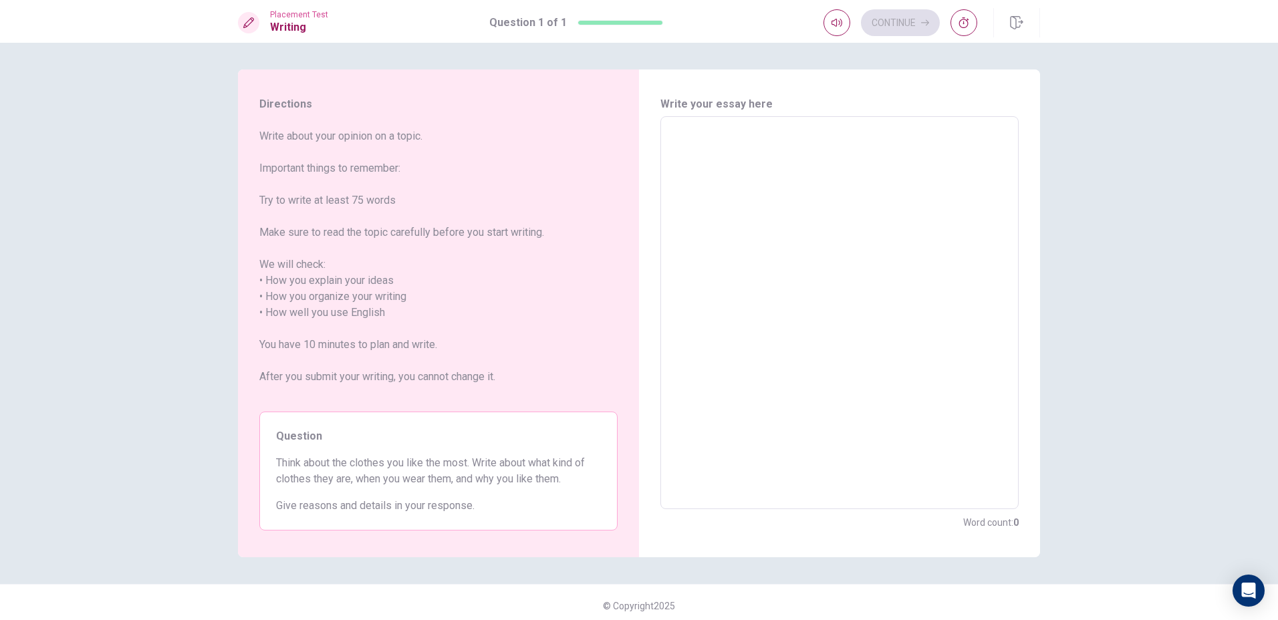
click at [546, 62] on div "Directions Write about your opinion on a topic. Important things to remember: T…" at bounding box center [639, 331] width 1278 height 577
drag, startPoint x: 464, startPoint y: 146, endPoint x: 453, endPoint y: 178, distance: 33.4
click at [453, 178] on span "Write about your opinion on a topic. Important things to remember: Try to write…" at bounding box center [438, 264] width 358 height 273
click at [283, 22] on div "Placement Test Writing" at bounding box center [299, 22] width 58 height 25
drag, startPoint x: 404, startPoint y: 556, endPoint x: 402, endPoint y: 549, distance: 7.0
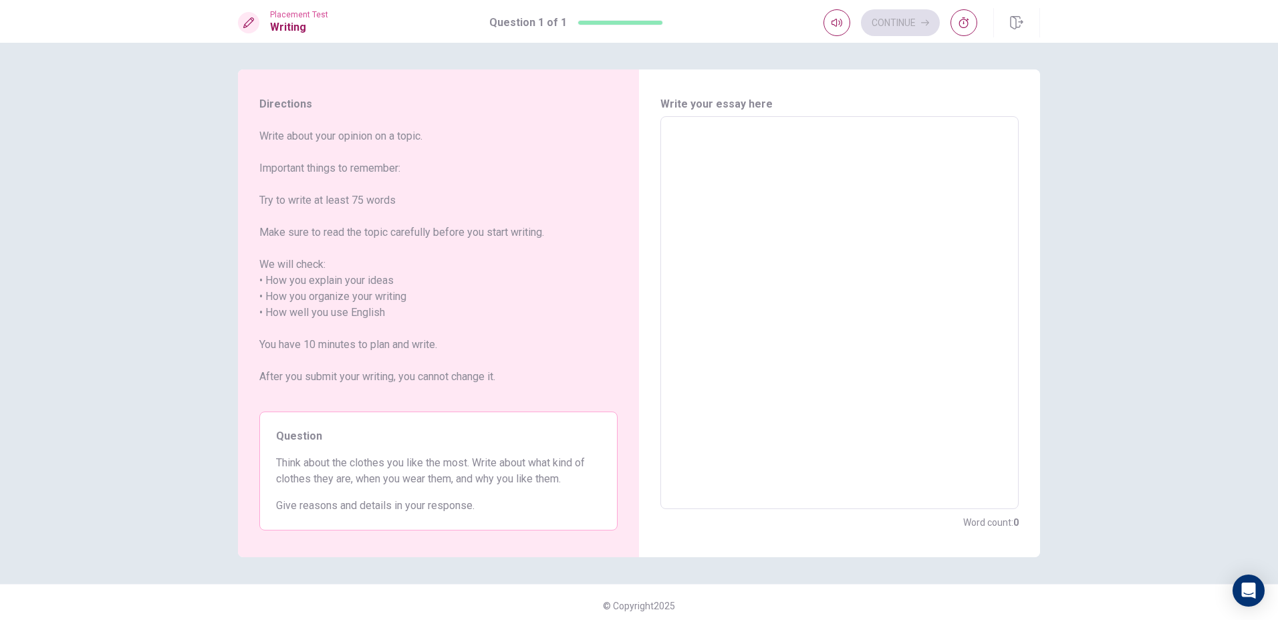
click at [402, 549] on div "Directions Write about your opinion on a topic. Important things to remember: T…" at bounding box center [438, 313] width 401 height 488
drag, startPoint x: 525, startPoint y: 488, endPoint x: 569, endPoint y: 483, distance: 44.3
click at [561, 485] on span "Think about the clothes you like the most. Write about what kind of clothes the…" at bounding box center [438, 471] width 325 height 32
drag, startPoint x: 723, startPoint y: 121, endPoint x: 736, endPoint y: 120, distance: 13.4
click at [728, 121] on div "x ​" at bounding box center [839, 312] width 358 height 393
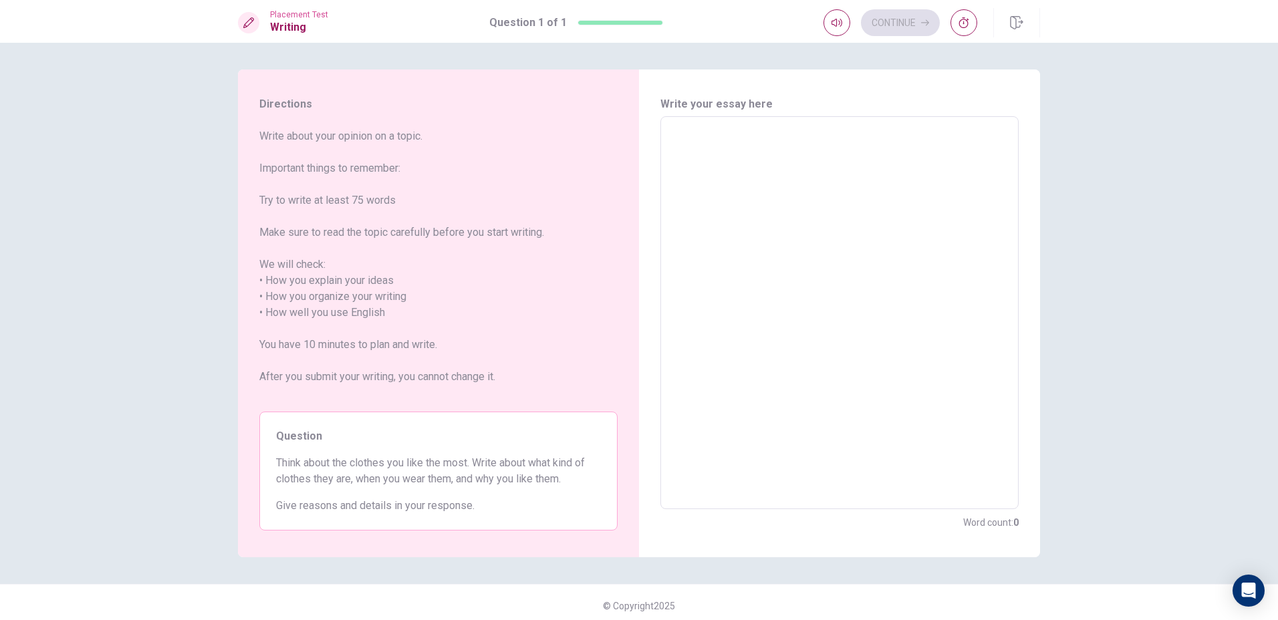
type textarea "d"
type textarea "x"
click at [965, 31] on button "button" at bounding box center [963, 22] width 27 height 27
drag, startPoint x: 964, startPoint y: 26, endPoint x: 985, endPoint y: 24, distance: 20.8
click at [965, 25] on button "00:06:56" at bounding box center [941, 22] width 72 height 27
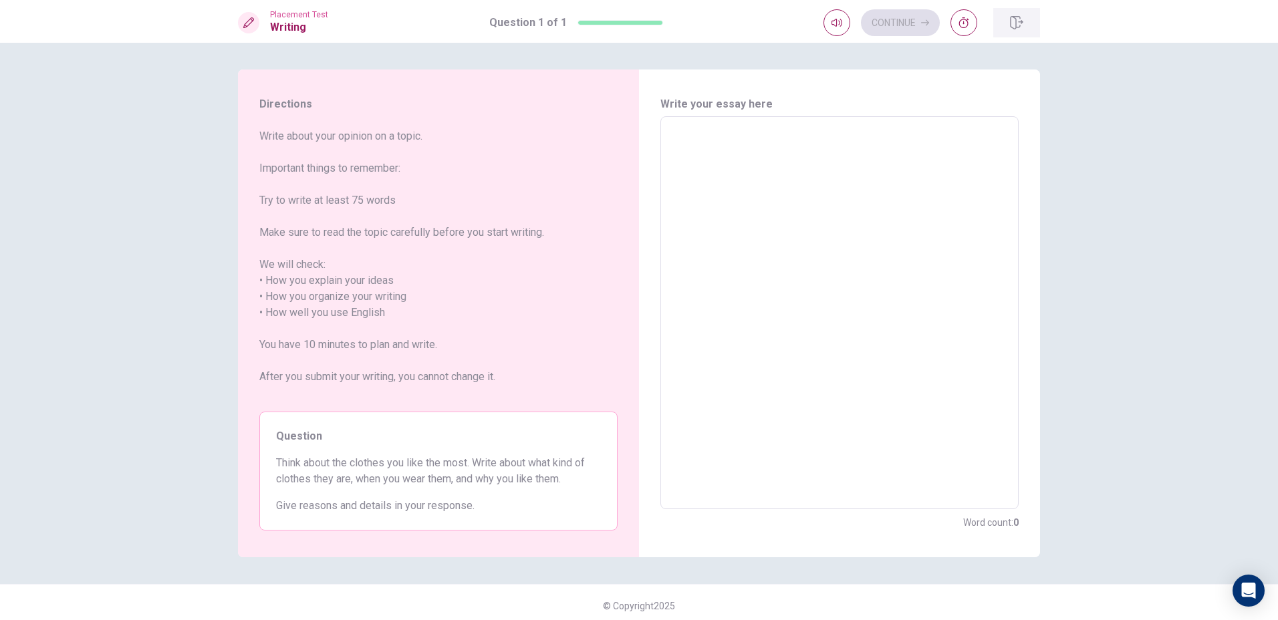
click at [1014, 25] on icon "button" at bounding box center [1016, 22] width 13 height 13
